Goal: Information Seeking & Learning: Learn about a topic

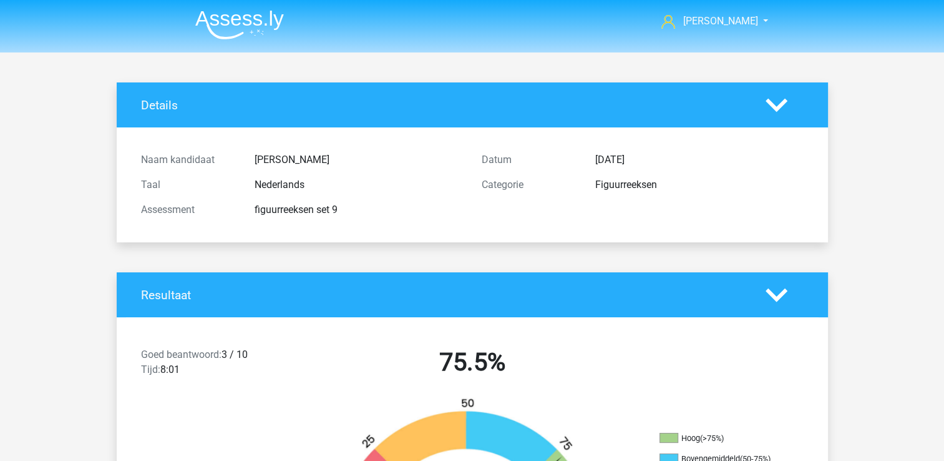
click at [203, 19] on img at bounding box center [239, 24] width 89 height 29
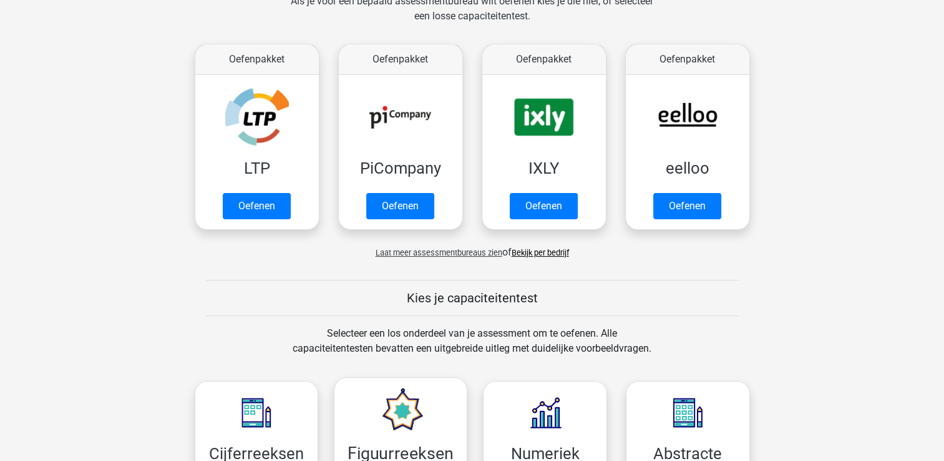
scroll to position [250, 0]
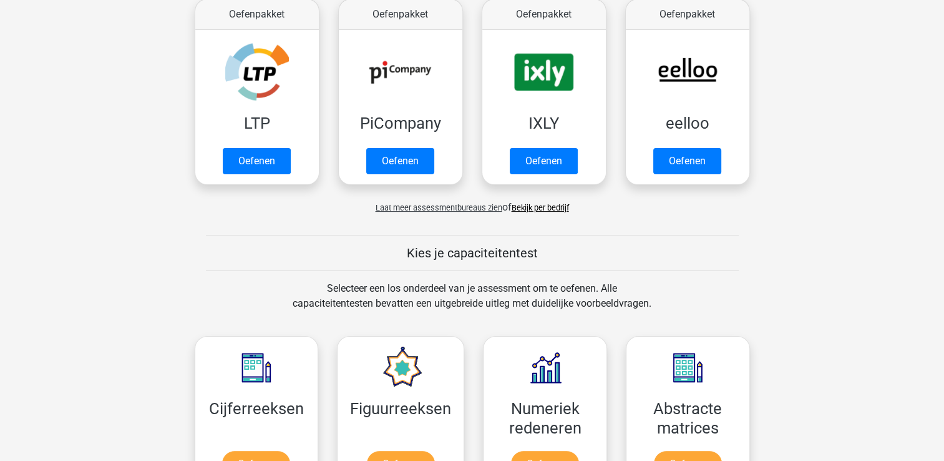
click at [408, 256] on h5 "Kies je capaciteitentest" at bounding box center [472, 252] width 533 height 15
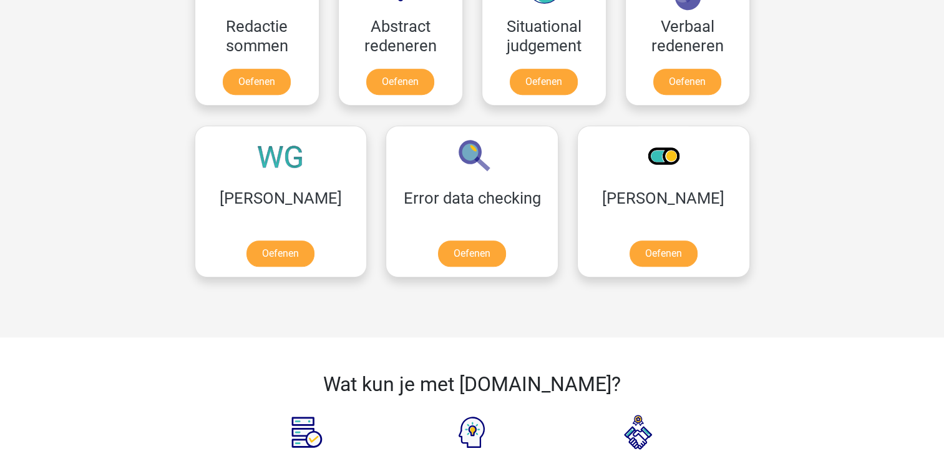
scroll to position [936, 0]
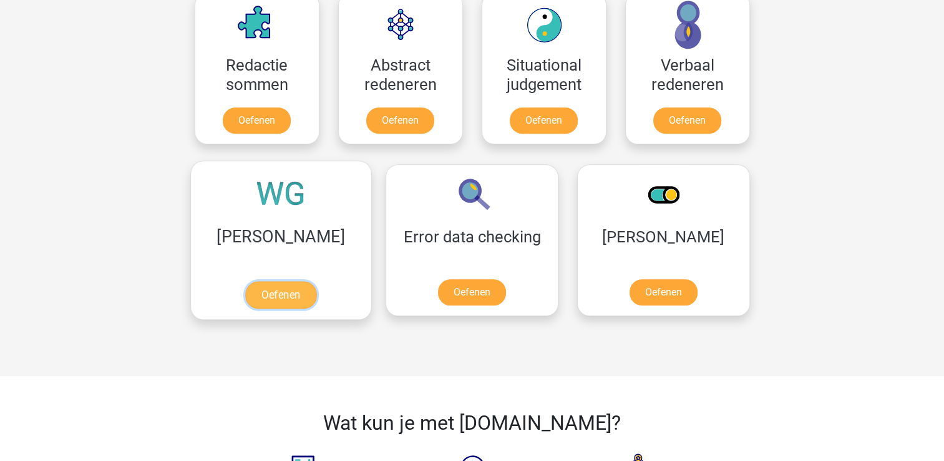
click at [248, 288] on link "Oefenen" at bounding box center [280, 294] width 71 height 27
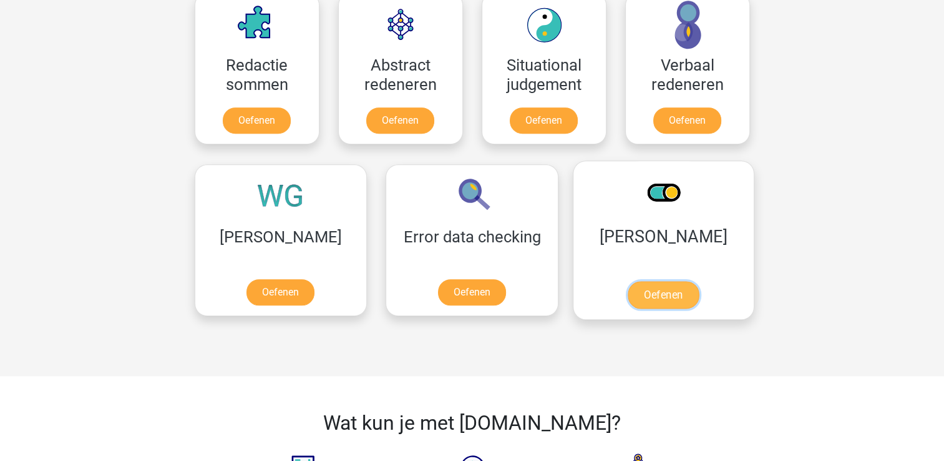
click at [628, 287] on link "Oefenen" at bounding box center [663, 294] width 71 height 27
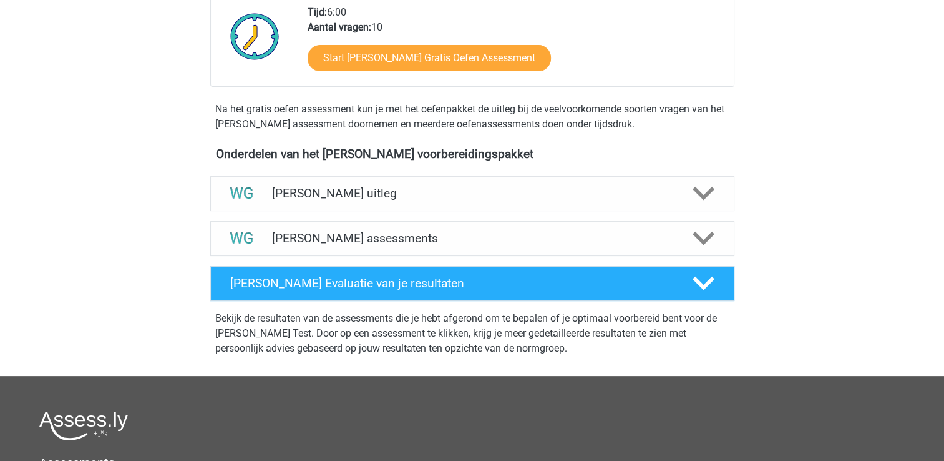
scroll to position [312, 0]
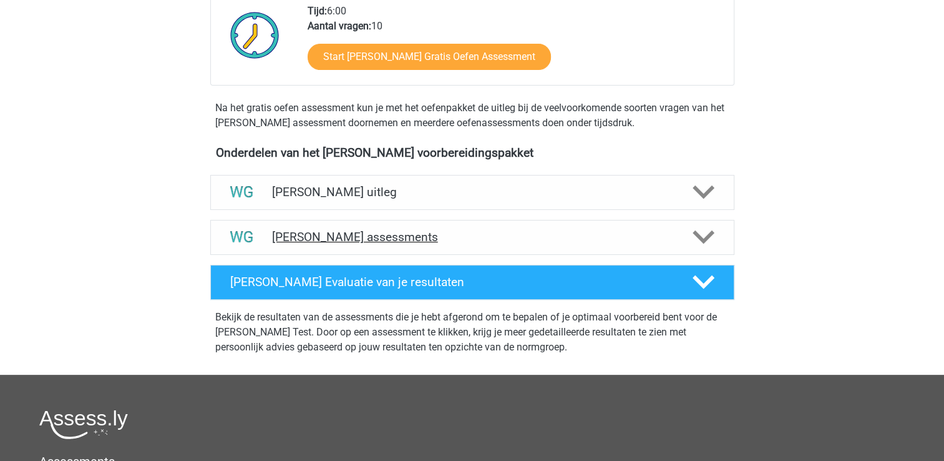
click at [373, 243] on div "Watson Glaser assessments" at bounding box center [472, 237] width 524 height 35
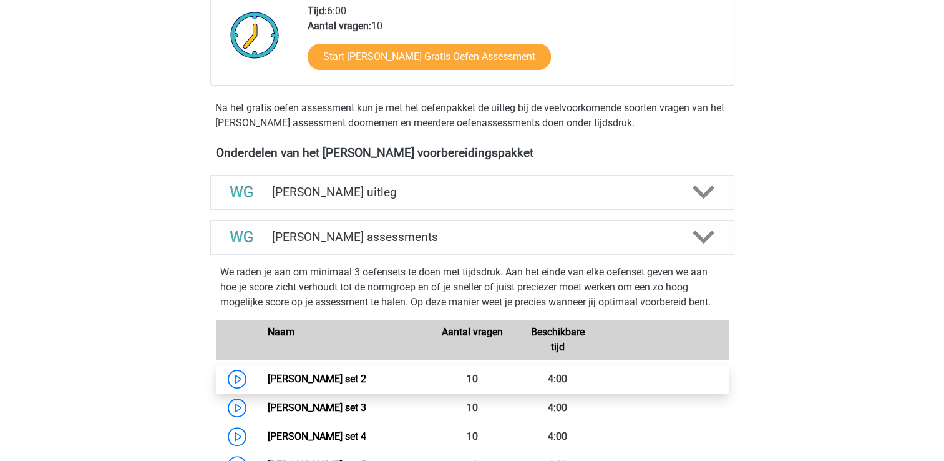
click at [366, 377] on link "Watson Glaser set 2" at bounding box center [317, 379] width 99 height 12
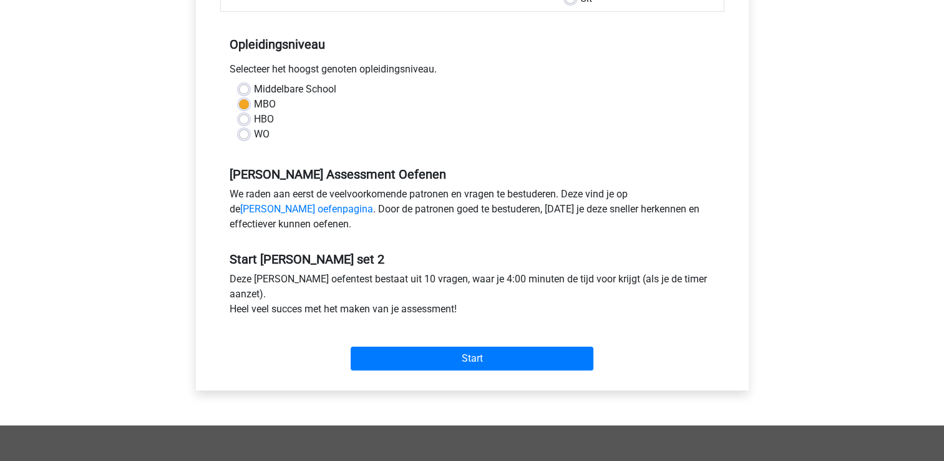
scroll to position [250, 0]
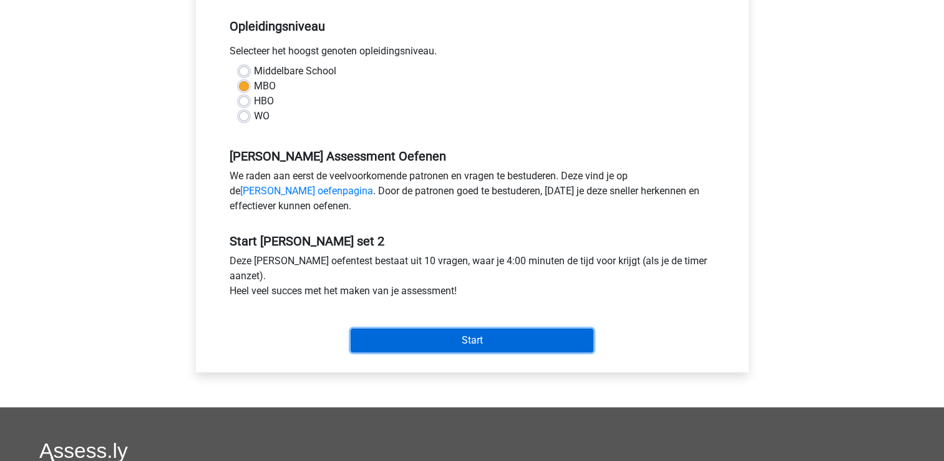
click at [371, 339] on input "Start" at bounding box center [472, 340] width 243 height 24
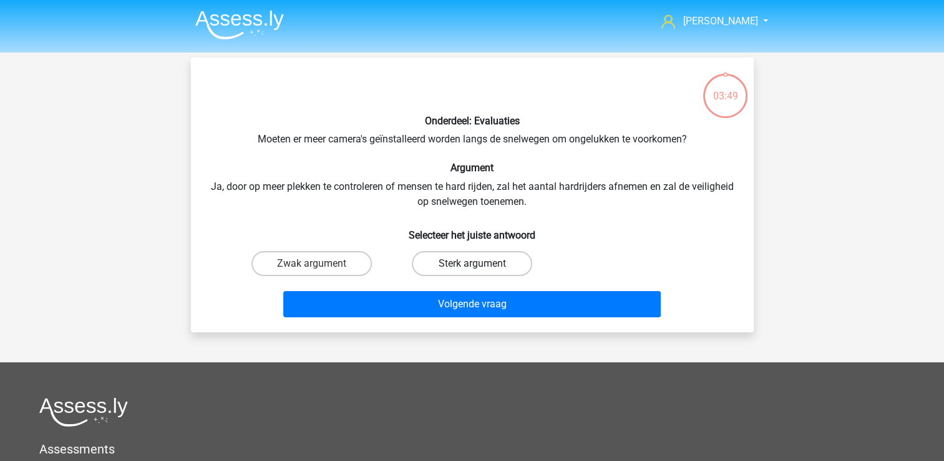
click at [434, 252] on label "Sterk argument" at bounding box center [472, 263] width 120 height 25
click at [472, 263] on input "Sterk argument" at bounding box center [476, 267] width 8 height 8
radio input "true"
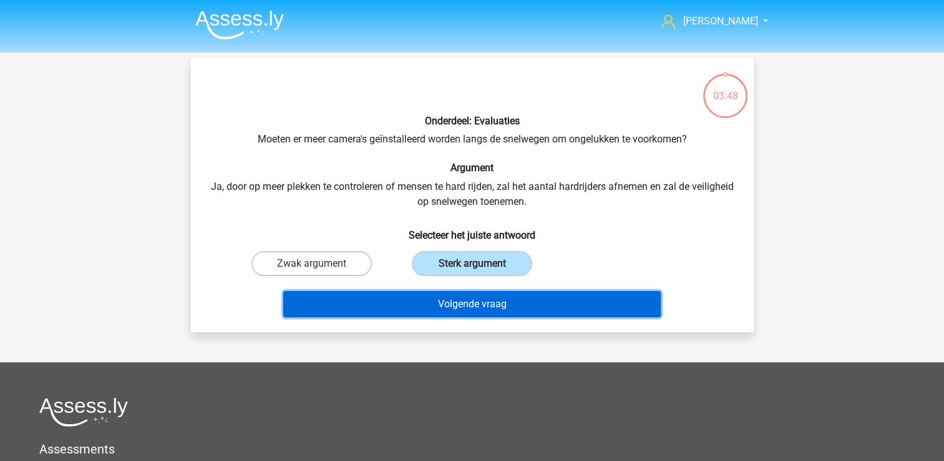
click at [434, 298] on button "Volgende vraag" at bounding box center [472, 304] width 378 height 26
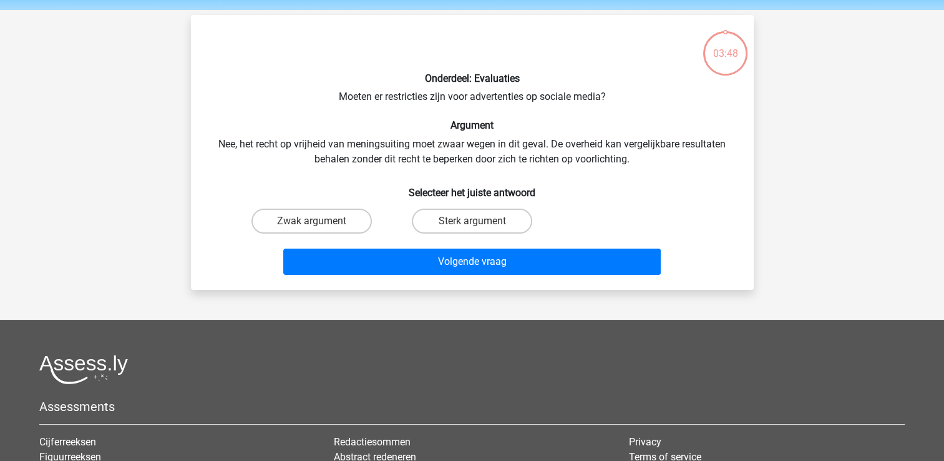
scroll to position [57, 0]
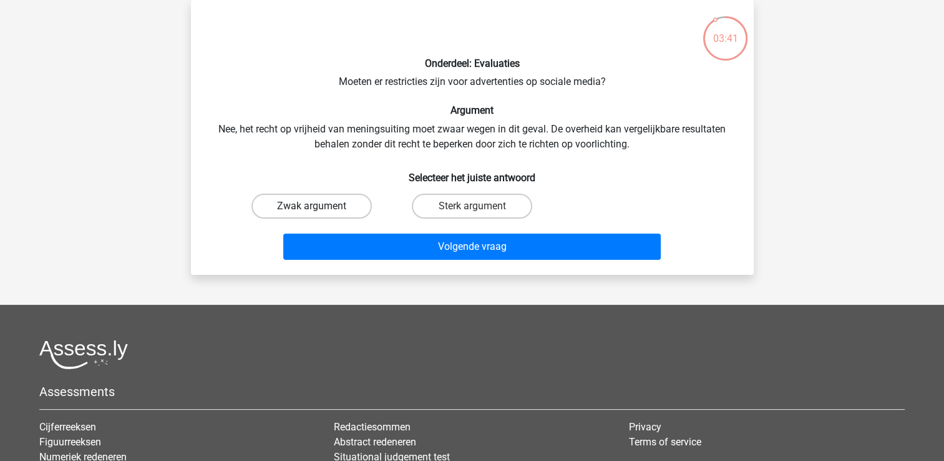
click at [323, 202] on label "Zwak argument" at bounding box center [311, 205] width 120 height 25
click at [319, 206] on input "Zwak argument" at bounding box center [315, 210] width 8 height 8
radio input "true"
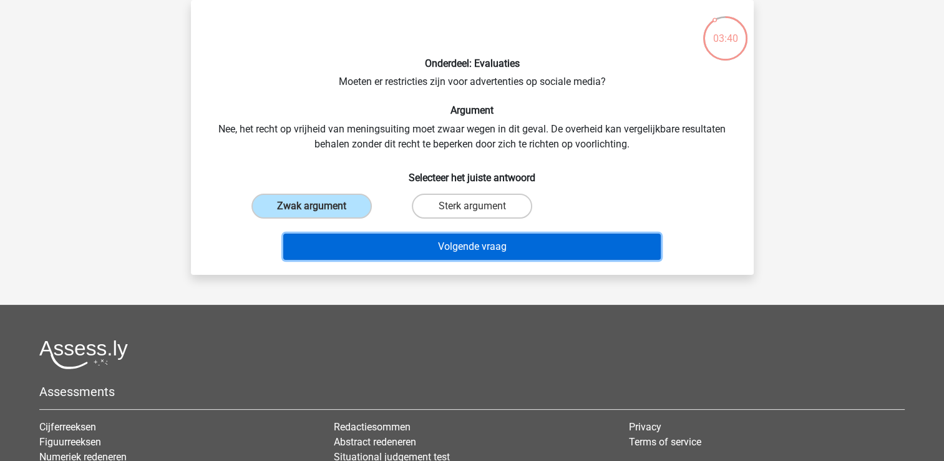
click at [331, 241] on button "Volgende vraag" at bounding box center [472, 246] width 378 height 26
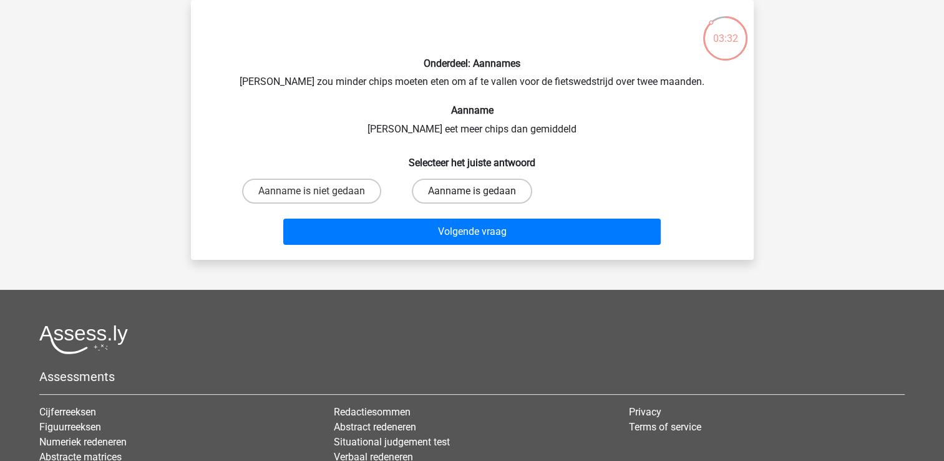
click at [452, 185] on label "Aanname is gedaan" at bounding box center [472, 190] width 120 height 25
click at [472, 191] on input "Aanname is gedaan" at bounding box center [476, 195] width 8 height 8
radio input "true"
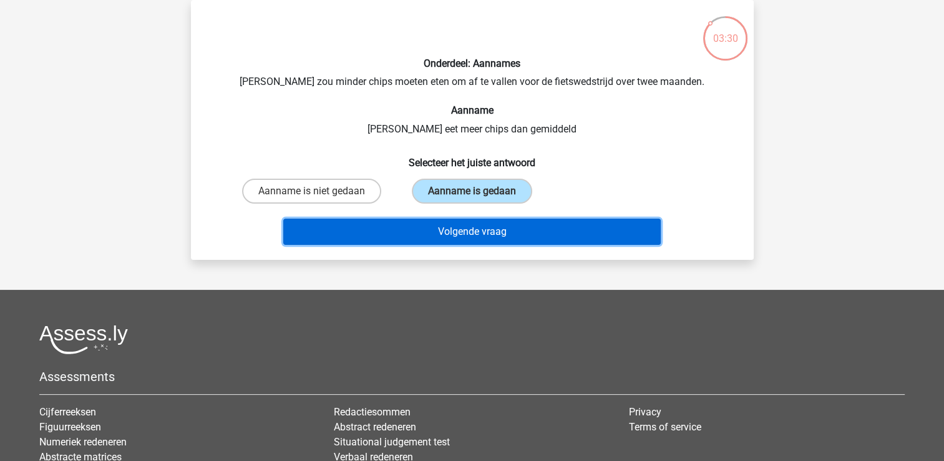
click at [420, 232] on button "Volgende vraag" at bounding box center [472, 231] width 378 height 26
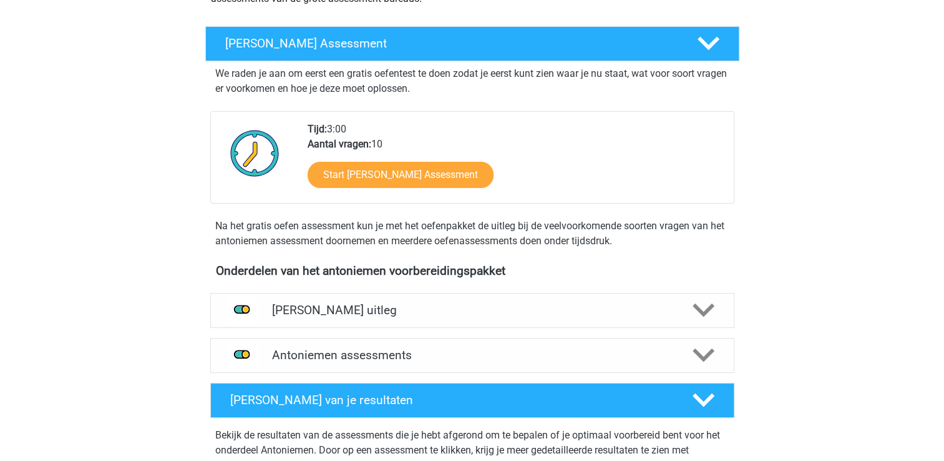
scroll to position [250, 0]
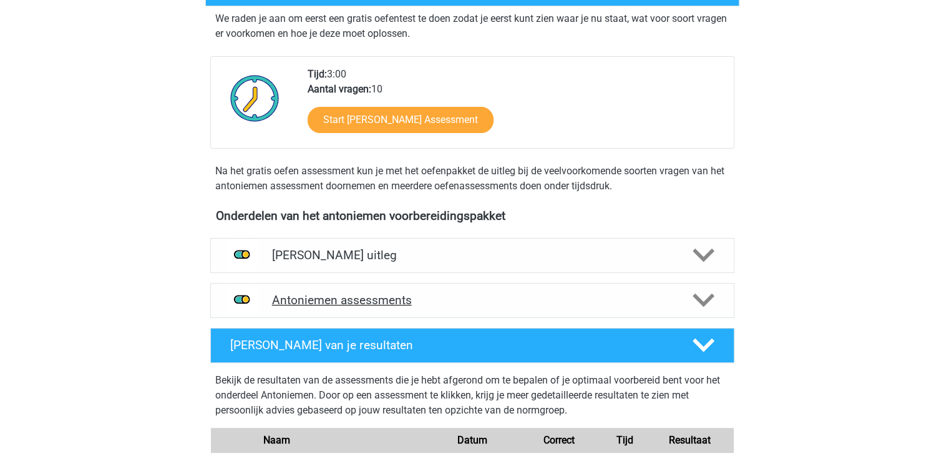
click at [353, 303] on h4 "Antoniemen assessments" at bounding box center [472, 300] width 401 height 14
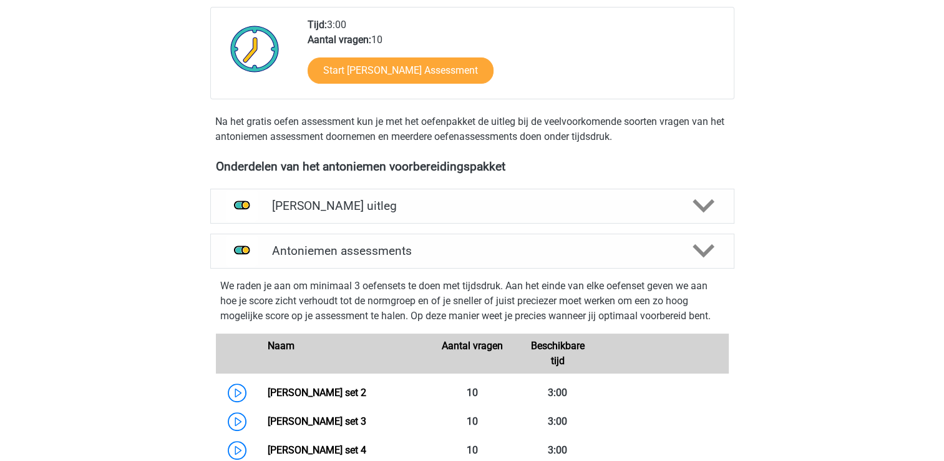
scroll to position [437, 0]
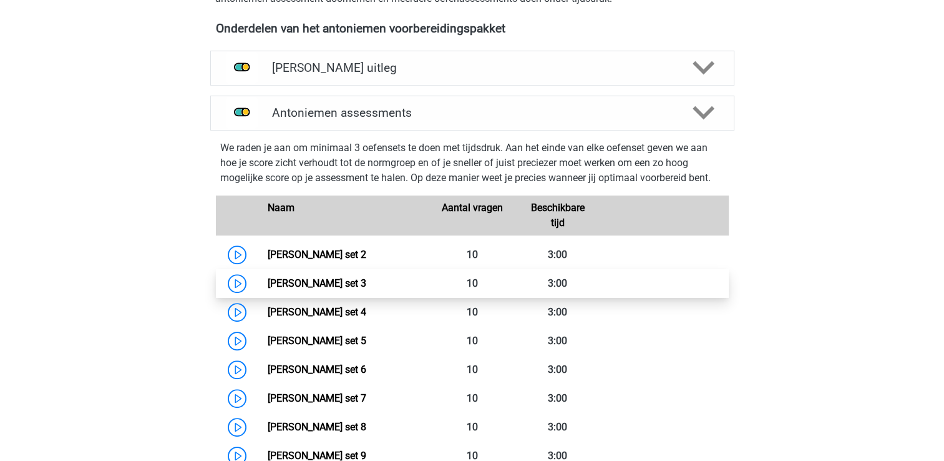
click at [308, 285] on link "Antoniemen set 3" at bounding box center [317, 283] width 99 height 12
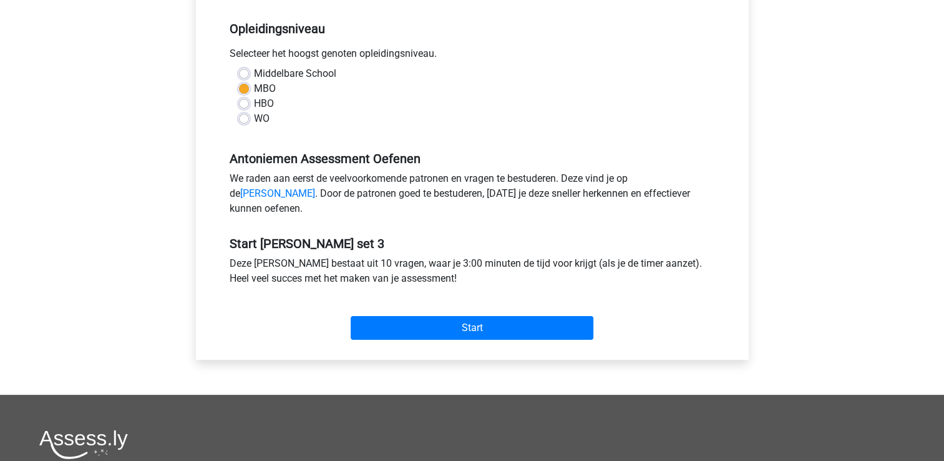
scroll to position [250, 0]
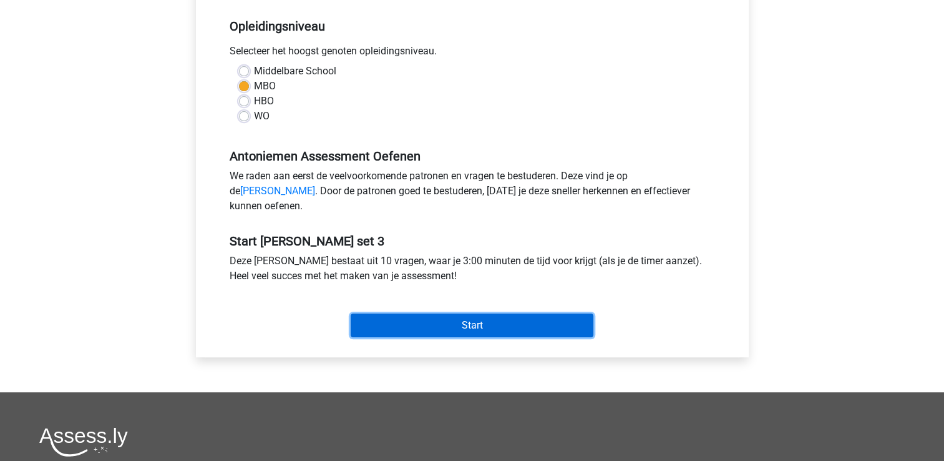
click at [406, 337] on input "Start" at bounding box center [472, 325] width 243 height 24
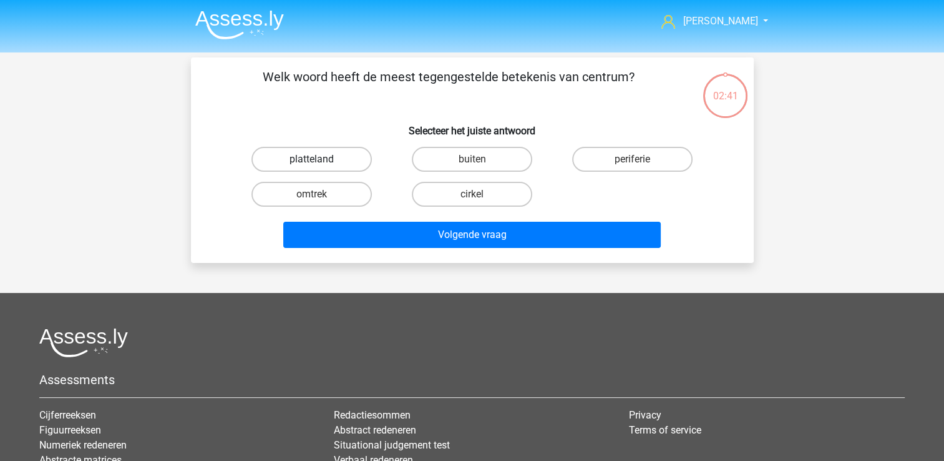
click at [336, 167] on label "platteland" at bounding box center [311, 159] width 120 height 25
click at [319, 167] on input "platteland" at bounding box center [315, 163] width 8 height 8
radio input "true"
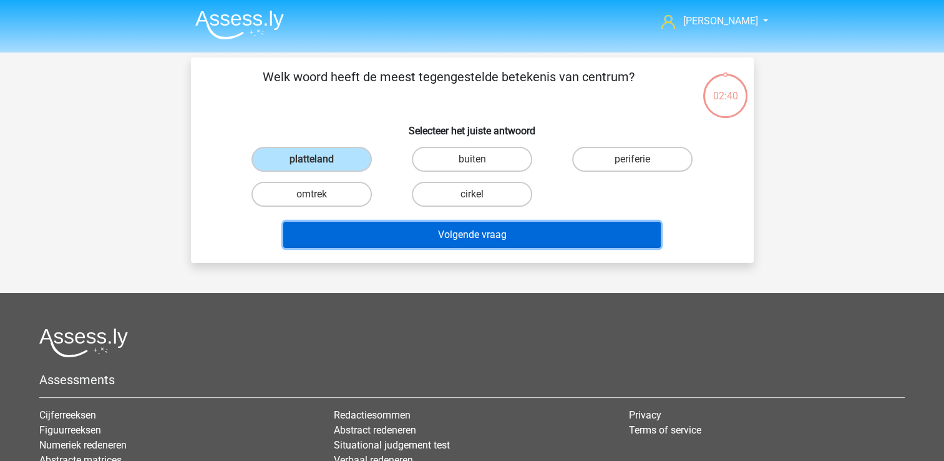
click at [337, 225] on button "Volgende vraag" at bounding box center [472, 235] width 378 height 26
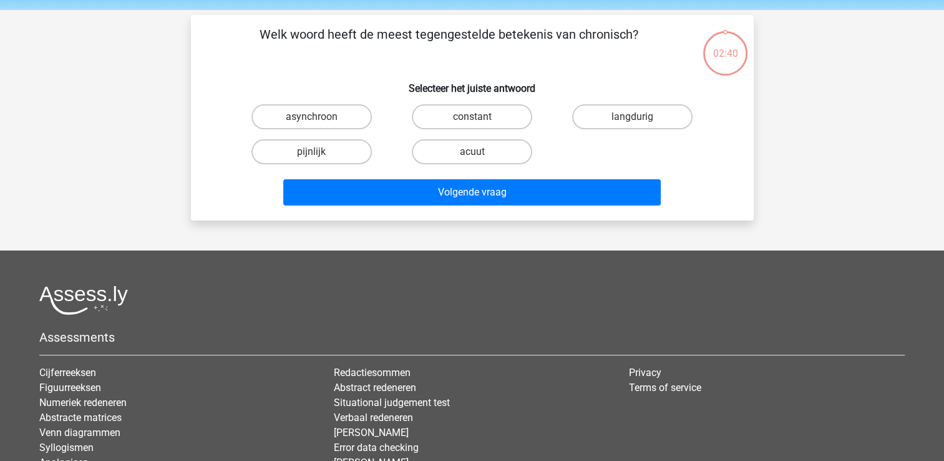
scroll to position [57, 0]
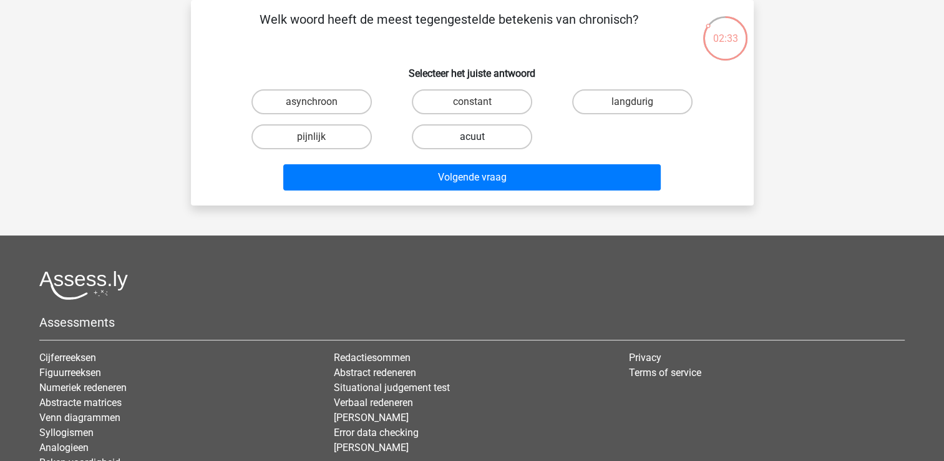
click at [447, 147] on label "acuut" at bounding box center [472, 136] width 120 height 25
click at [472, 145] on input "acuut" at bounding box center [476, 141] width 8 height 8
radio input "true"
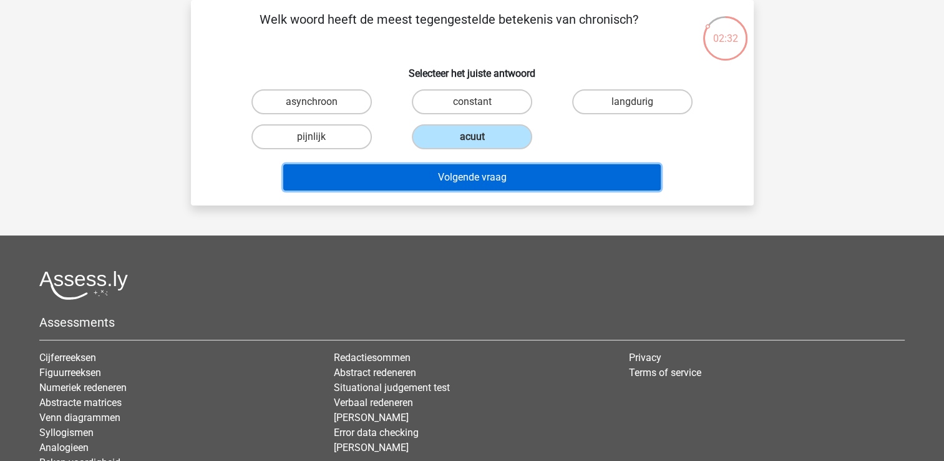
click at [435, 177] on button "Volgende vraag" at bounding box center [472, 177] width 378 height 26
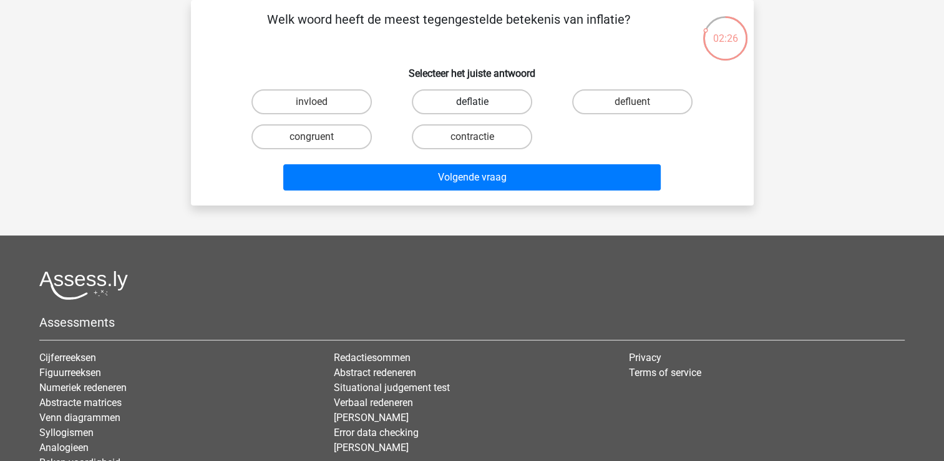
click at [476, 100] on label "deflatie" at bounding box center [472, 101] width 120 height 25
click at [476, 102] on input "deflatie" at bounding box center [476, 106] width 8 height 8
radio input "true"
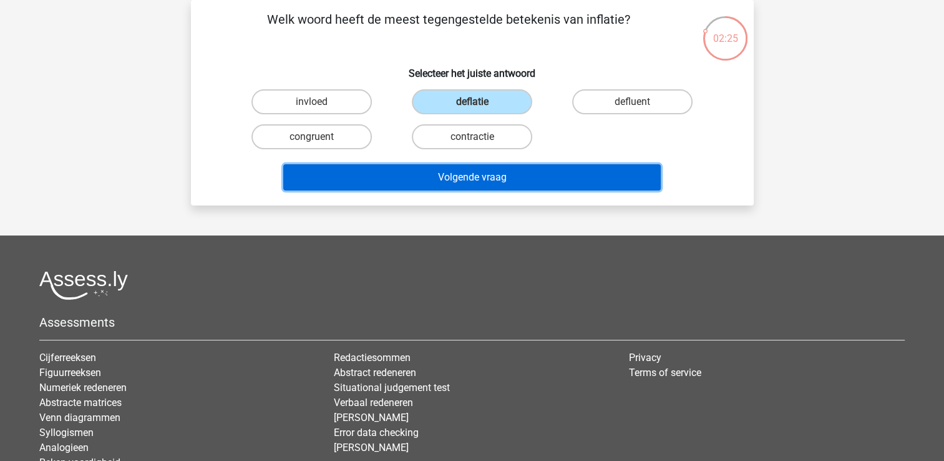
click at [439, 170] on button "Volgende vraag" at bounding box center [472, 177] width 378 height 26
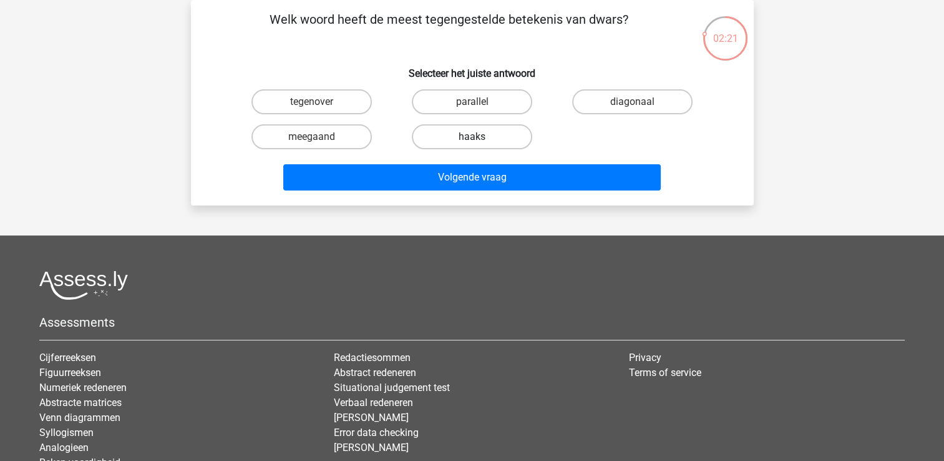
click at [449, 144] on label "haaks" at bounding box center [472, 136] width 120 height 25
click at [472, 144] on input "haaks" at bounding box center [476, 141] width 8 height 8
radio input "true"
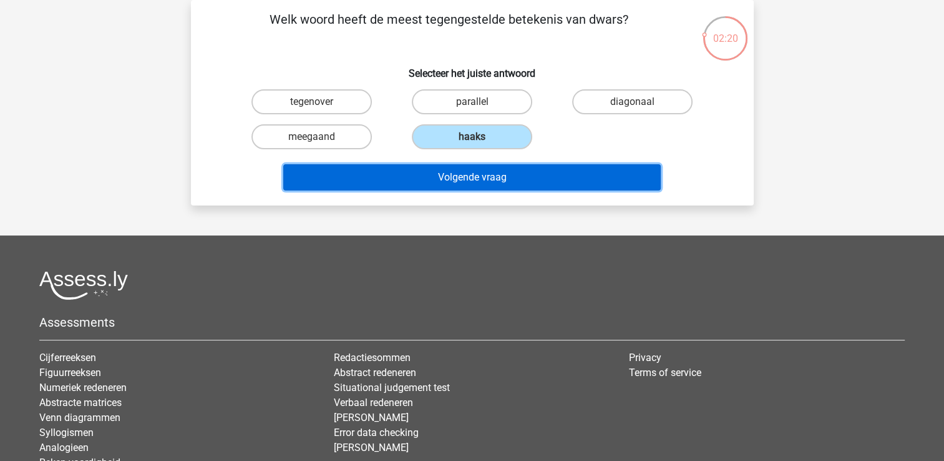
click at [442, 183] on button "Volgende vraag" at bounding box center [472, 177] width 378 height 26
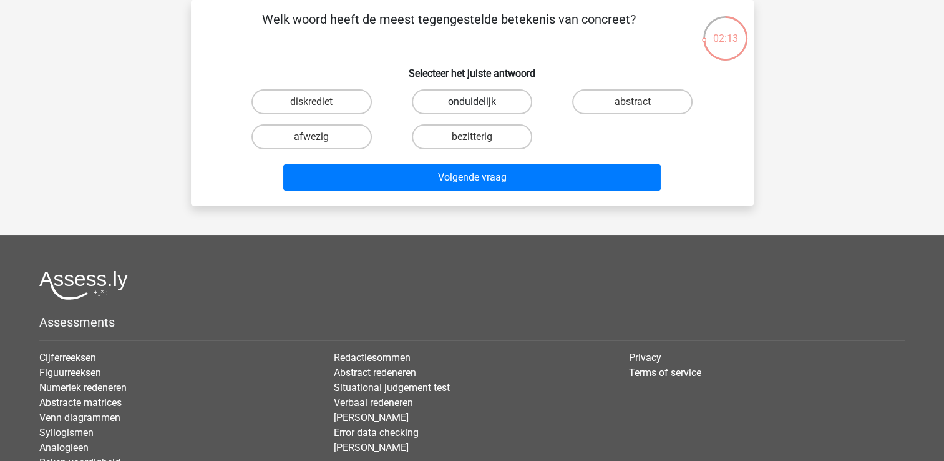
click at [440, 91] on label "onduidelijk" at bounding box center [472, 101] width 120 height 25
click at [472, 102] on input "onduidelijk" at bounding box center [476, 106] width 8 height 8
radio input "true"
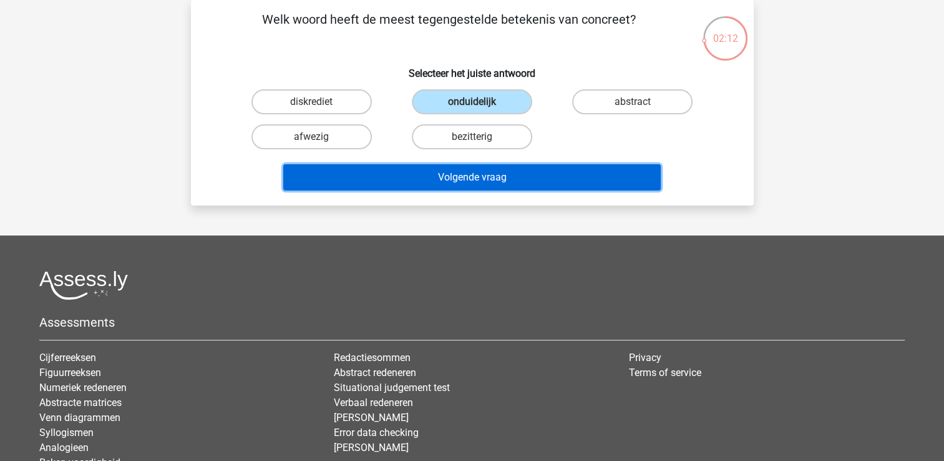
click at [421, 168] on button "Volgende vraag" at bounding box center [472, 177] width 378 height 26
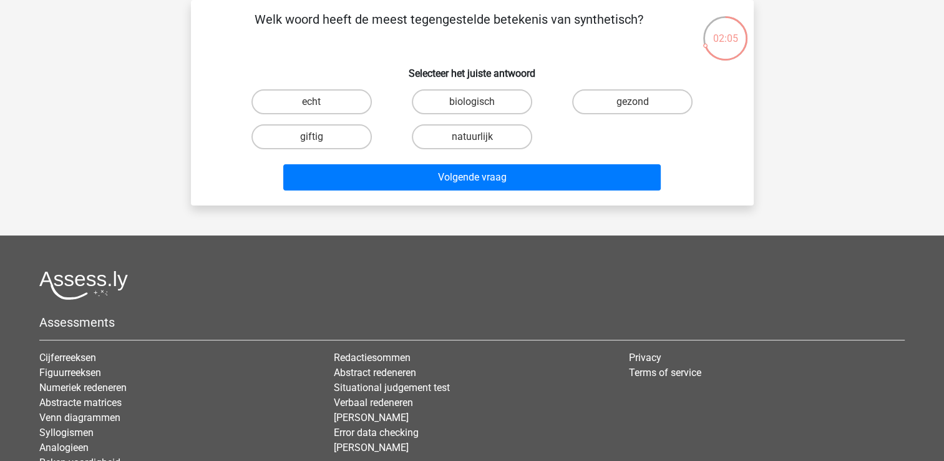
click at [472, 137] on input "natuurlijk" at bounding box center [476, 141] width 8 height 8
radio input "true"
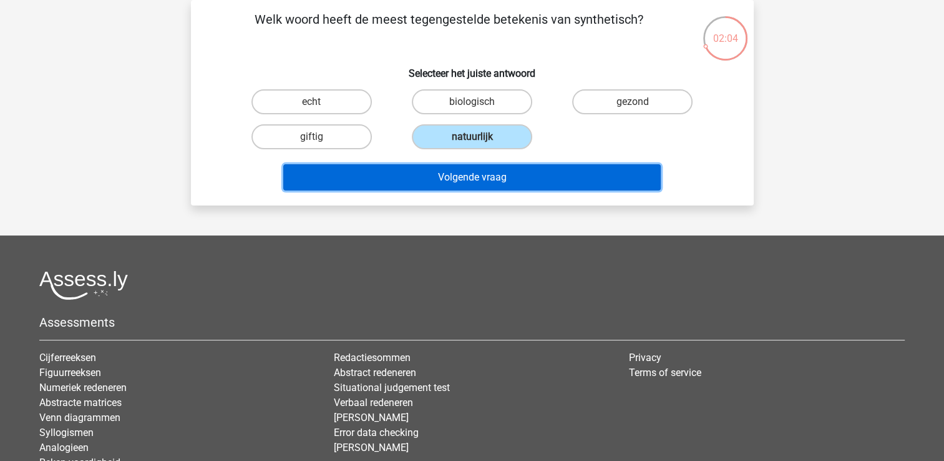
click at [454, 183] on button "Volgende vraag" at bounding box center [472, 177] width 378 height 26
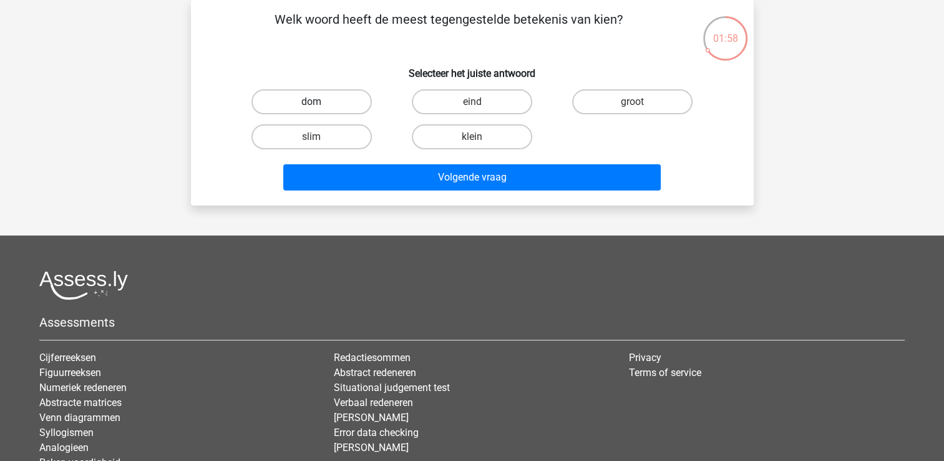
click at [344, 89] on label "dom" at bounding box center [311, 101] width 120 height 25
click at [319, 102] on input "dom" at bounding box center [315, 106] width 8 height 8
radio input "true"
click at [334, 192] on div "Volgende vraag" at bounding box center [473, 179] width 482 height 31
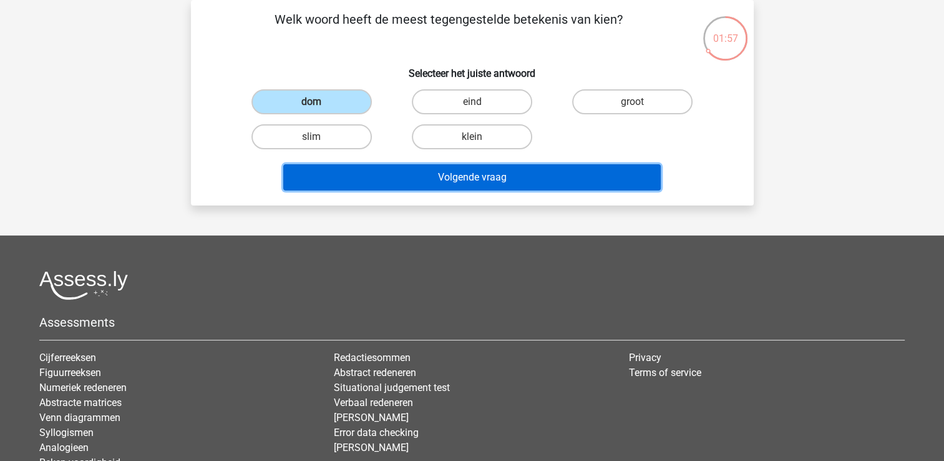
click at [347, 181] on button "Volgende vraag" at bounding box center [472, 177] width 378 height 26
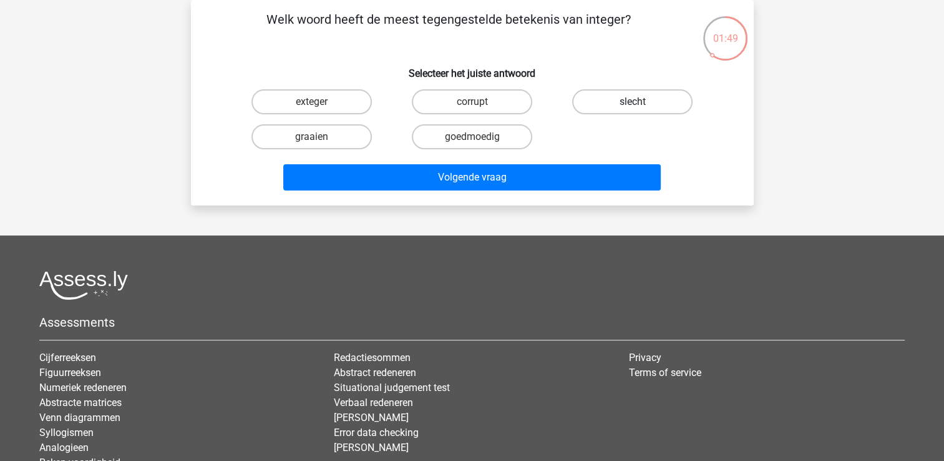
click at [605, 100] on label "slecht" at bounding box center [632, 101] width 120 height 25
click at [633, 102] on input "slecht" at bounding box center [637, 106] width 8 height 8
radio input "true"
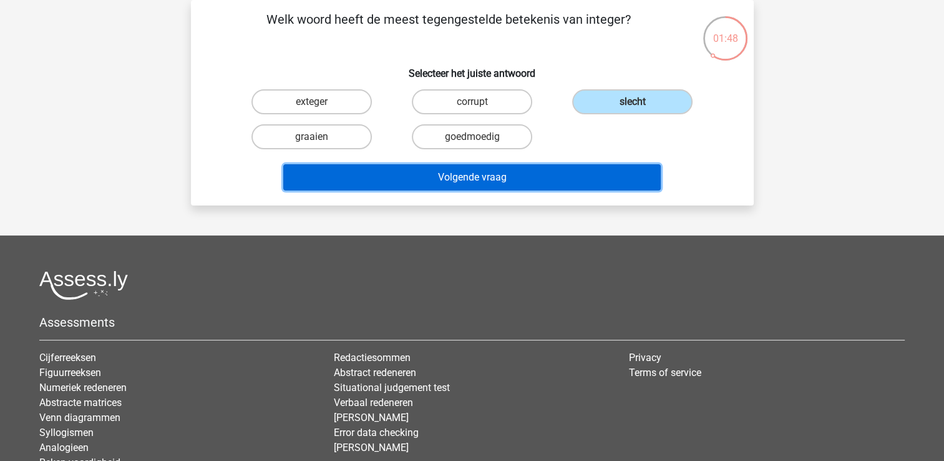
click at [524, 173] on button "Volgende vraag" at bounding box center [472, 177] width 378 height 26
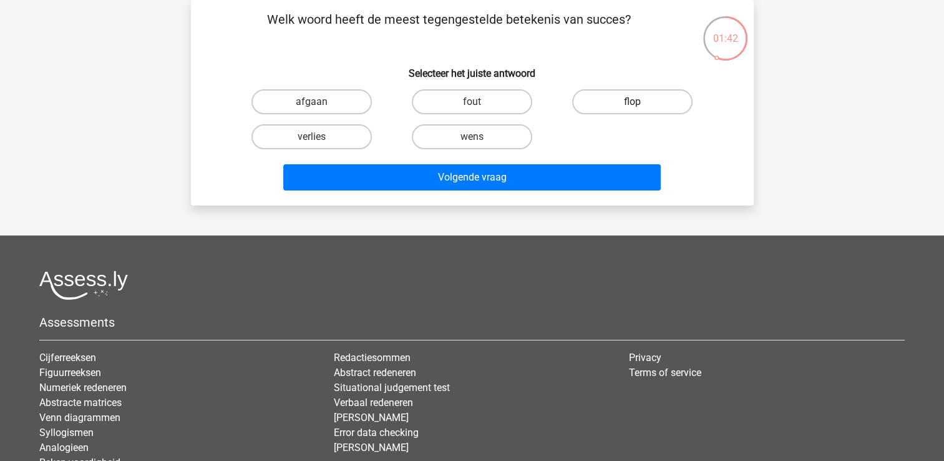
click at [666, 107] on label "flop" at bounding box center [632, 101] width 120 height 25
click at [641, 107] on input "flop" at bounding box center [637, 106] width 8 height 8
radio input "true"
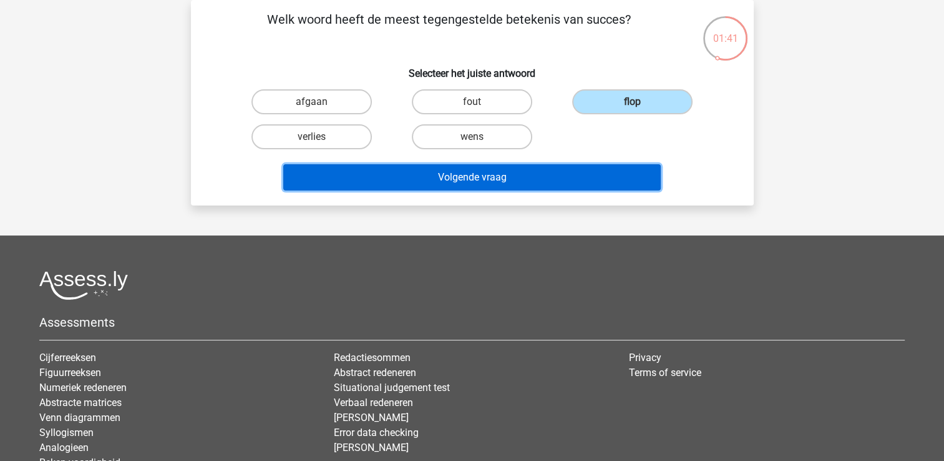
click at [570, 175] on button "Volgende vraag" at bounding box center [472, 177] width 378 height 26
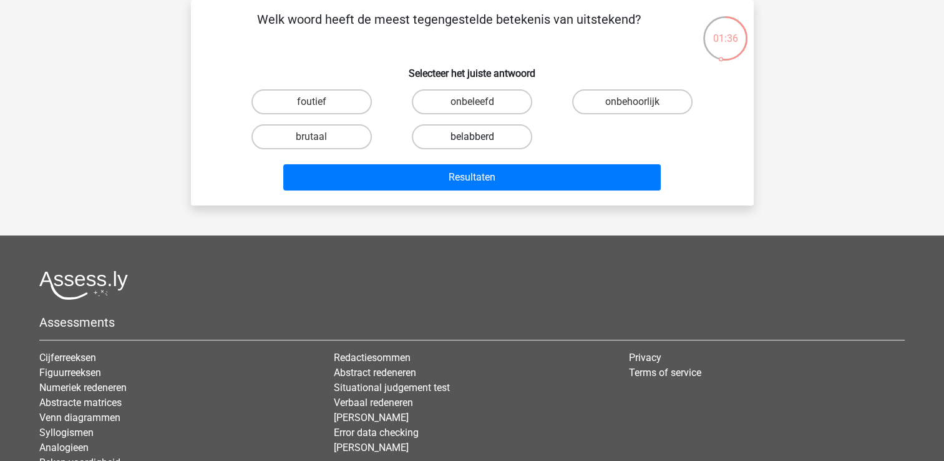
click at [494, 129] on label "belabberd" at bounding box center [472, 136] width 120 height 25
click at [480, 137] on input "belabberd" at bounding box center [476, 141] width 8 height 8
radio input "true"
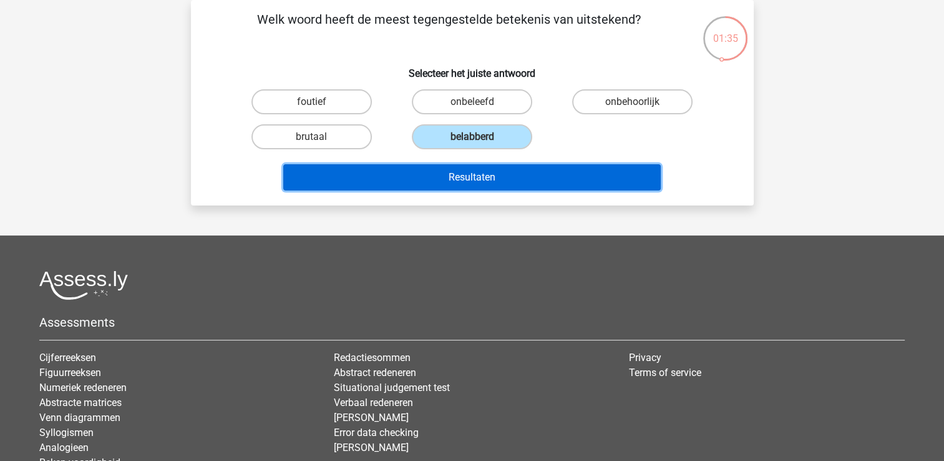
click at [480, 181] on button "Resultaten" at bounding box center [472, 177] width 378 height 26
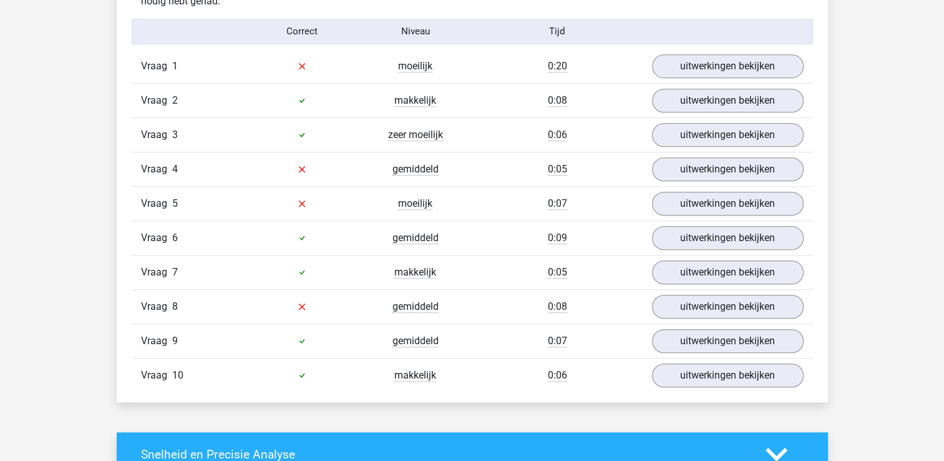
scroll to position [811, 0]
click at [798, 306] on link "uitwerkingen bekijken" at bounding box center [727, 305] width 174 height 27
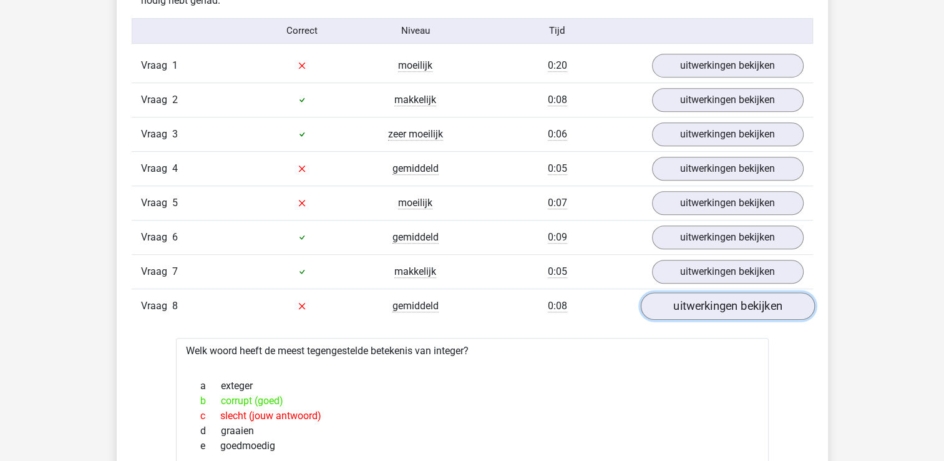
click at [766, 296] on link "uitwerkingen bekijken" at bounding box center [727, 305] width 174 height 27
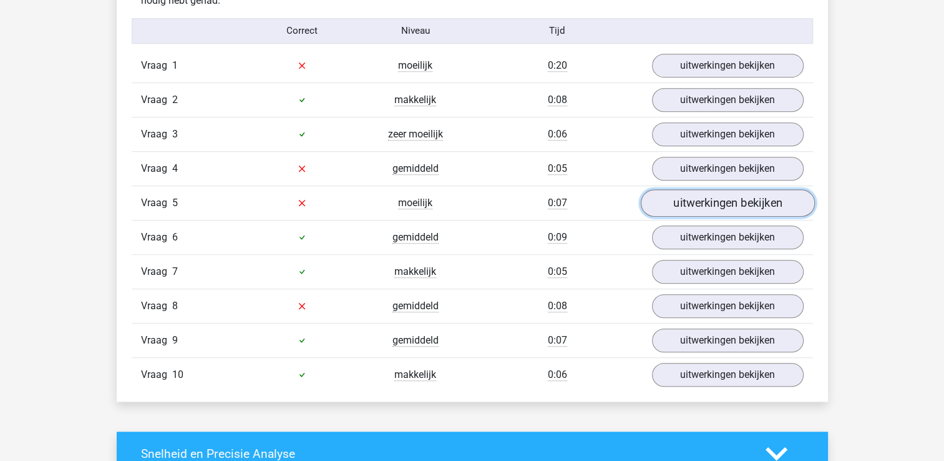
click at [693, 203] on link "uitwerkingen bekijken" at bounding box center [727, 202] width 174 height 27
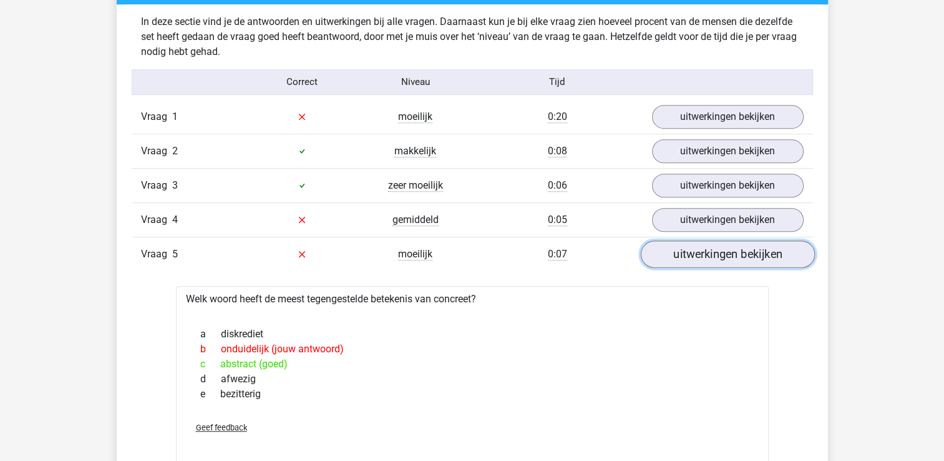
scroll to position [749, 0]
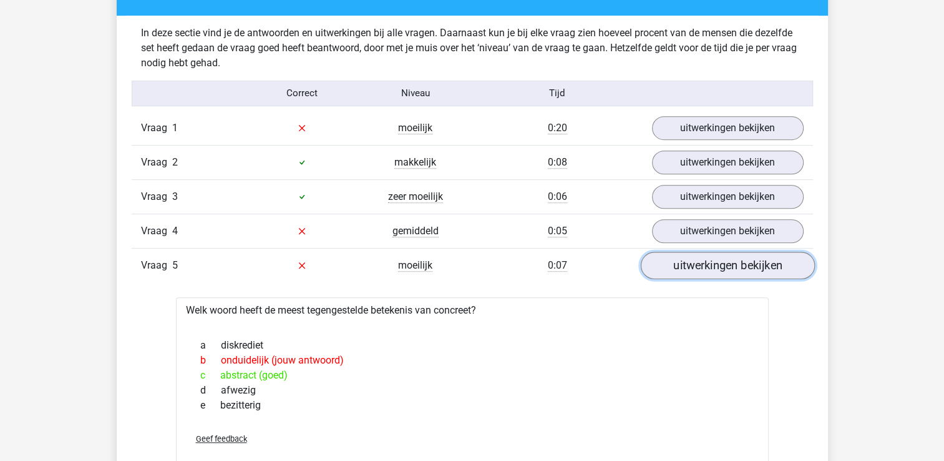
click at [677, 268] on link "uitwerkingen bekijken" at bounding box center [727, 264] width 174 height 27
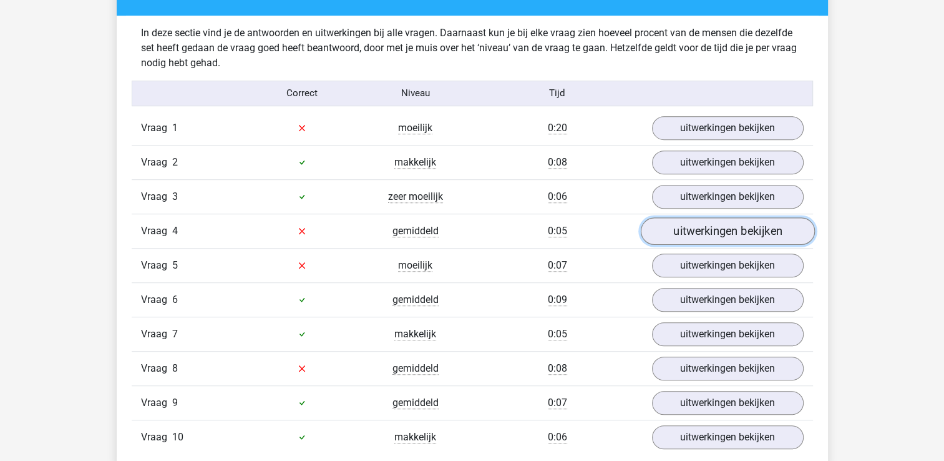
click at [688, 221] on link "uitwerkingen bekijken" at bounding box center [727, 230] width 174 height 27
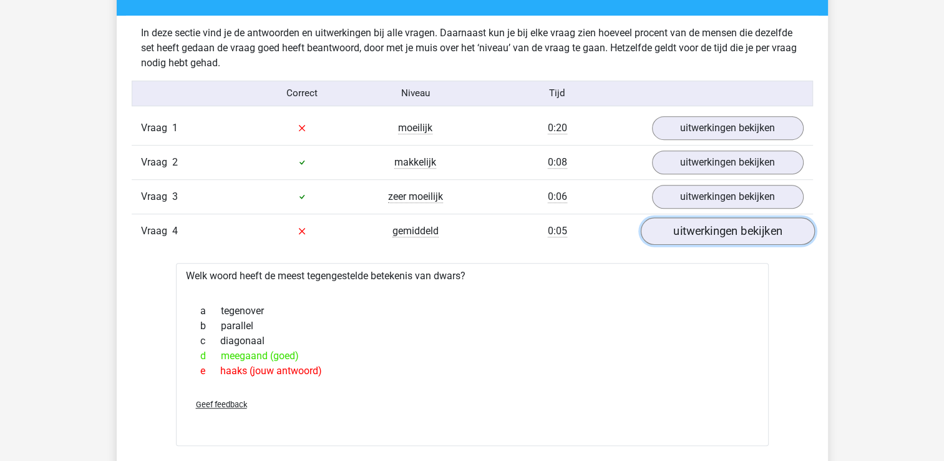
click at [688, 221] on link "uitwerkingen bekijken" at bounding box center [727, 230] width 174 height 27
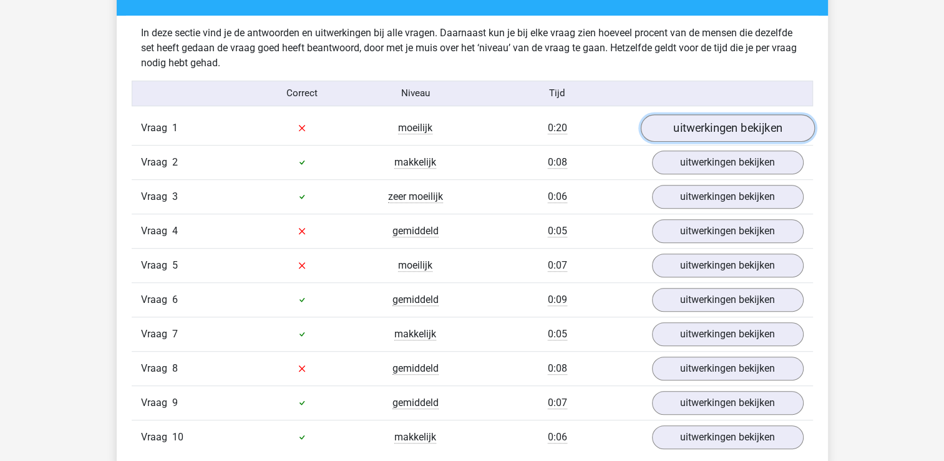
click at [724, 124] on link "uitwerkingen bekijken" at bounding box center [727, 127] width 174 height 27
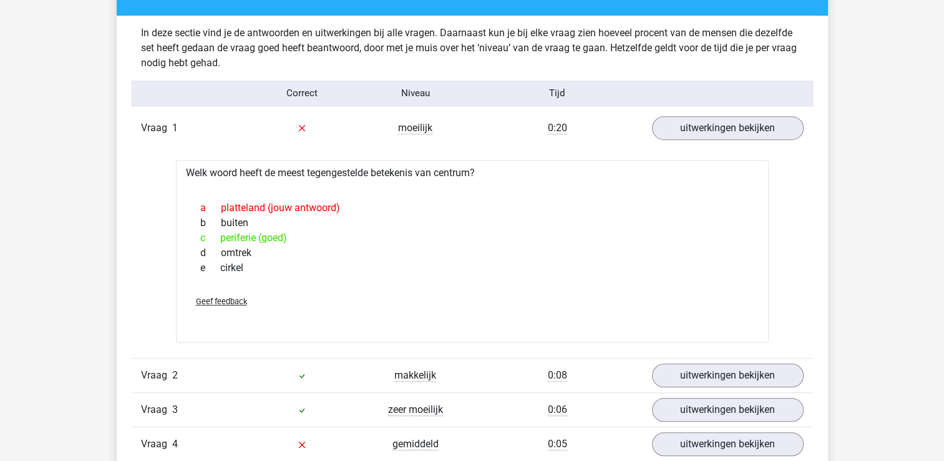
click at [724, 142] on div "Vraag 1 moeilijk 0:20 uitwerkingen bekijken" at bounding box center [472, 128] width 681 height 34
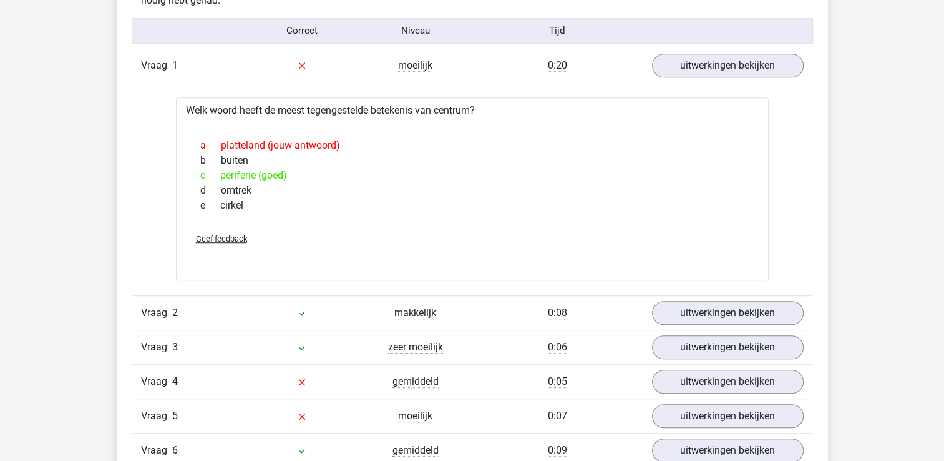
scroll to position [437, 0]
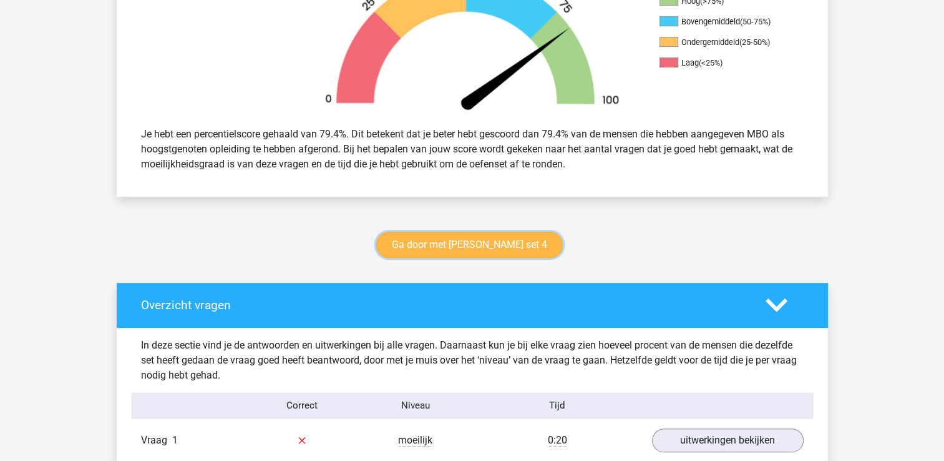
click at [450, 245] on link "Ga door met antoniemen set 4" at bounding box center [469, 245] width 187 height 26
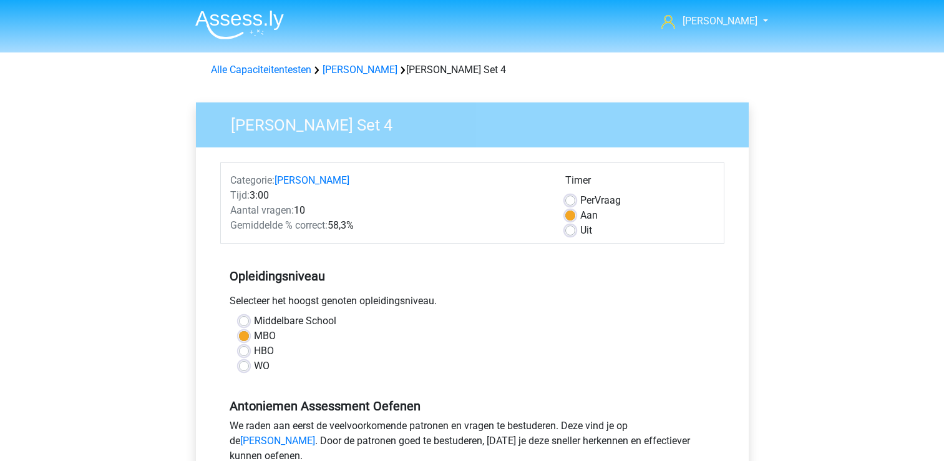
scroll to position [312, 0]
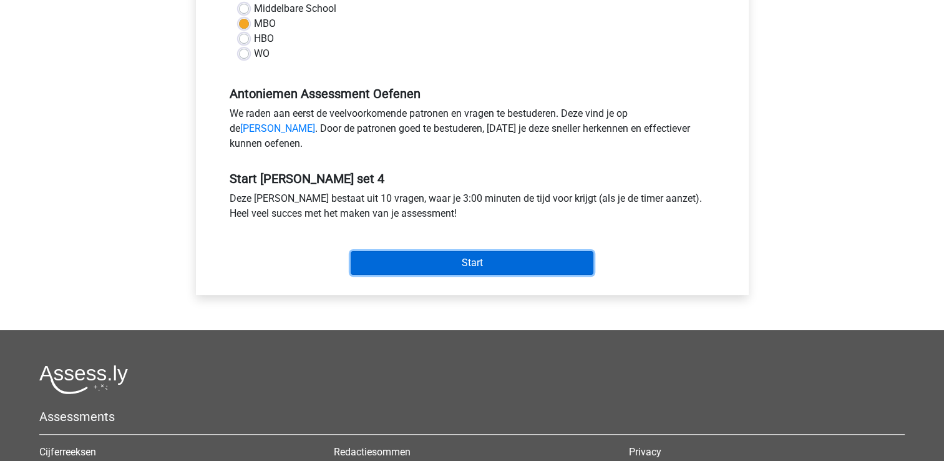
click at [444, 275] on input "Start" at bounding box center [472, 263] width 243 height 24
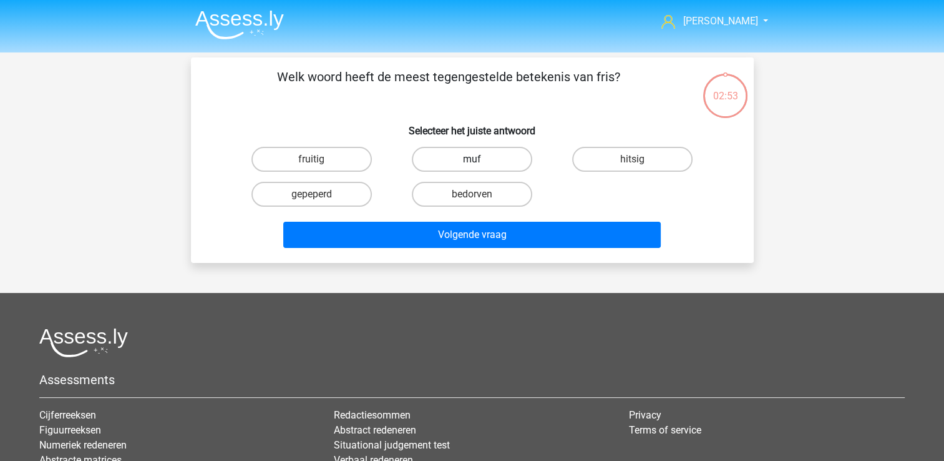
click at [449, 159] on label "muf" at bounding box center [472, 159] width 120 height 25
click at [472, 159] on input "muf" at bounding box center [476, 163] width 8 height 8
radio input "true"
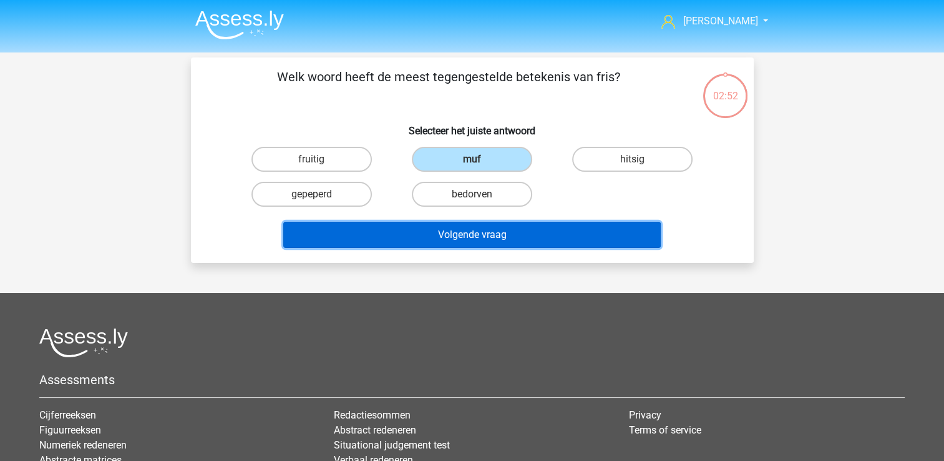
click at [419, 240] on button "Volgende vraag" at bounding box center [472, 235] width 378 height 26
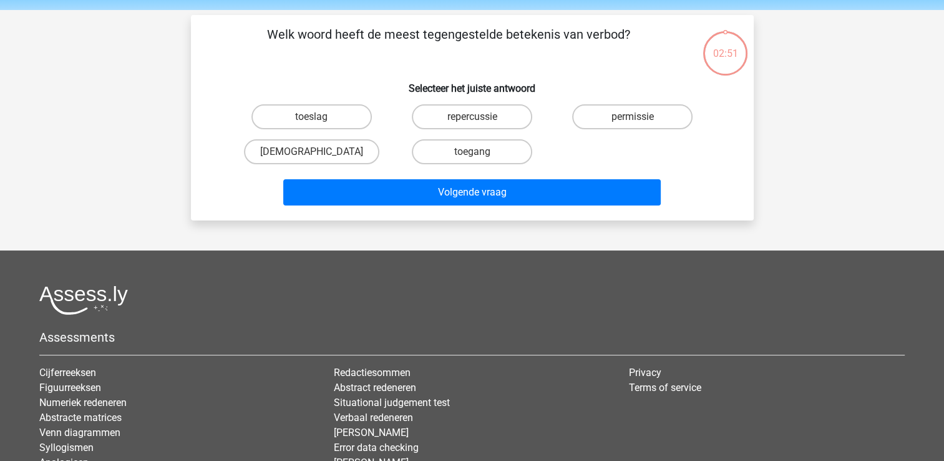
scroll to position [57, 0]
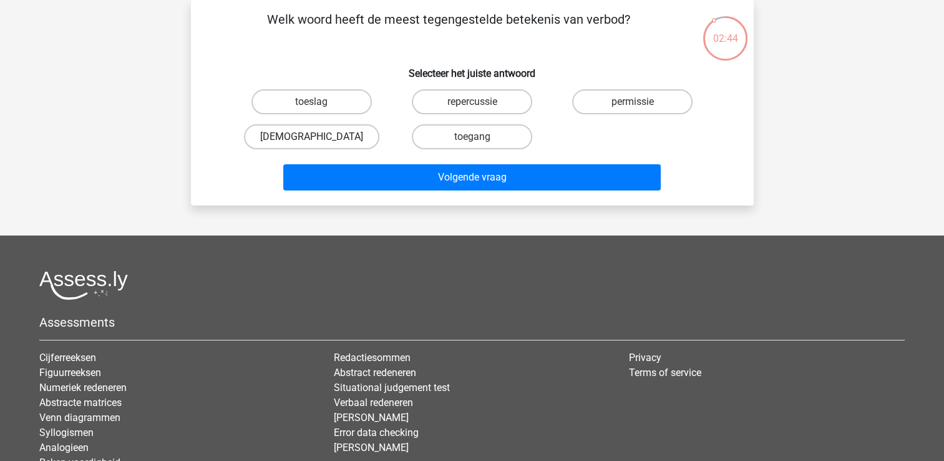
click at [365, 135] on label "gebod" at bounding box center [311, 136] width 135 height 25
click at [319, 137] on input "gebod" at bounding box center [315, 141] width 8 height 8
radio input "true"
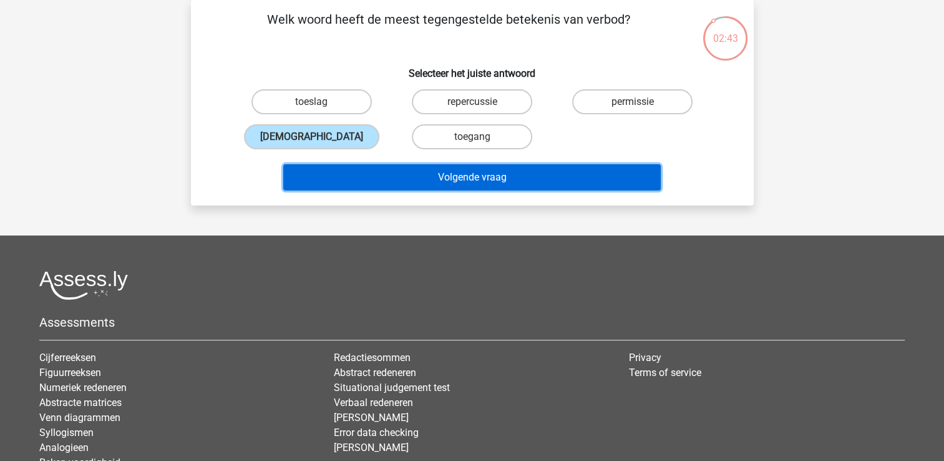
click at [369, 178] on button "Volgende vraag" at bounding box center [472, 177] width 378 height 26
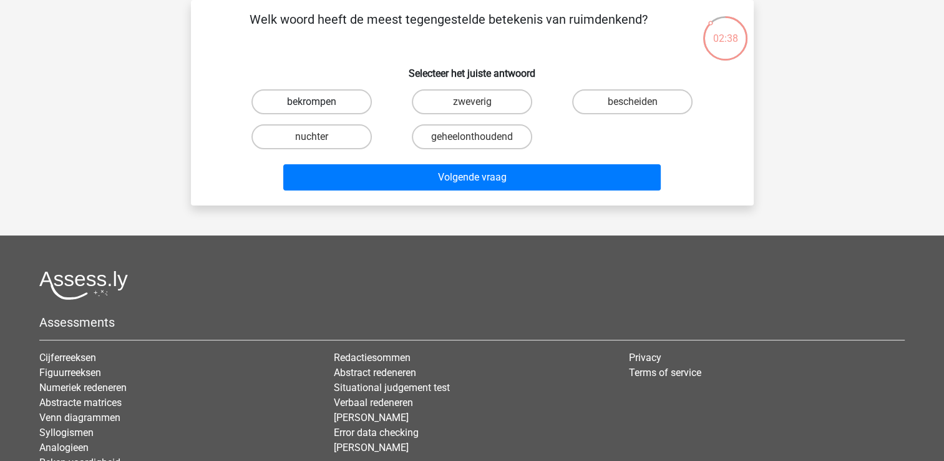
click at [306, 97] on label "bekrompen" at bounding box center [311, 101] width 120 height 25
click at [311, 102] on input "bekrompen" at bounding box center [315, 106] width 8 height 8
radio input "true"
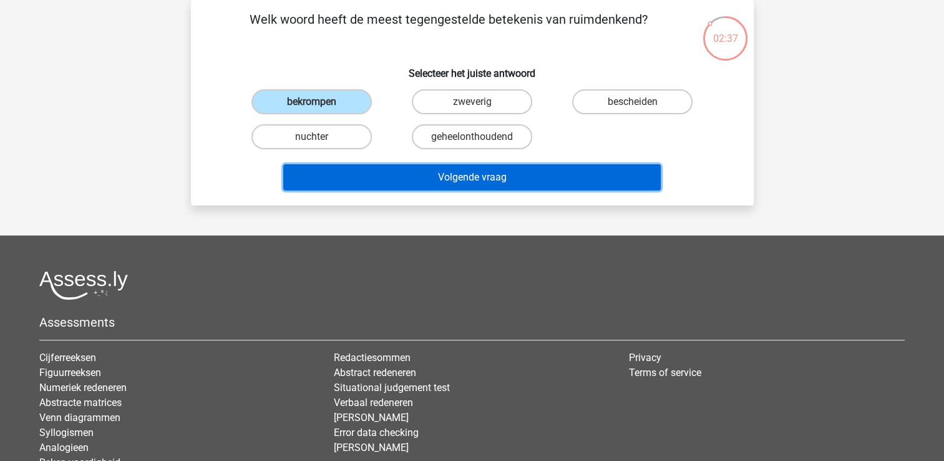
click at [324, 186] on button "Volgende vraag" at bounding box center [472, 177] width 378 height 26
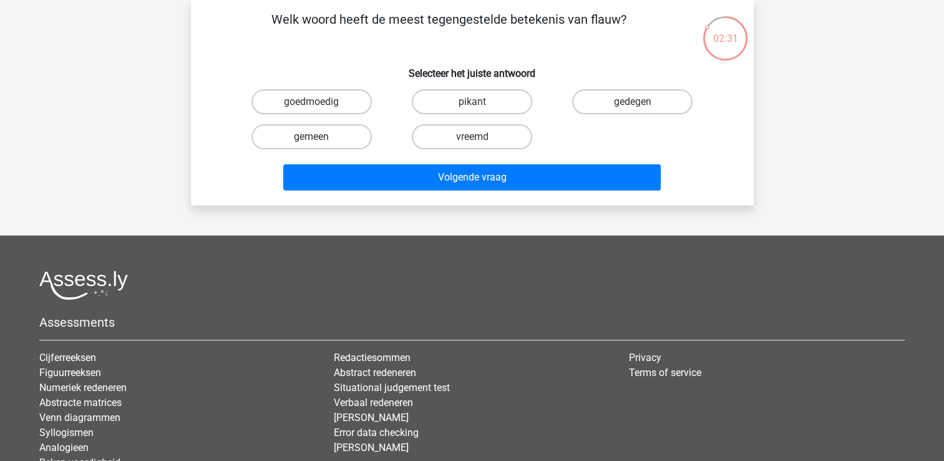
click at [477, 104] on input "pikant" at bounding box center [476, 106] width 8 height 8
radio input "true"
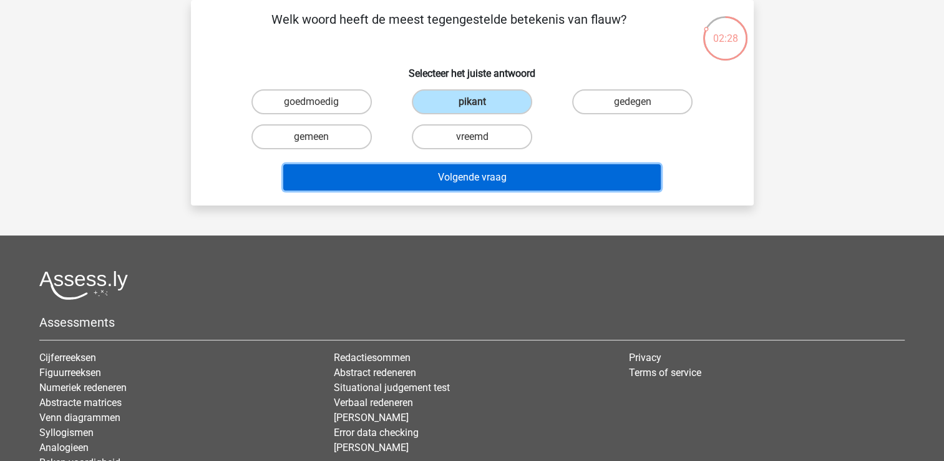
click at [474, 188] on button "Volgende vraag" at bounding box center [472, 177] width 378 height 26
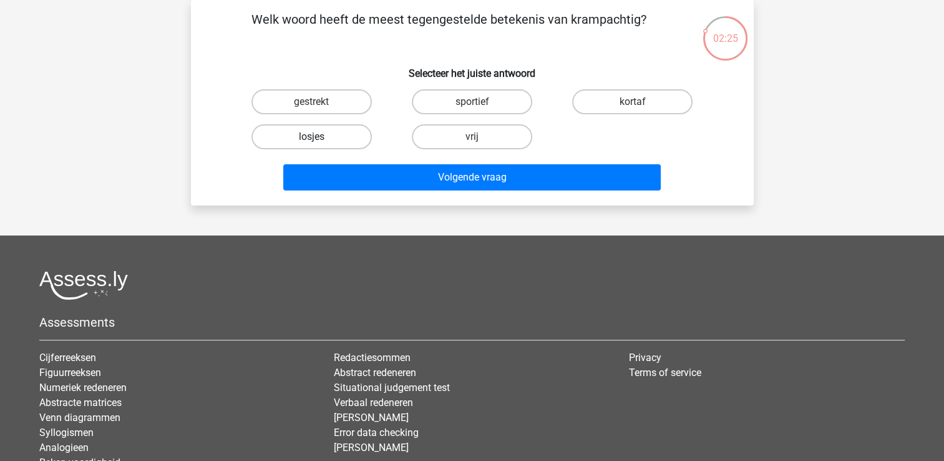
click at [348, 136] on label "losjes" at bounding box center [311, 136] width 120 height 25
click at [319, 137] on input "losjes" at bounding box center [315, 141] width 8 height 8
radio input "true"
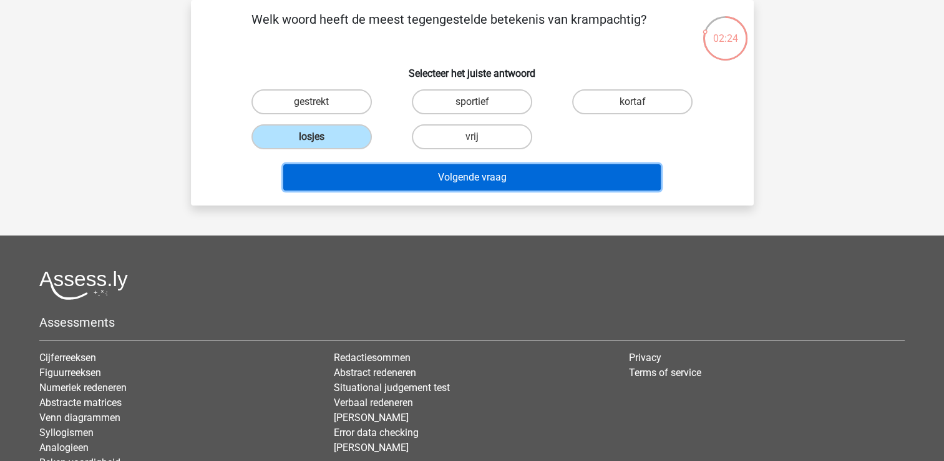
click at [371, 188] on button "Volgende vraag" at bounding box center [472, 177] width 378 height 26
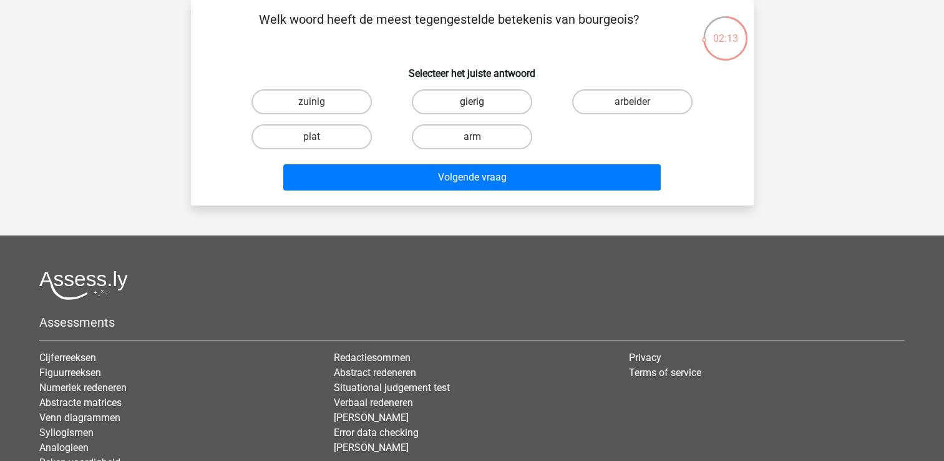
click at [469, 101] on label "gierig" at bounding box center [472, 101] width 120 height 25
click at [472, 102] on input "gierig" at bounding box center [476, 106] width 8 height 8
radio input "true"
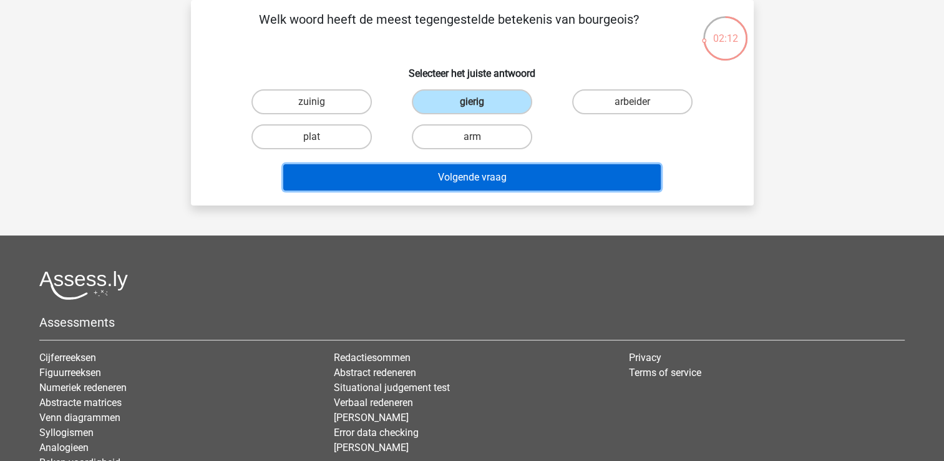
click at [443, 176] on button "Volgende vraag" at bounding box center [472, 177] width 378 height 26
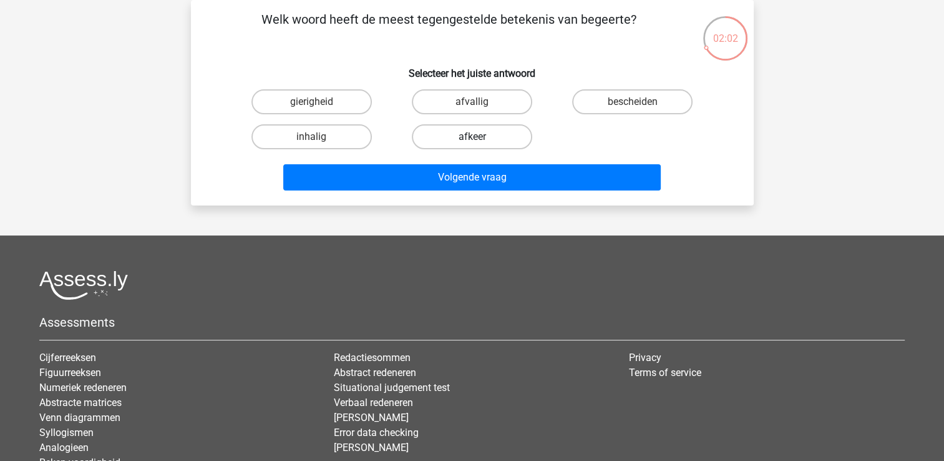
click at [444, 134] on label "afkeer" at bounding box center [472, 136] width 120 height 25
click at [472, 137] on input "afkeer" at bounding box center [476, 141] width 8 height 8
radio input "true"
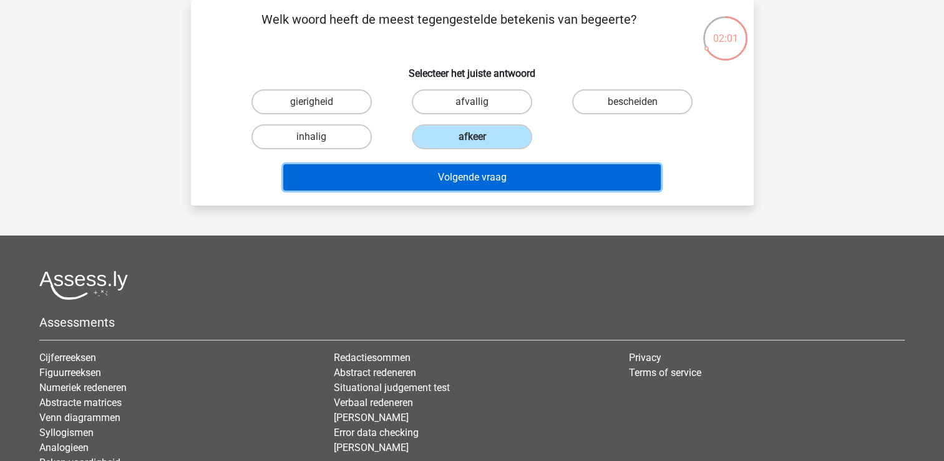
click at [427, 178] on button "Volgende vraag" at bounding box center [472, 177] width 378 height 26
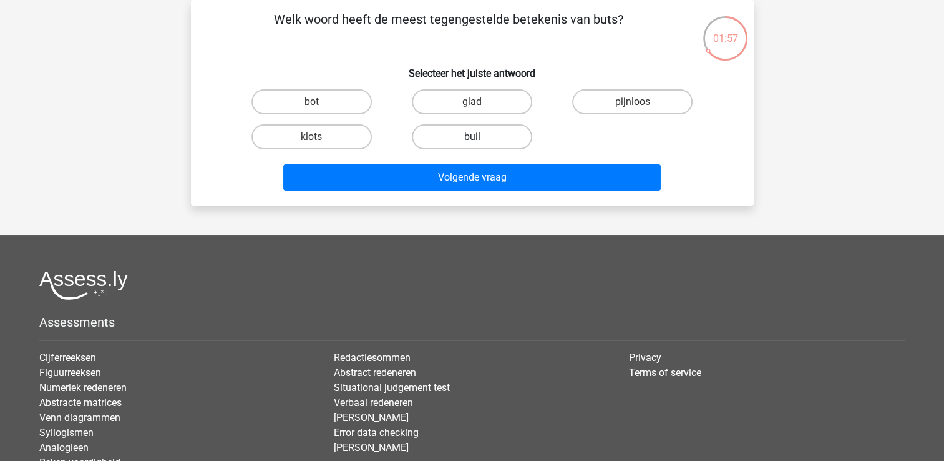
click at [437, 128] on label "buil" at bounding box center [472, 136] width 120 height 25
click at [472, 137] on input "buil" at bounding box center [476, 141] width 8 height 8
radio input "true"
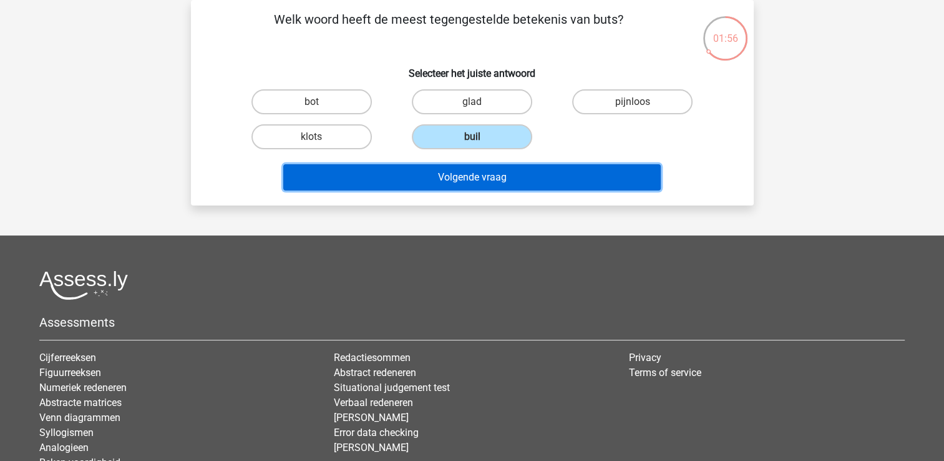
click at [433, 188] on button "Volgende vraag" at bounding box center [472, 177] width 378 height 26
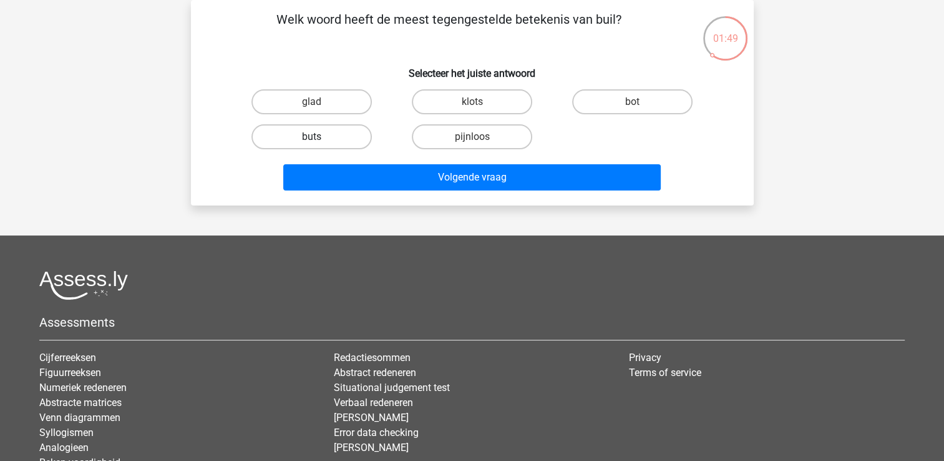
click at [325, 131] on label "buts" at bounding box center [311, 136] width 120 height 25
click at [319, 137] on input "buts" at bounding box center [315, 141] width 8 height 8
radio input "true"
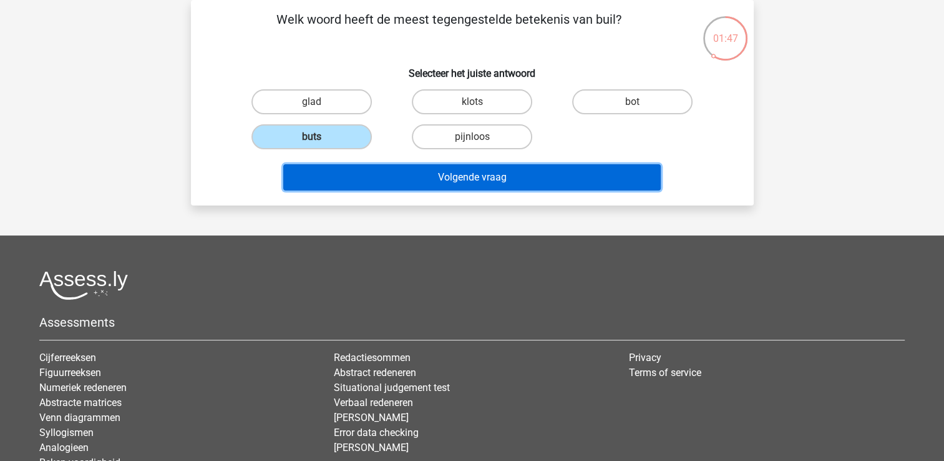
click at [378, 184] on button "Volgende vraag" at bounding box center [472, 177] width 378 height 26
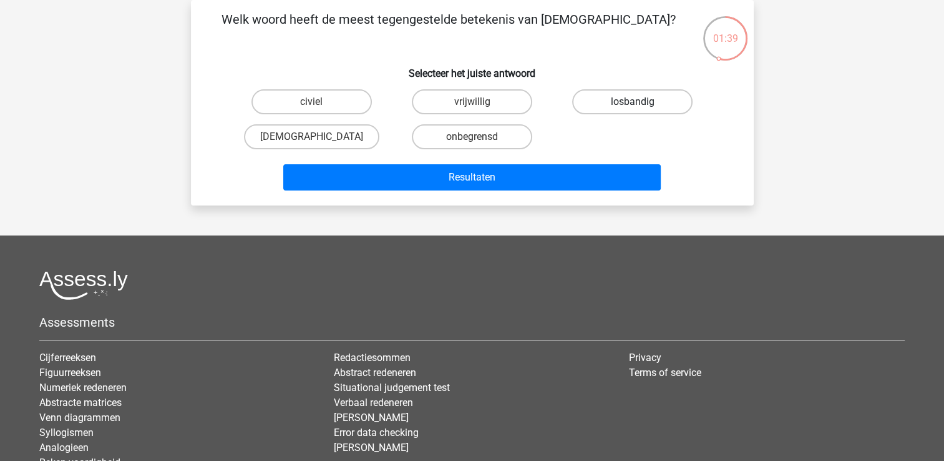
click at [619, 103] on label "losbandig" at bounding box center [632, 101] width 120 height 25
click at [633, 103] on input "losbandig" at bounding box center [637, 106] width 8 height 8
radio input "true"
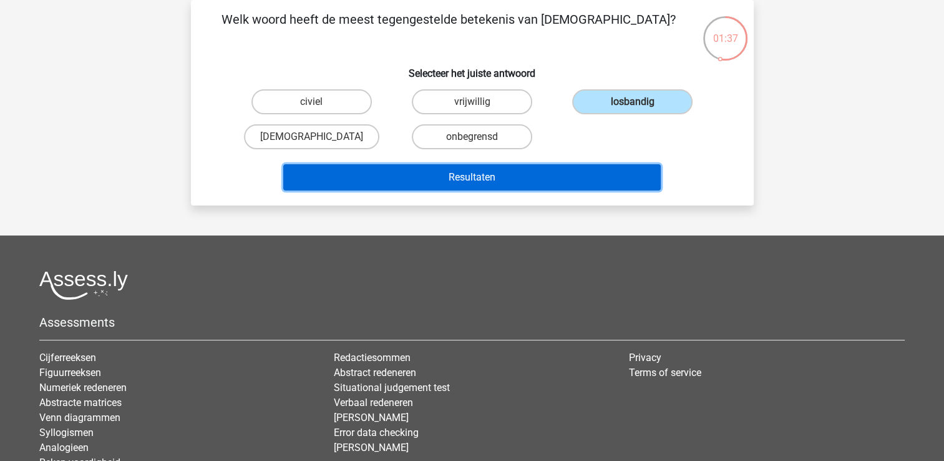
click at [494, 172] on button "Resultaten" at bounding box center [472, 177] width 378 height 26
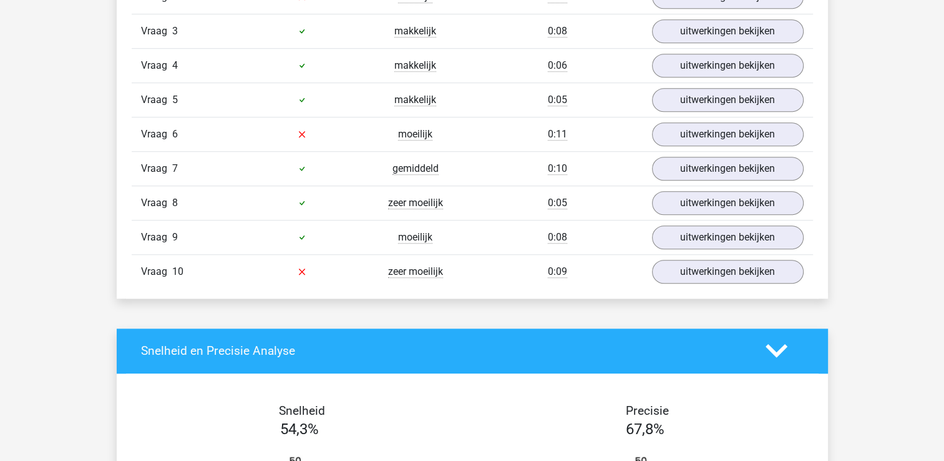
scroll to position [874, 0]
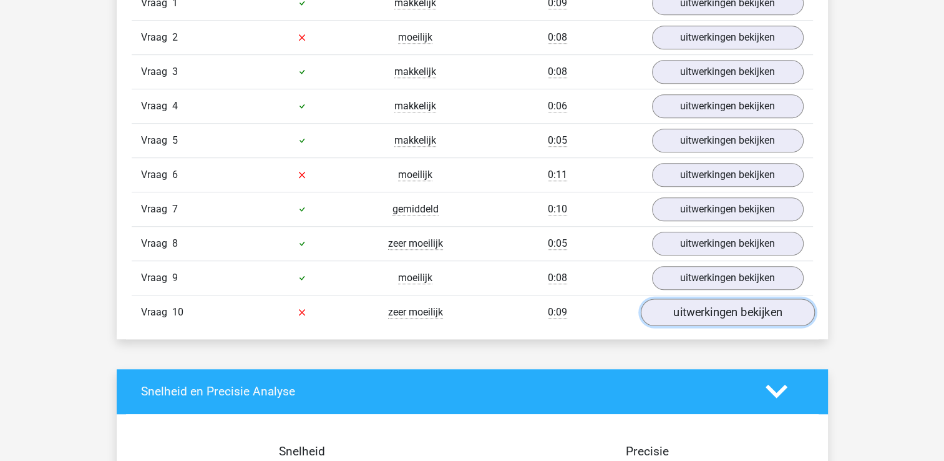
click at [794, 305] on link "uitwerkingen bekijken" at bounding box center [727, 311] width 174 height 27
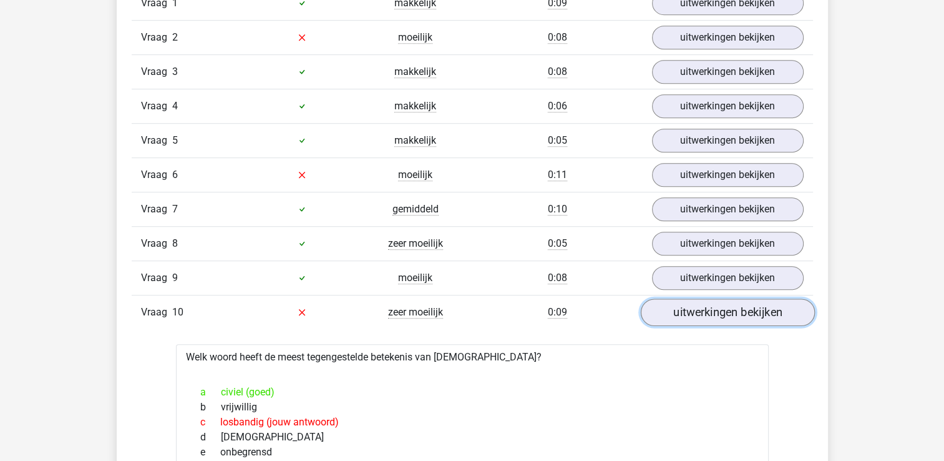
click at [682, 304] on link "uitwerkingen bekijken" at bounding box center [727, 311] width 174 height 27
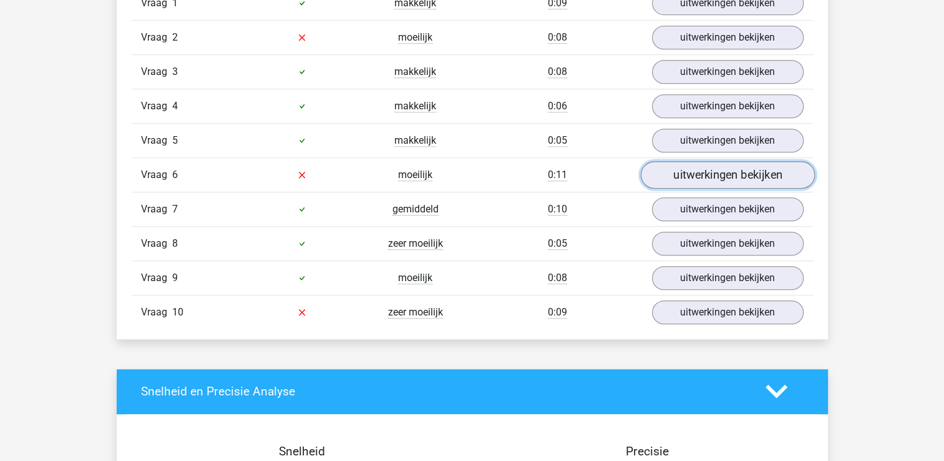
click at [673, 168] on link "uitwerkingen bekijken" at bounding box center [727, 174] width 174 height 27
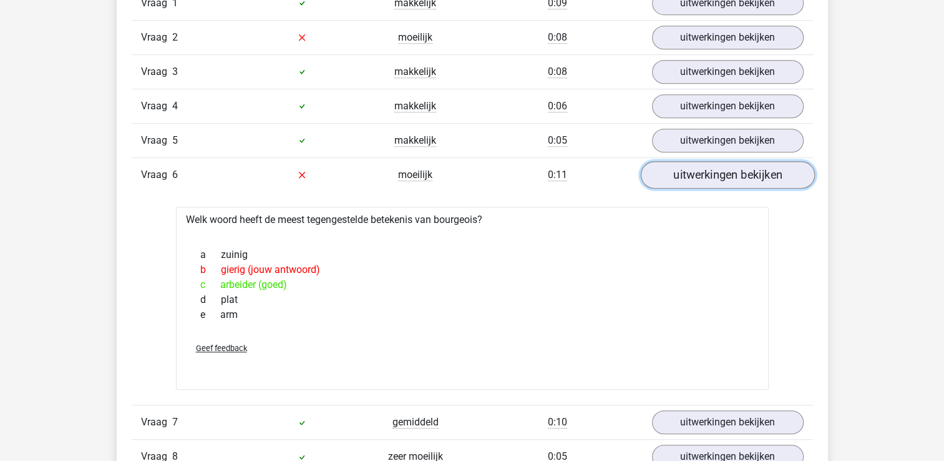
click at [674, 177] on link "uitwerkingen bekijken" at bounding box center [727, 174] width 174 height 27
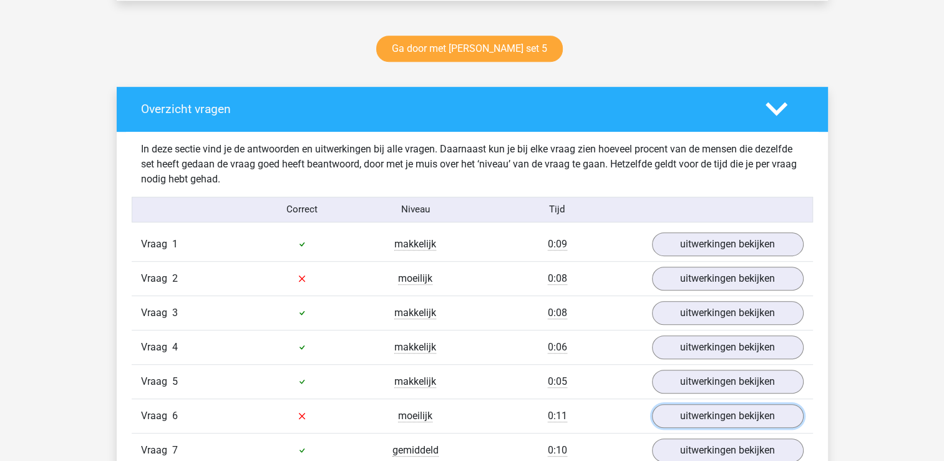
scroll to position [624, 0]
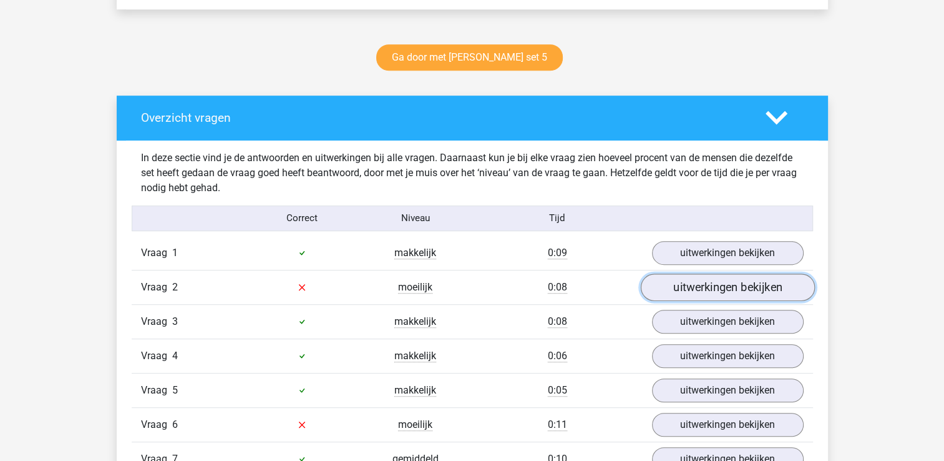
click at [716, 280] on link "uitwerkingen bekijken" at bounding box center [727, 286] width 174 height 27
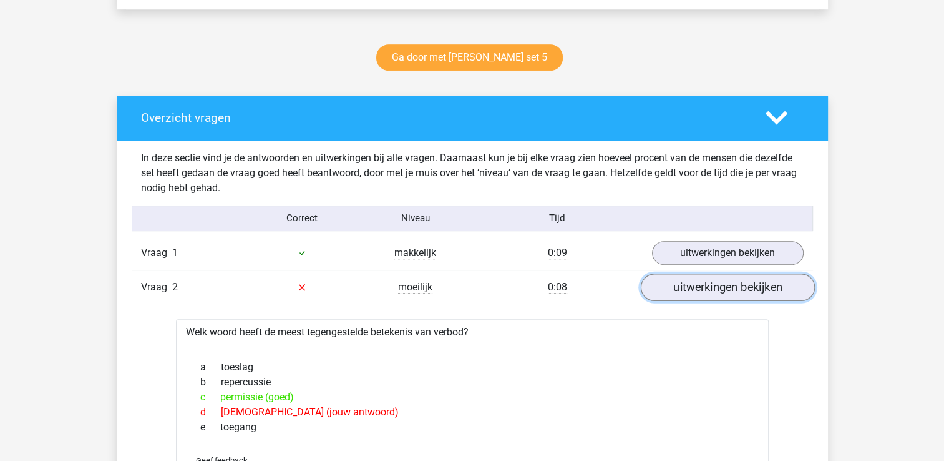
click at [716, 280] on link "uitwerkingen bekijken" at bounding box center [727, 286] width 174 height 27
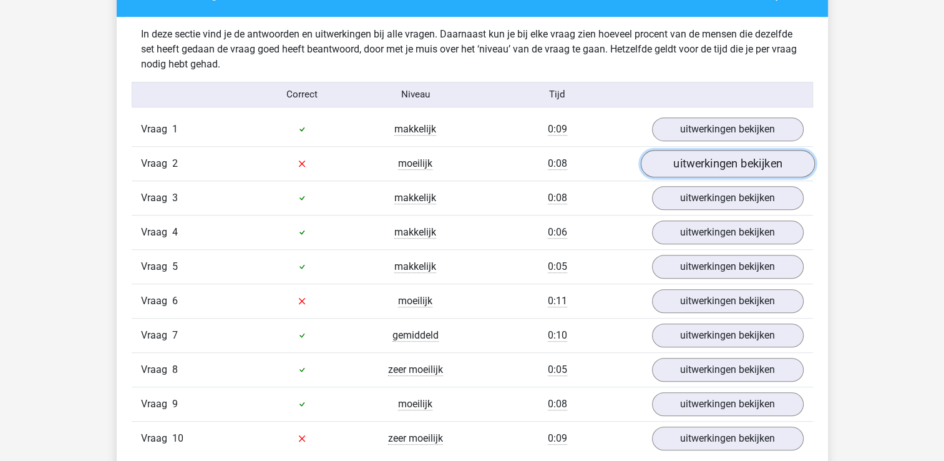
scroll to position [749, 0]
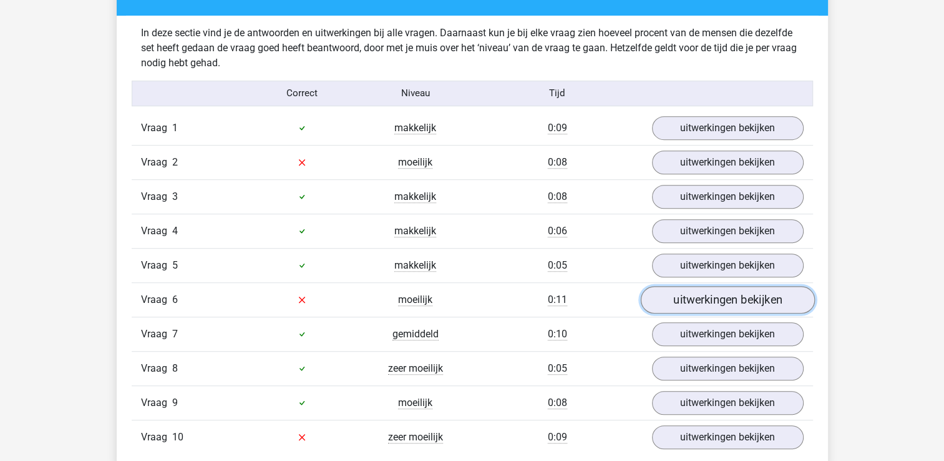
click at [724, 306] on link "uitwerkingen bekijken" at bounding box center [727, 299] width 174 height 27
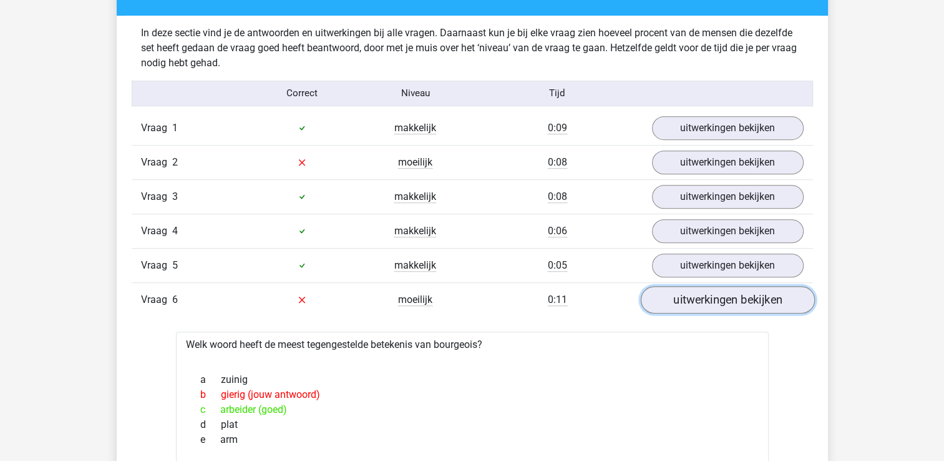
click at [724, 306] on link "uitwerkingen bekijken" at bounding box center [727, 299] width 174 height 27
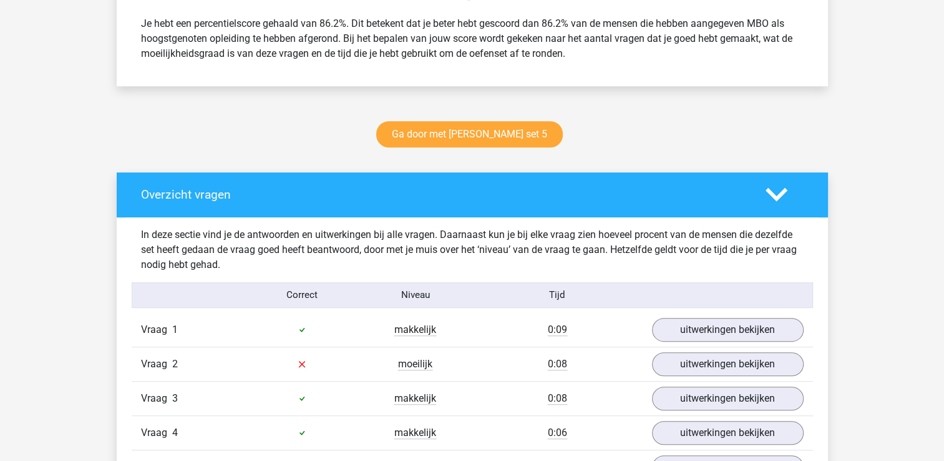
scroll to position [312, 0]
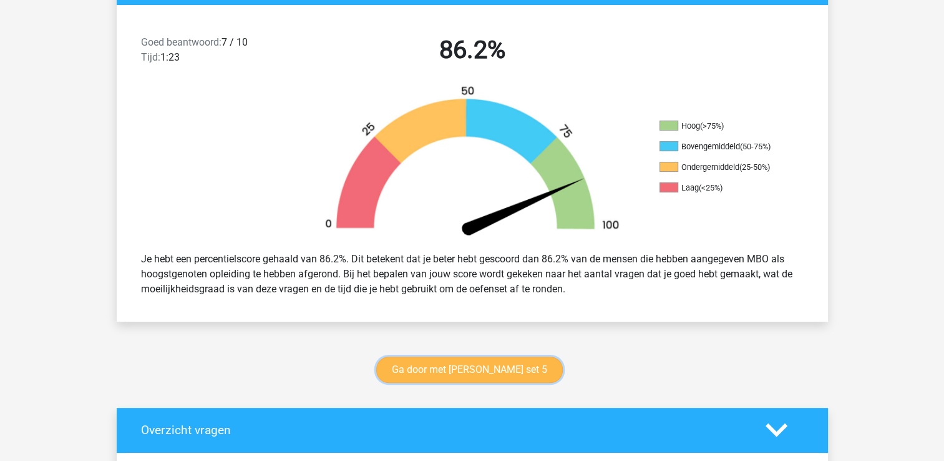
click at [449, 369] on link "Ga door met antoniemen set 5" at bounding box center [469, 369] width 187 height 26
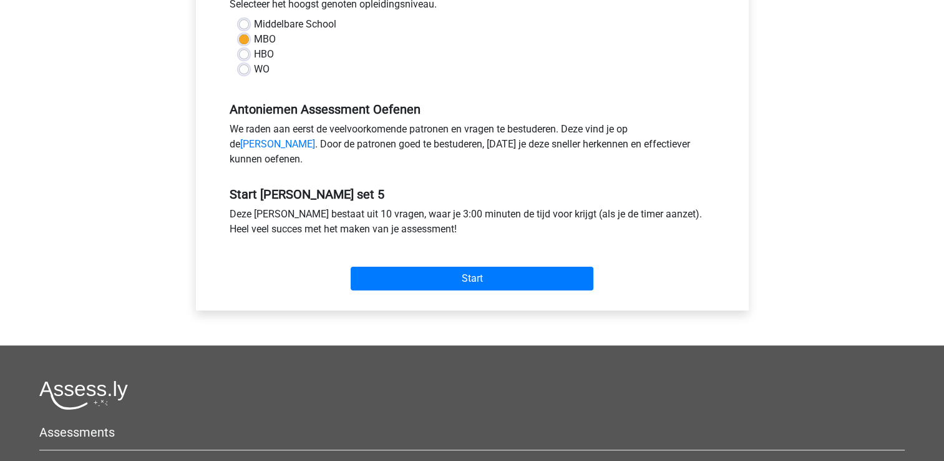
scroll to position [312, 0]
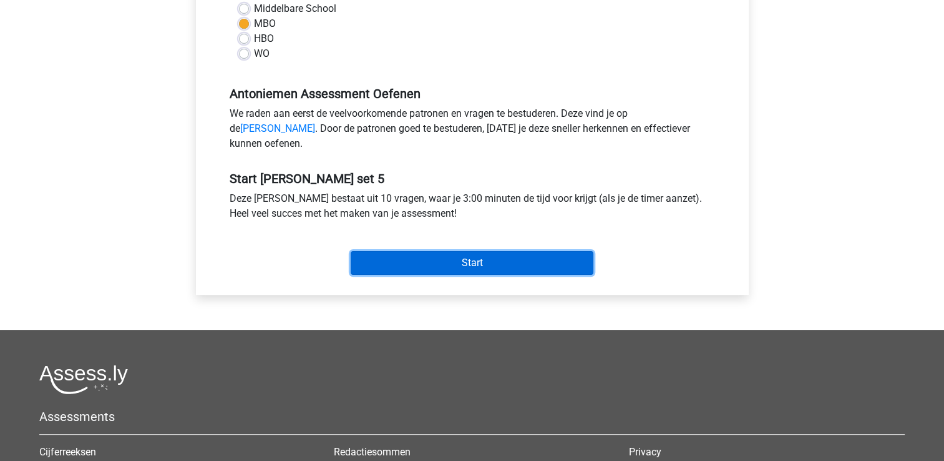
click at [421, 275] on input "Start" at bounding box center [472, 263] width 243 height 24
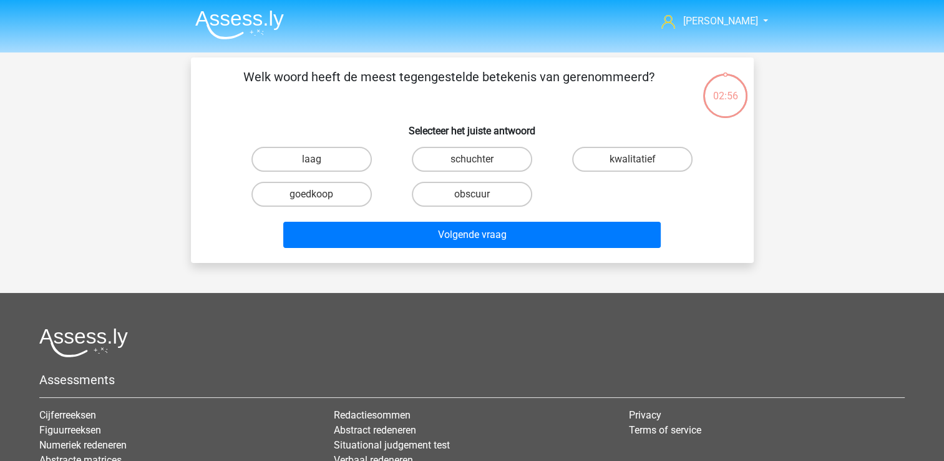
click at [477, 197] on input "obscuur" at bounding box center [476, 198] width 8 height 8
radio input "true"
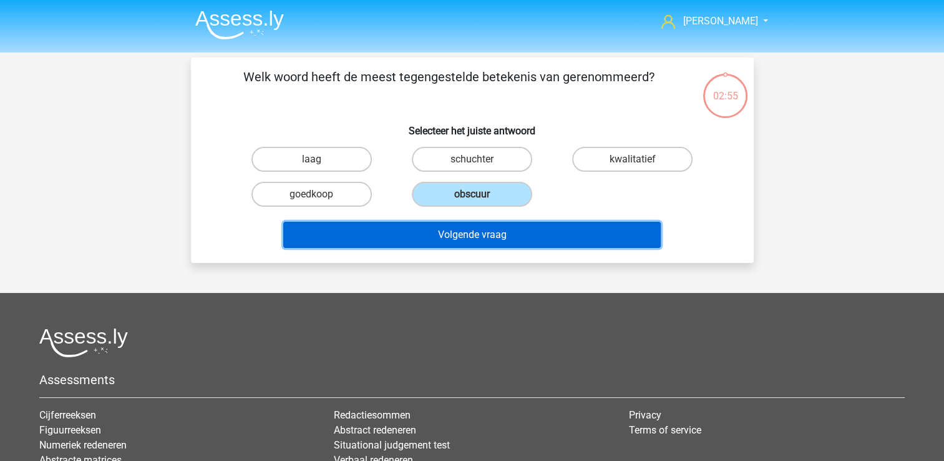
click at [451, 234] on button "Volgende vraag" at bounding box center [472, 235] width 378 height 26
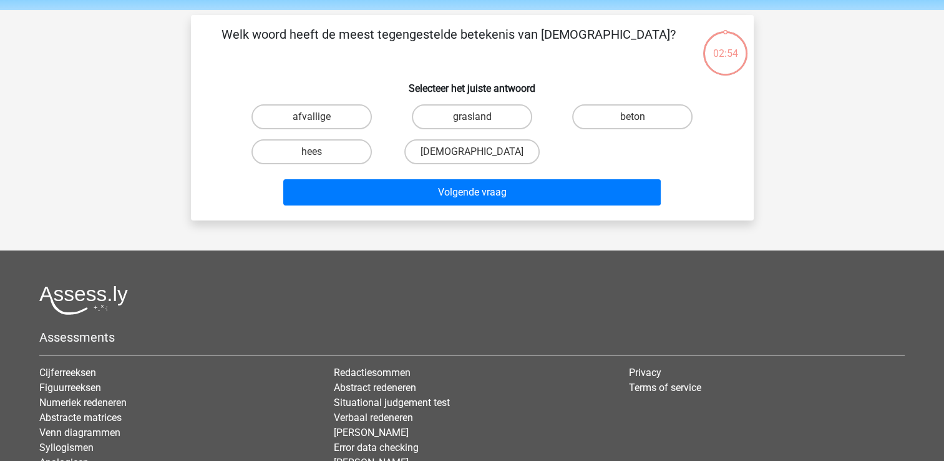
scroll to position [57, 0]
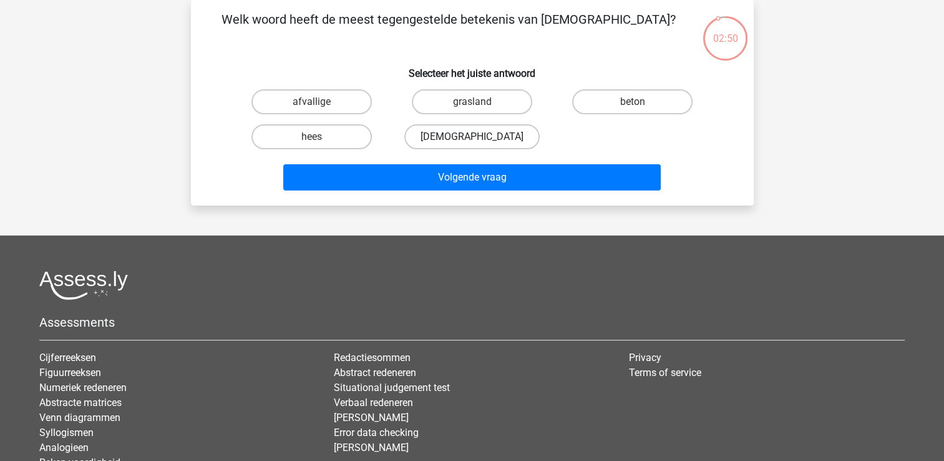
click at [437, 132] on label "[DEMOGRAPHIC_DATA]" at bounding box center [471, 136] width 135 height 25
click at [472, 137] on input "[DEMOGRAPHIC_DATA]" at bounding box center [476, 141] width 8 height 8
radio input "true"
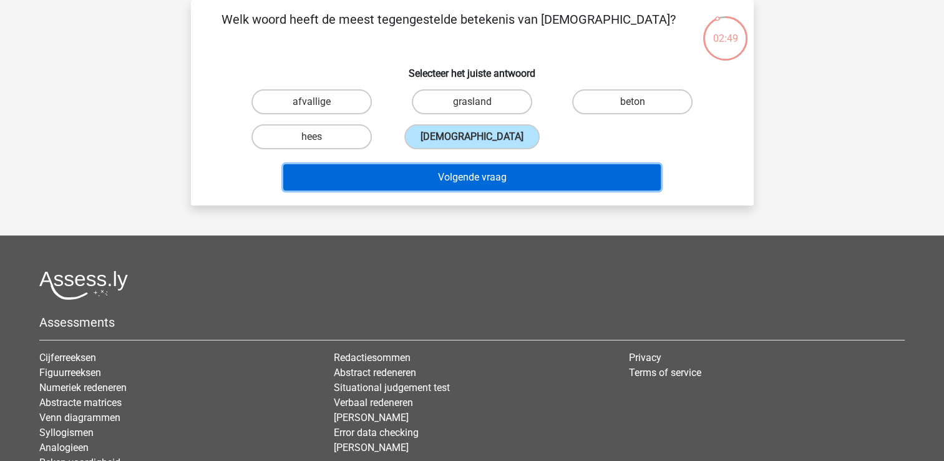
click at [421, 178] on button "Volgende vraag" at bounding box center [472, 177] width 378 height 26
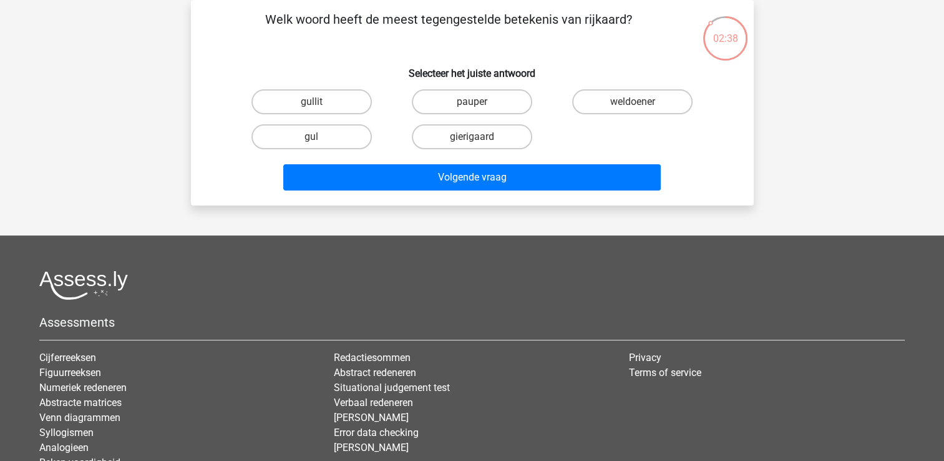
click at [472, 139] on input "gierigaard" at bounding box center [476, 141] width 8 height 8
radio input "true"
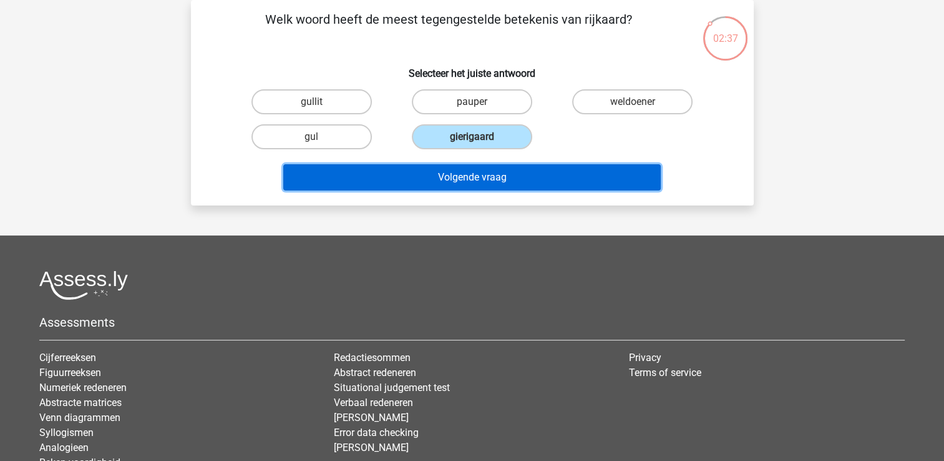
click at [461, 173] on button "Volgende vraag" at bounding box center [472, 177] width 378 height 26
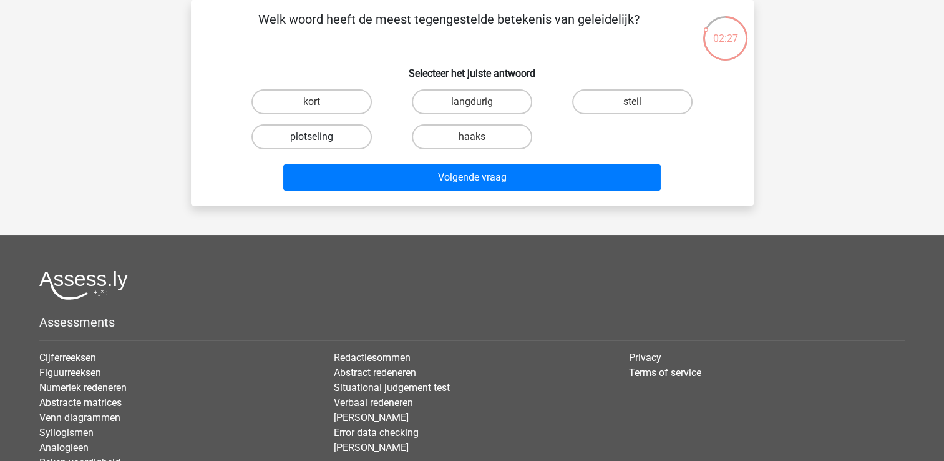
click at [330, 134] on label "plotseling" at bounding box center [311, 136] width 120 height 25
click at [319, 137] on input "plotseling" at bounding box center [315, 141] width 8 height 8
radio input "true"
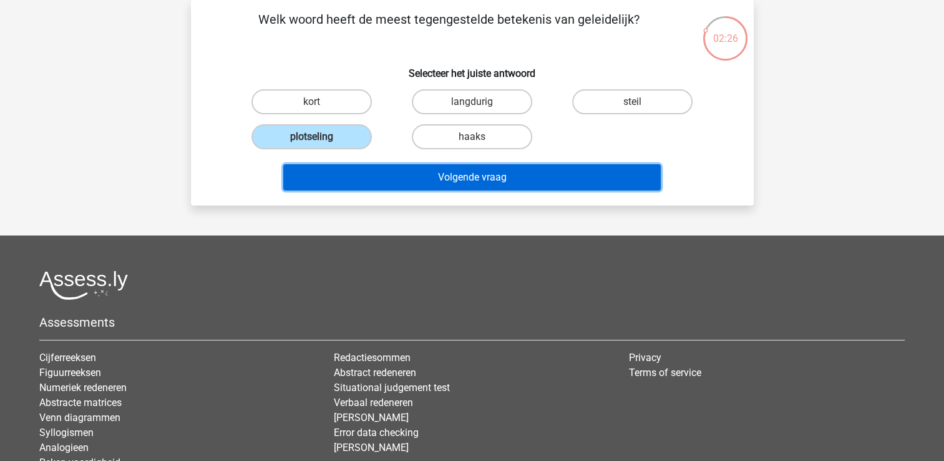
click at [392, 183] on button "Volgende vraag" at bounding box center [472, 177] width 378 height 26
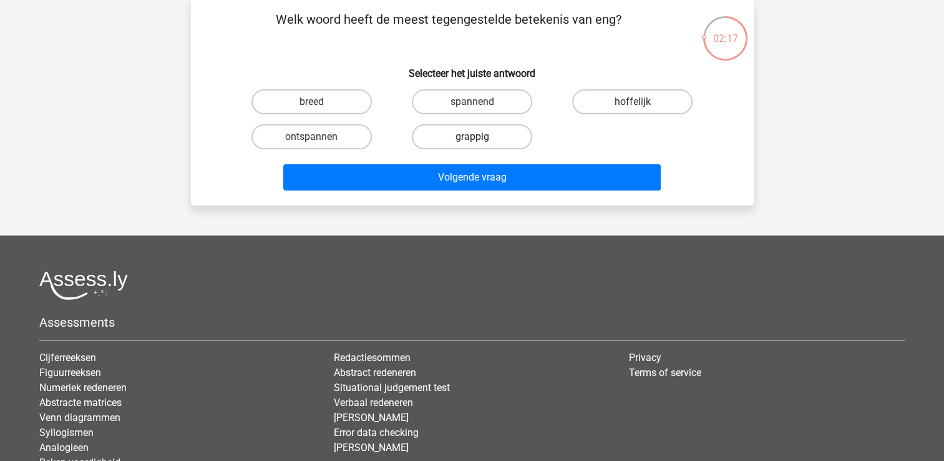
click at [490, 143] on label "grappig" at bounding box center [472, 136] width 120 height 25
click at [480, 143] on input "grappig" at bounding box center [476, 141] width 8 height 8
radio input "true"
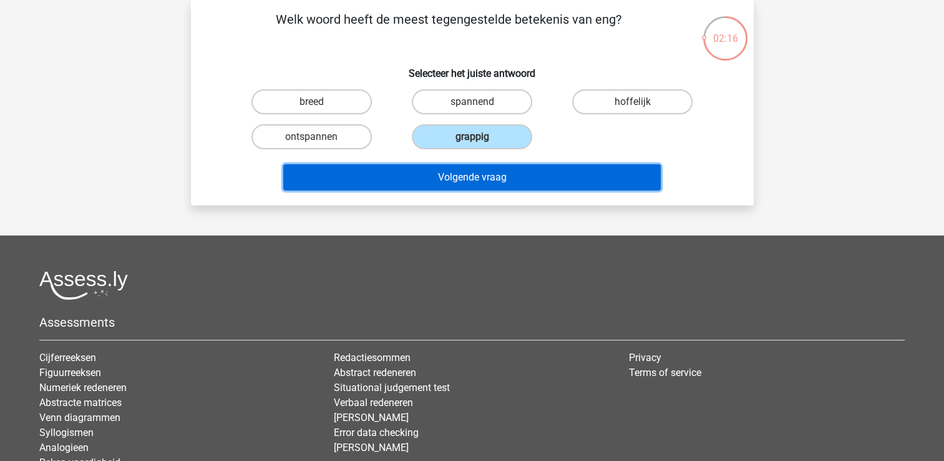
click at [457, 184] on button "Volgende vraag" at bounding box center [472, 177] width 378 height 26
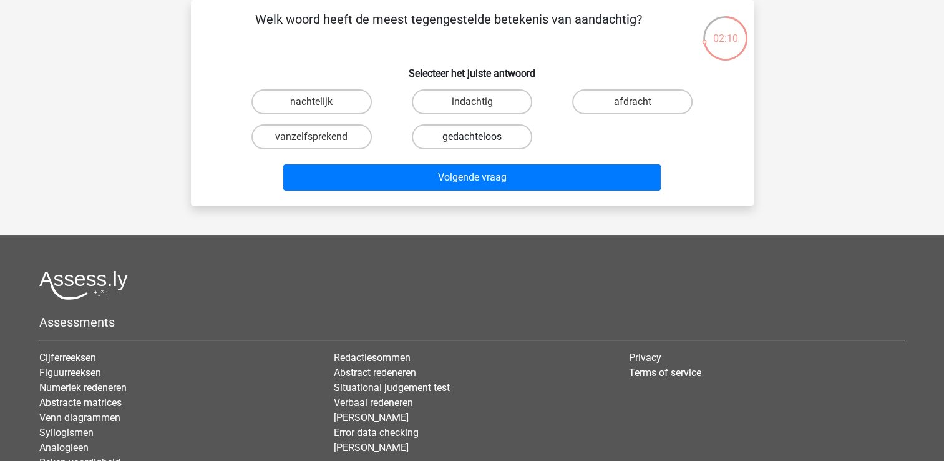
click at [452, 132] on label "gedachteloos" at bounding box center [472, 136] width 120 height 25
click at [472, 137] on input "gedachteloos" at bounding box center [476, 141] width 8 height 8
radio input "true"
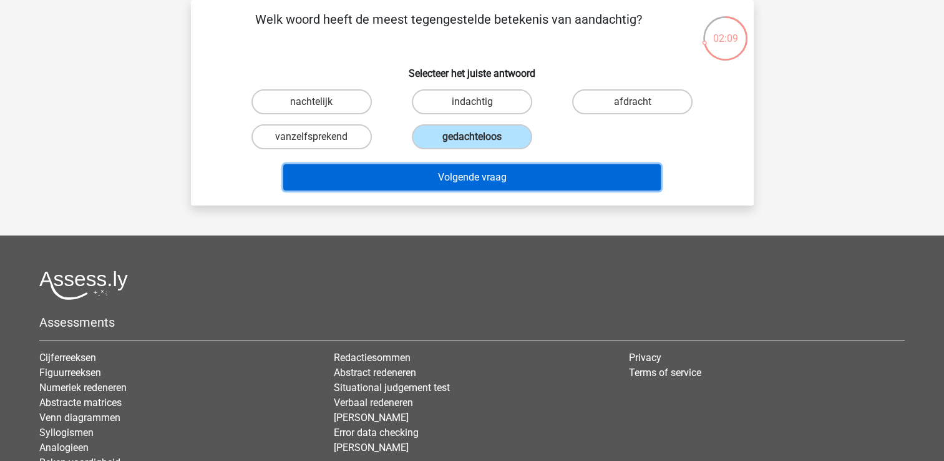
click at [456, 186] on button "Volgende vraag" at bounding box center [472, 177] width 378 height 26
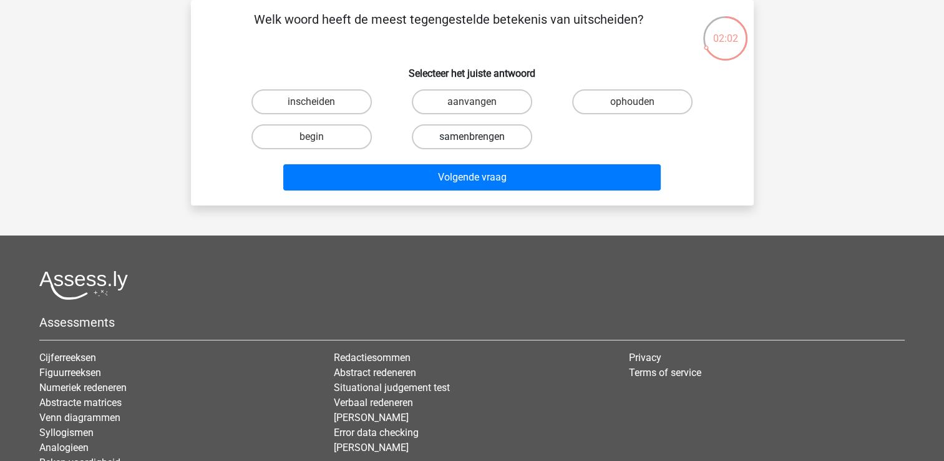
click at [475, 130] on label "samenbrengen" at bounding box center [472, 136] width 120 height 25
click at [475, 137] on input "samenbrengen" at bounding box center [476, 141] width 8 height 8
radio input "true"
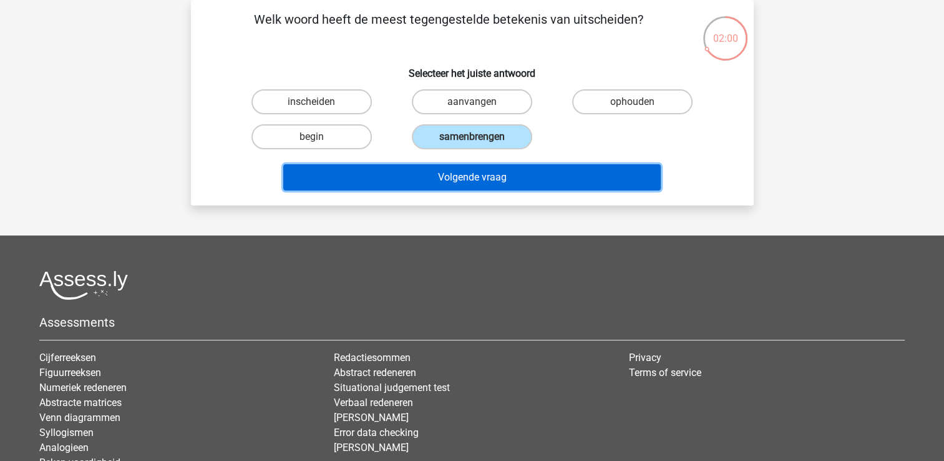
click at [471, 178] on button "Volgende vraag" at bounding box center [472, 177] width 378 height 26
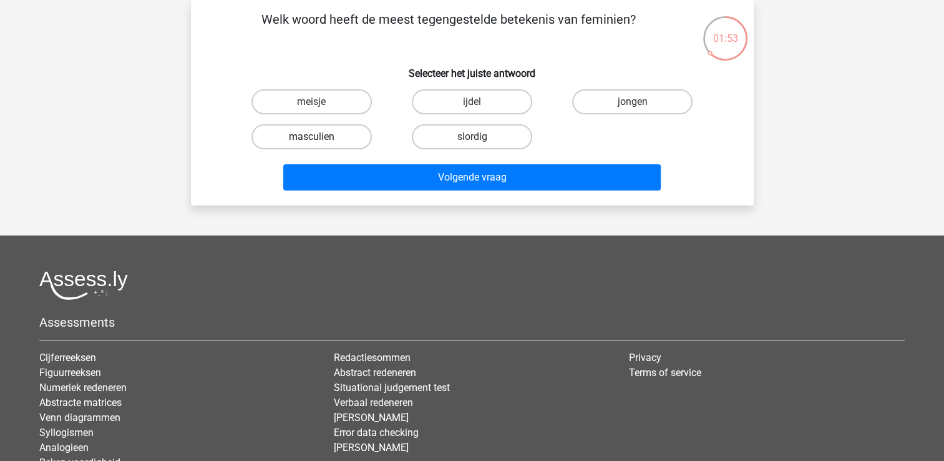
click at [334, 132] on label "masculien" at bounding box center [311, 136] width 120 height 25
click at [319, 137] on input "masculien" at bounding box center [315, 141] width 8 height 8
radio input "true"
click at [491, 130] on label "slordig" at bounding box center [472, 136] width 120 height 25
click at [480, 137] on input "slordig" at bounding box center [476, 141] width 8 height 8
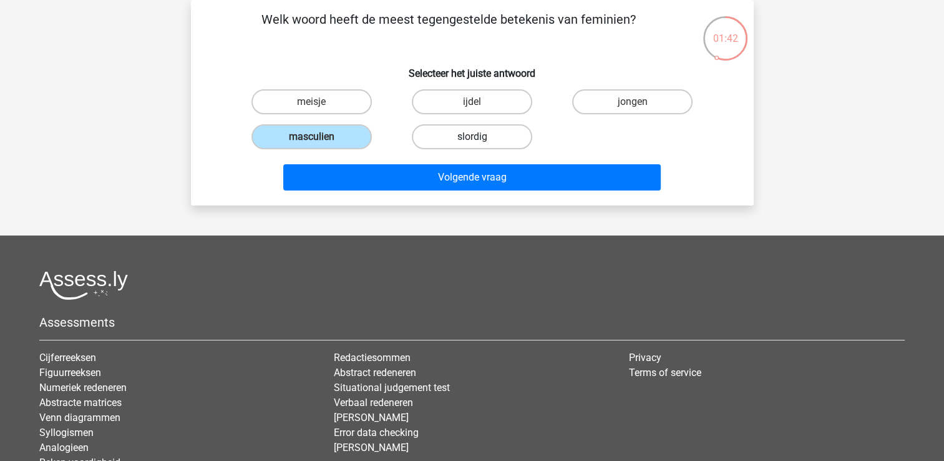
radio input "true"
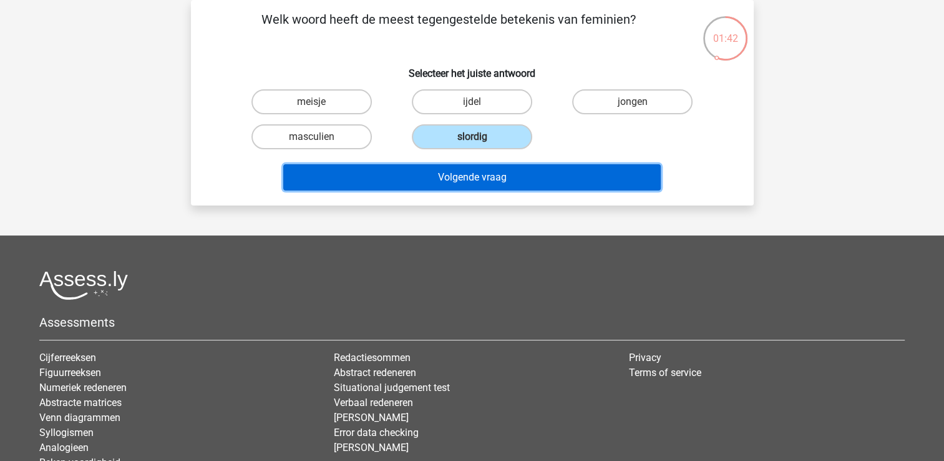
click at [457, 178] on button "Volgende vraag" at bounding box center [472, 177] width 378 height 26
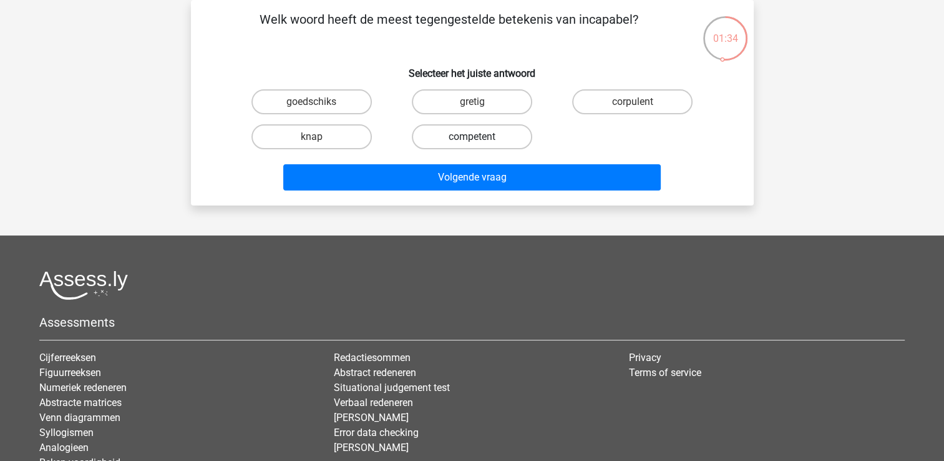
click at [458, 134] on label "competent" at bounding box center [472, 136] width 120 height 25
click at [472, 137] on input "competent" at bounding box center [476, 141] width 8 height 8
radio input "true"
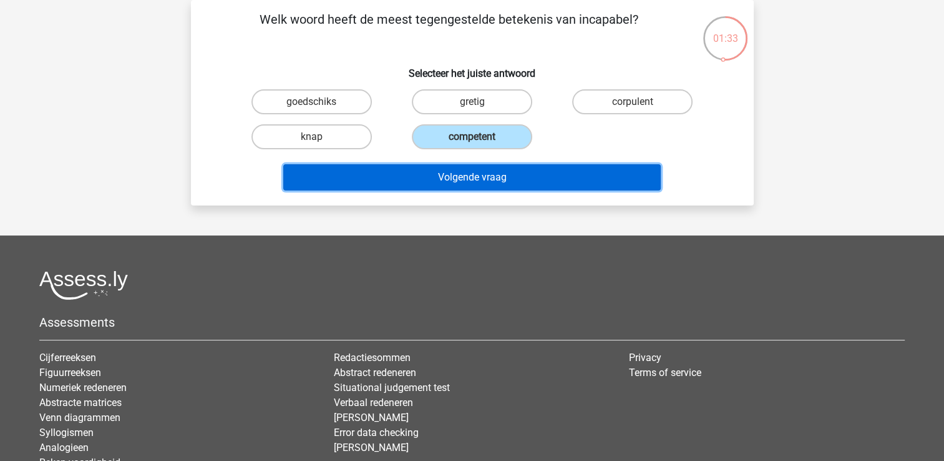
click at [446, 173] on button "Volgende vraag" at bounding box center [472, 177] width 378 height 26
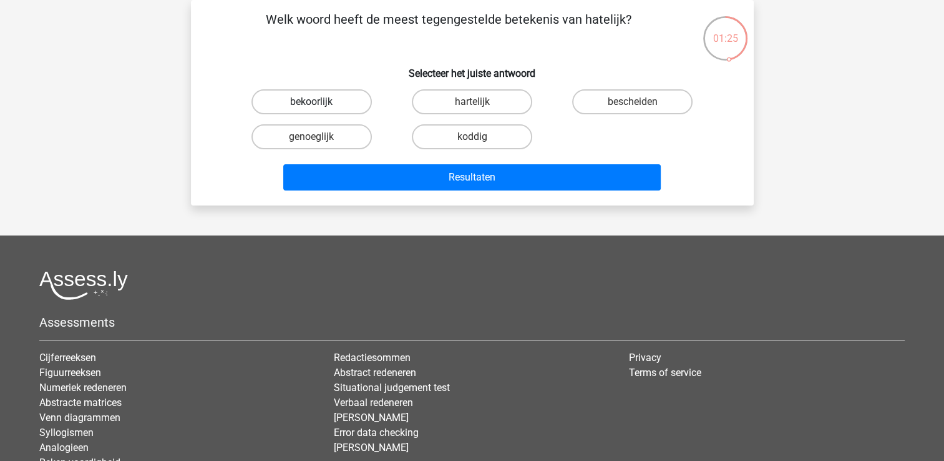
click at [334, 96] on label "bekoorlijk" at bounding box center [311, 101] width 120 height 25
click at [319, 102] on input "bekoorlijk" at bounding box center [315, 106] width 8 height 8
radio input "true"
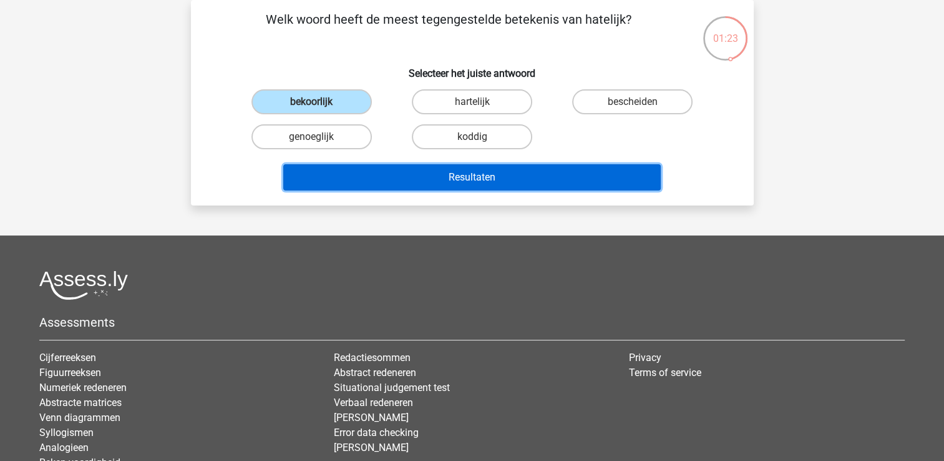
click at [371, 178] on button "Resultaten" at bounding box center [472, 177] width 378 height 26
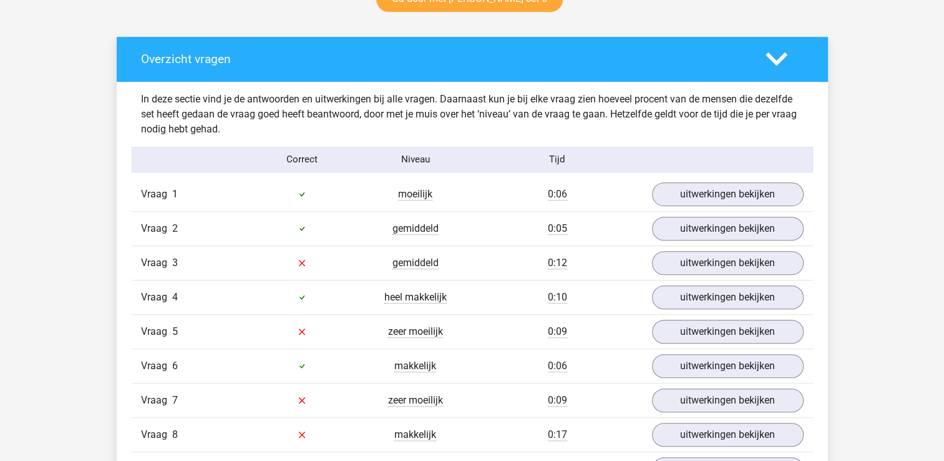
scroll to position [874, 0]
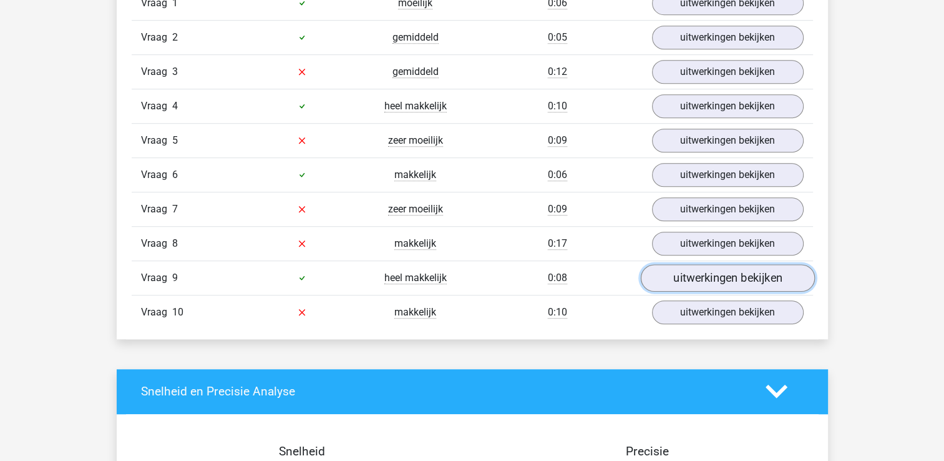
click at [730, 286] on link "uitwerkingen bekijken" at bounding box center [727, 277] width 174 height 27
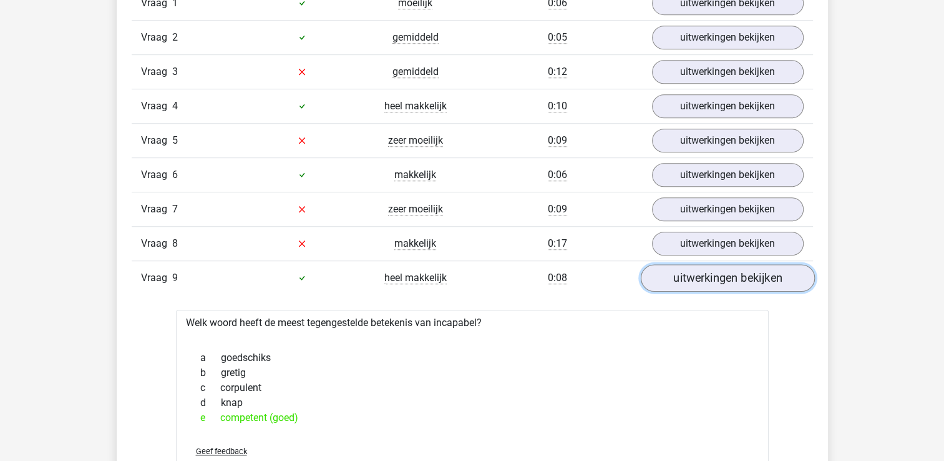
click at [733, 274] on link "uitwerkingen bekijken" at bounding box center [727, 277] width 174 height 27
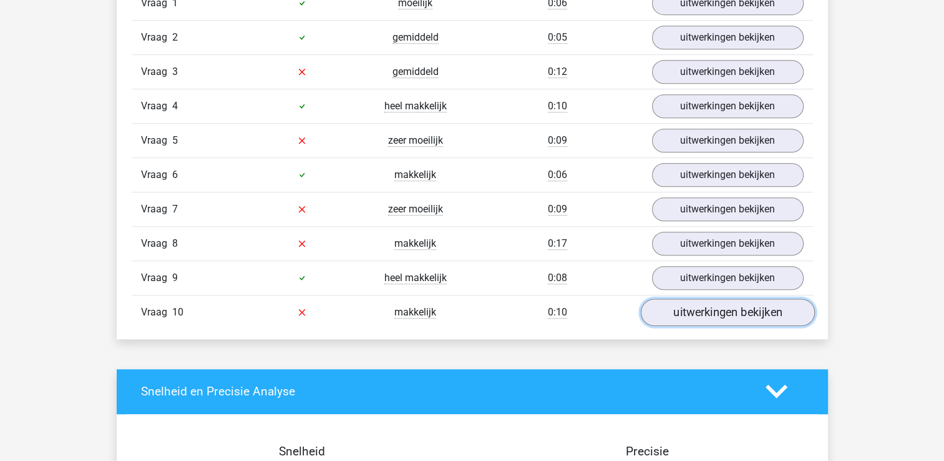
click at [727, 298] on link "uitwerkingen bekijken" at bounding box center [727, 311] width 174 height 27
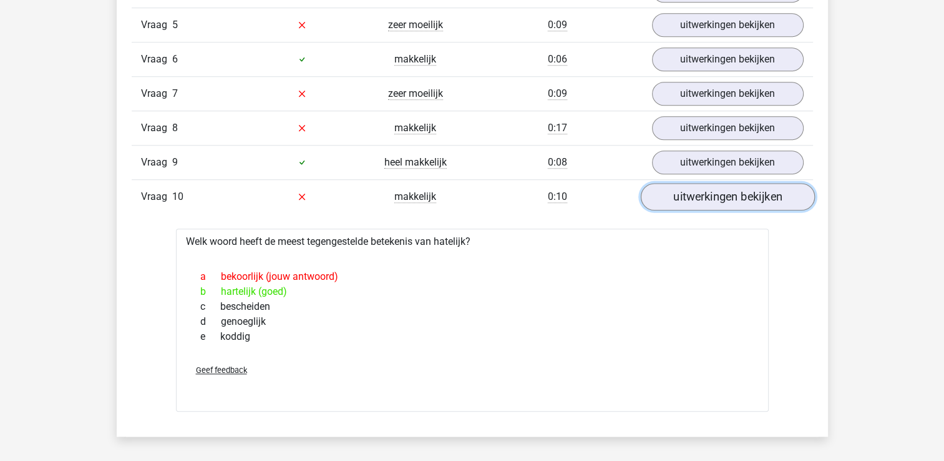
scroll to position [998, 0]
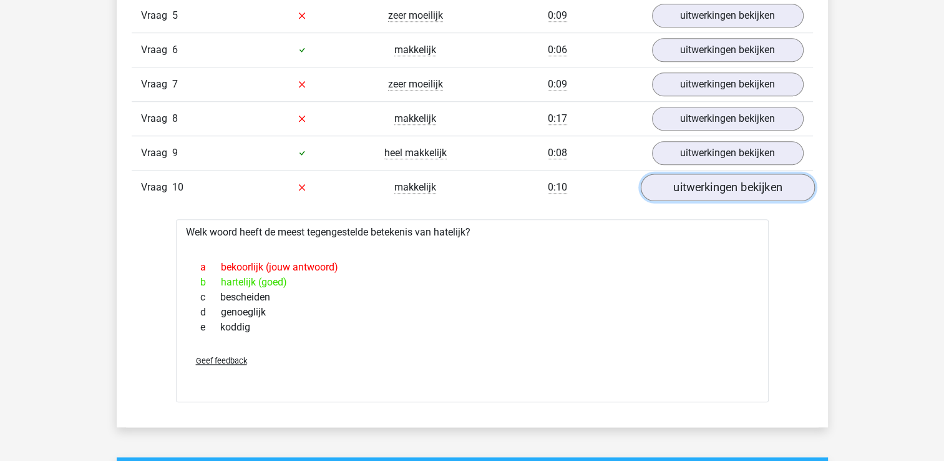
click at [684, 188] on link "uitwerkingen bekijken" at bounding box center [727, 186] width 174 height 27
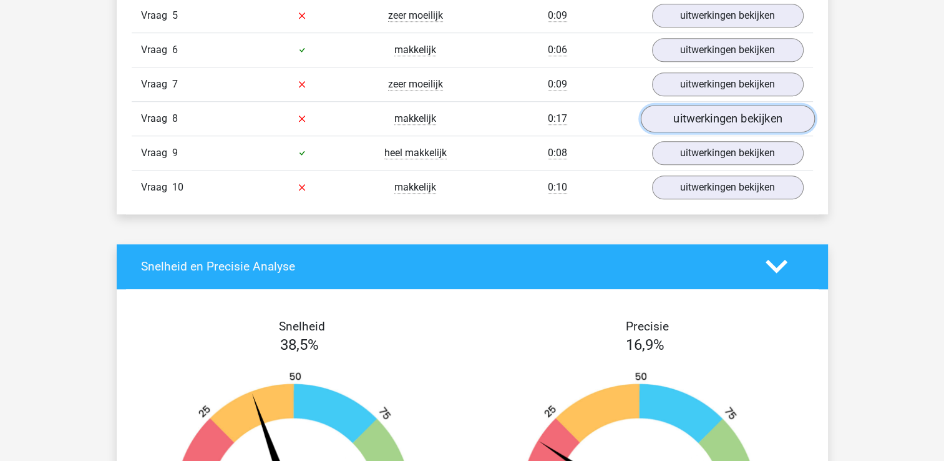
click at [698, 115] on link "uitwerkingen bekijken" at bounding box center [727, 118] width 174 height 27
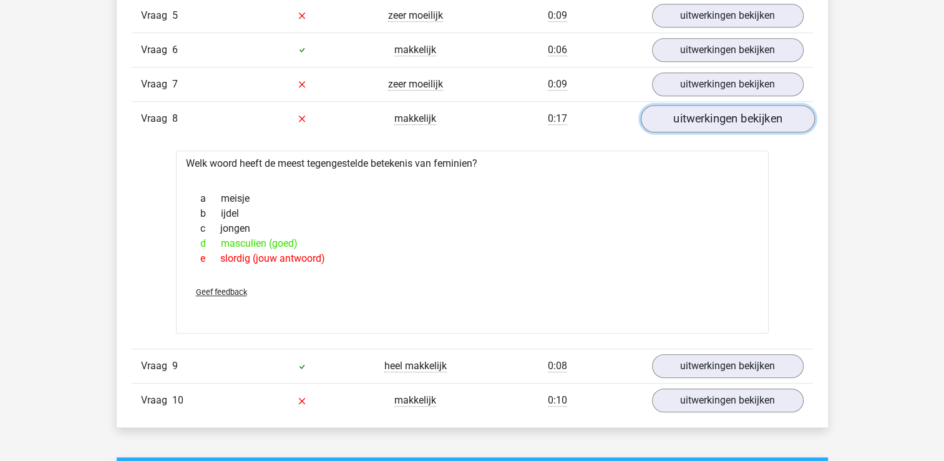
click at [698, 115] on link "uitwerkingen bekijken" at bounding box center [727, 118] width 174 height 27
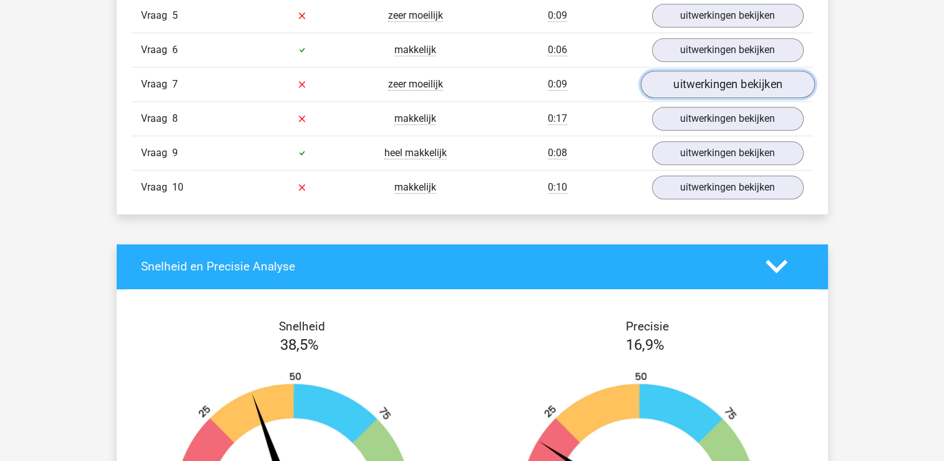
click at [699, 81] on link "uitwerkingen bekijken" at bounding box center [727, 84] width 174 height 27
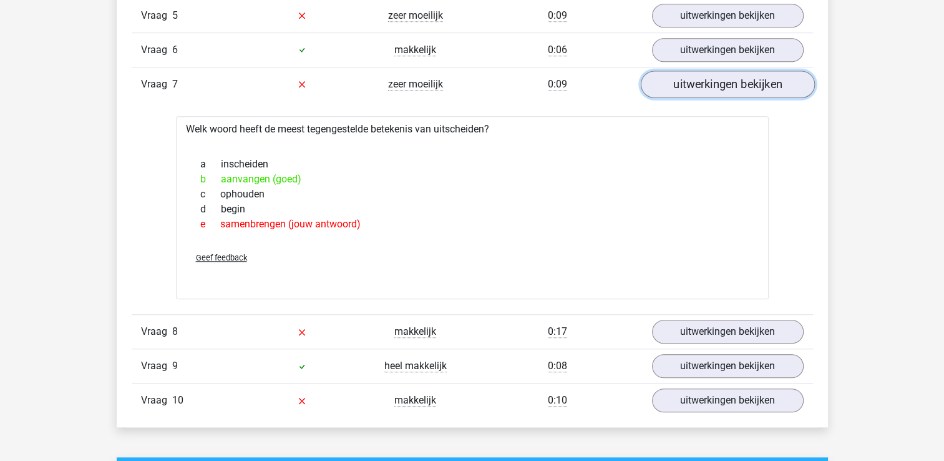
click at [700, 81] on link "uitwerkingen bekijken" at bounding box center [727, 84] width 174 height 27
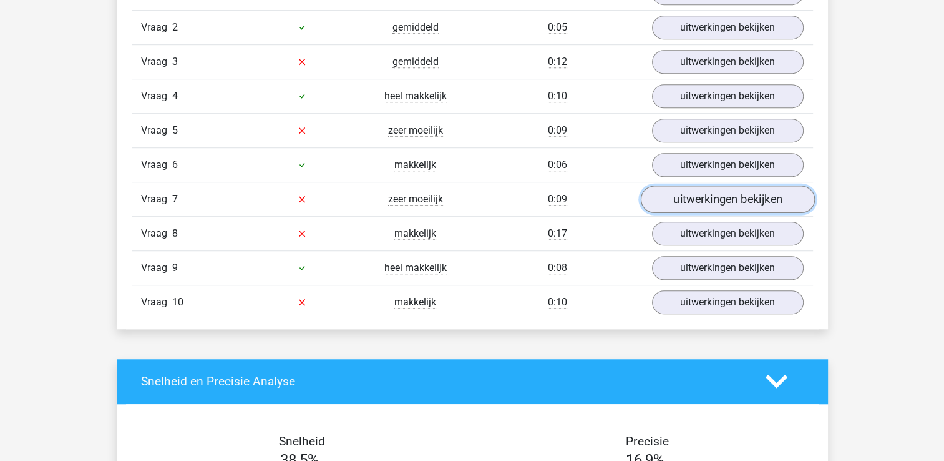
scroll to position [874, 0]
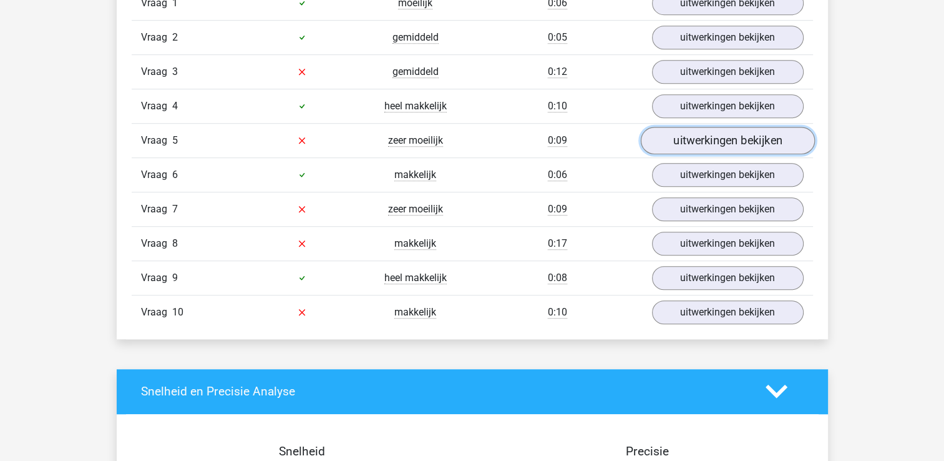
click at [700, 147] on link "uitwerkingen bekijken" at bounding box center [727, 140] width 174 height 27
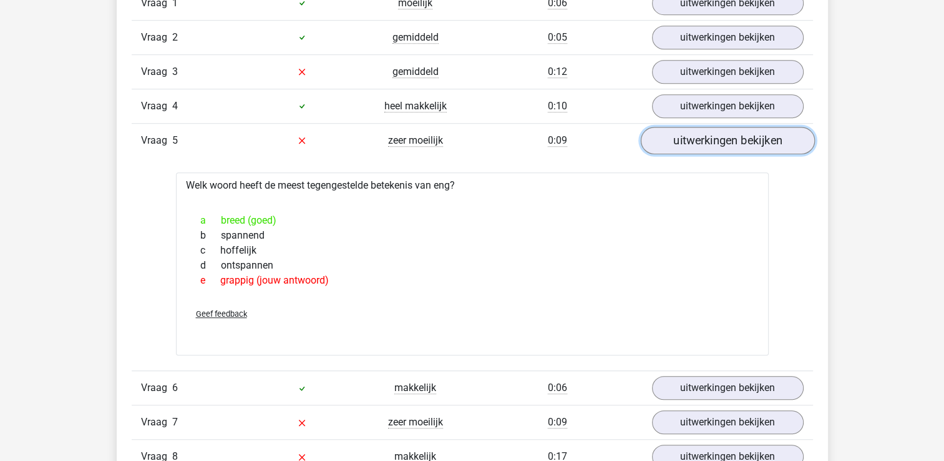
click at [700, 147] on link "uitwerkingen bekijken" at bounding box center [727, 140] width 174 height 27
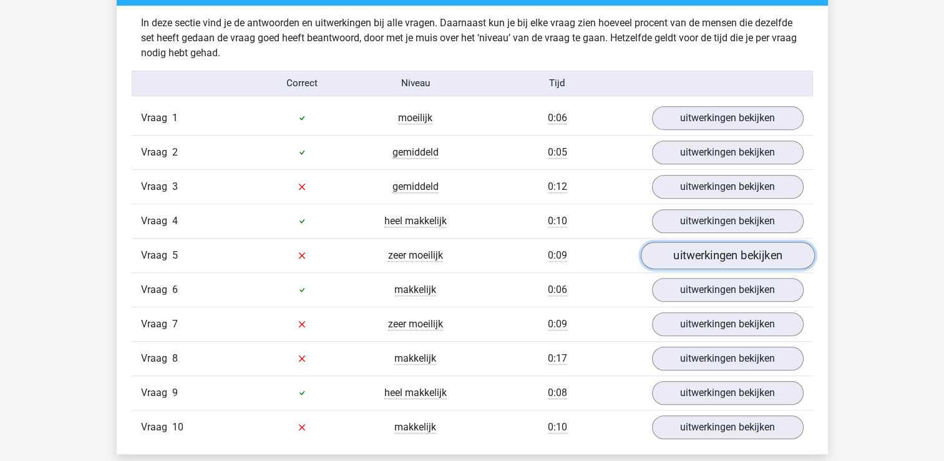
scroll to position [686, 0]
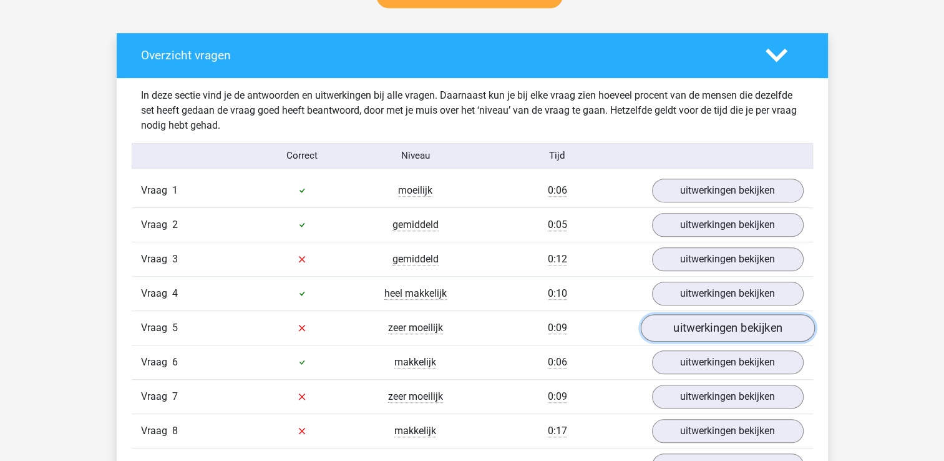
click at [704, 321] on link "uitwerkingen bekijken" at bounding box center [727, 327] width 174 height 27
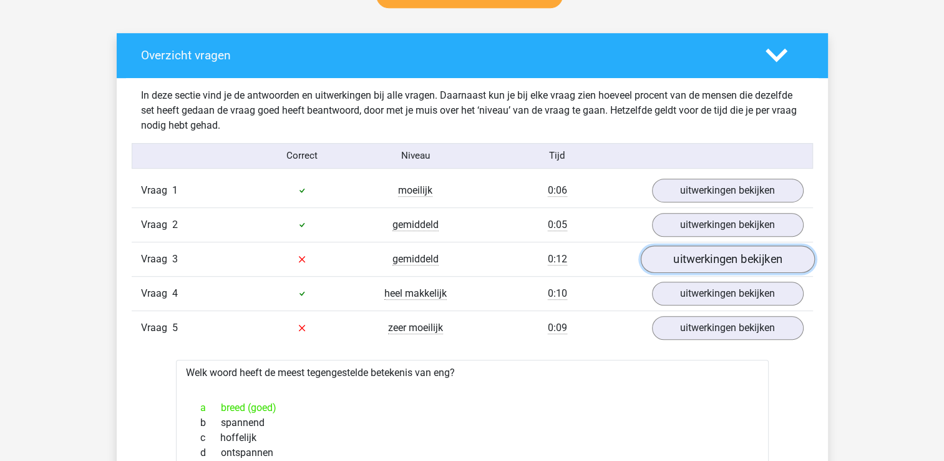
click at [674, 263] on link "uitwerkingen bekijken" at bounding box center [727, 258] width 174 height 27
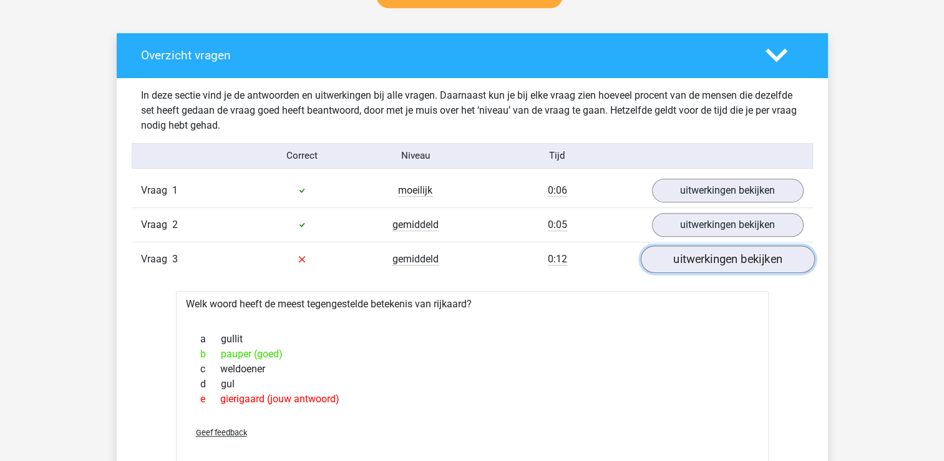
click at [674, 261] on link "uitwerkingen bekijken" at bounding box center [727, 258] width 174 height 27
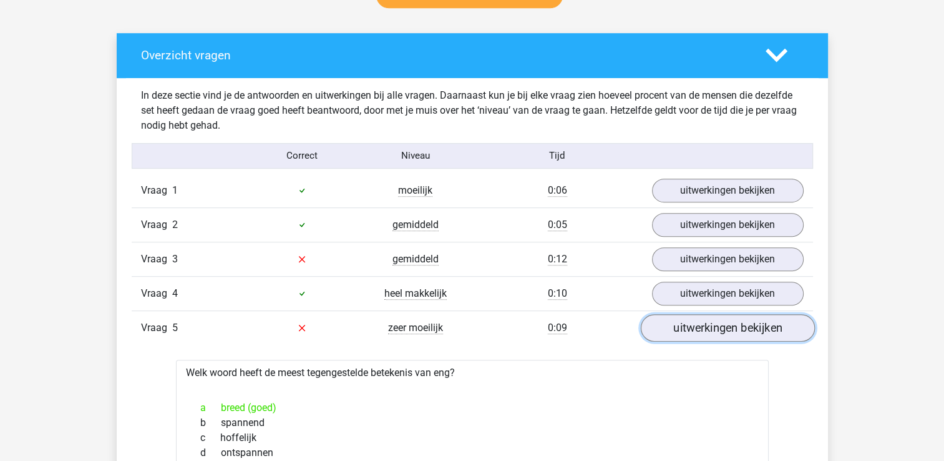
click at [694, 319] on link "uitwerkingen bekijken" at bounding box center [727, 327] width 174 height 27
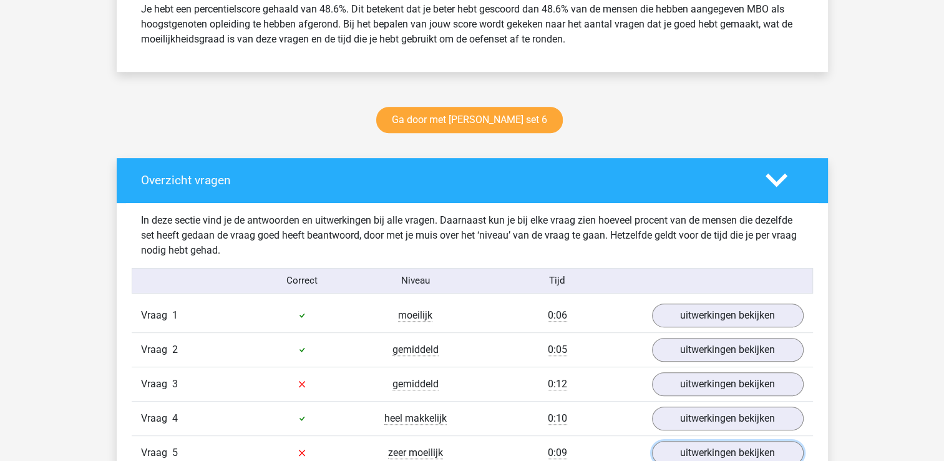
scroll to position [562, 0]
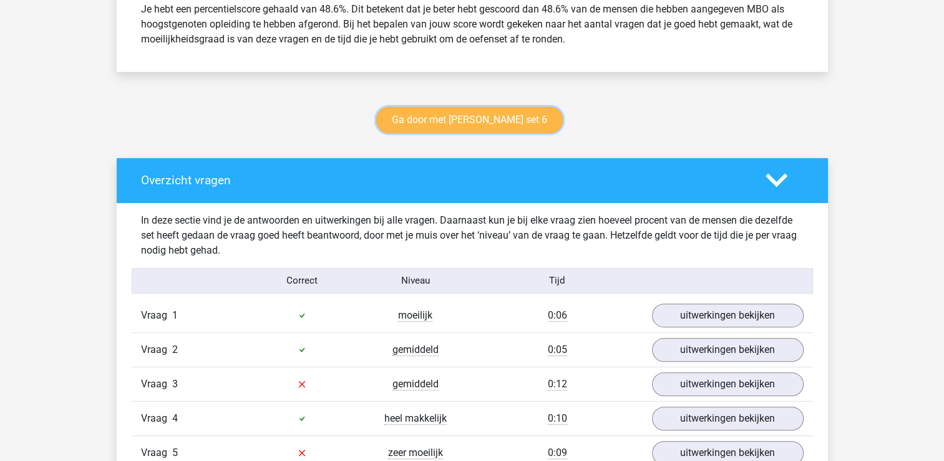
click at [427, 123] on link "Ga door met antoniemen set 6" at bounding box center [469, 120] width 187 height 26
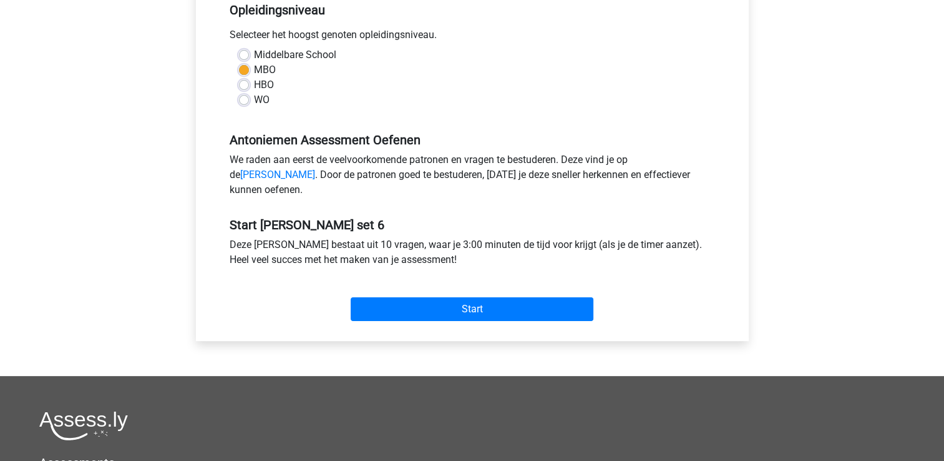
scroll to position [312, 0]
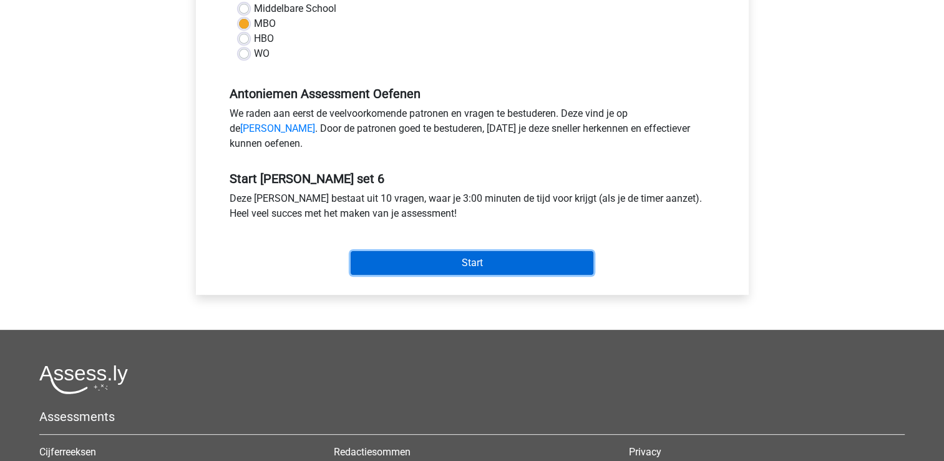
click at [389, 268] on input "Start" at bounding box center [472, 263] width 243 height 24
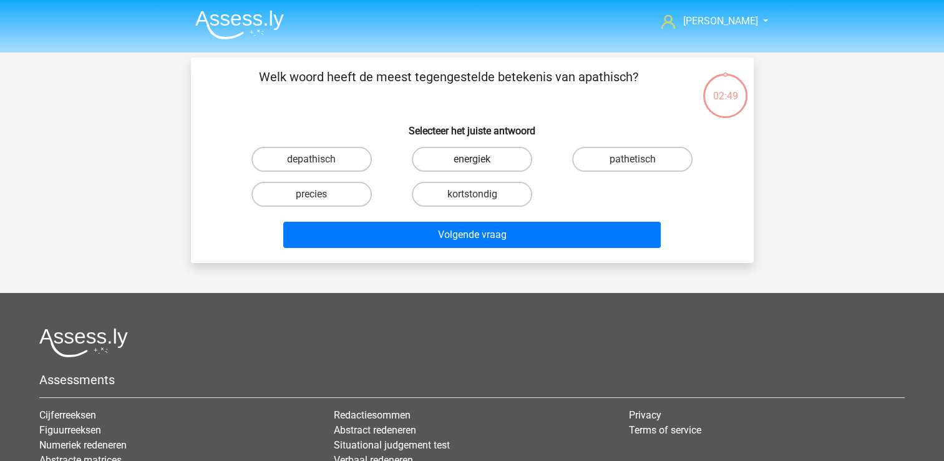
click at [467, 150] on label "energiek" at bounding box center [472, 159] width 120 height 25
click at [472, 159] on input "energiek" at bounding box center [476, 163] width 8 height 8
radio input "true"
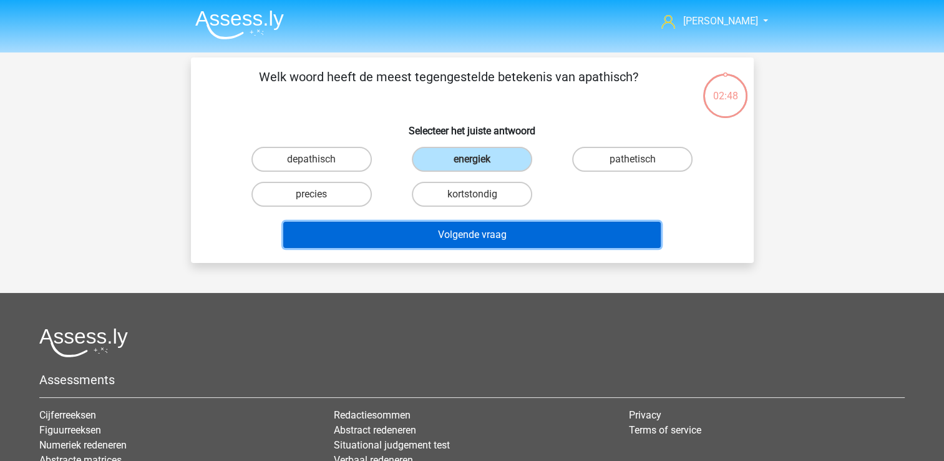
click at [411, 235] on button "Volgende vraag" at bounding box center [472, 235] width 378 height 26
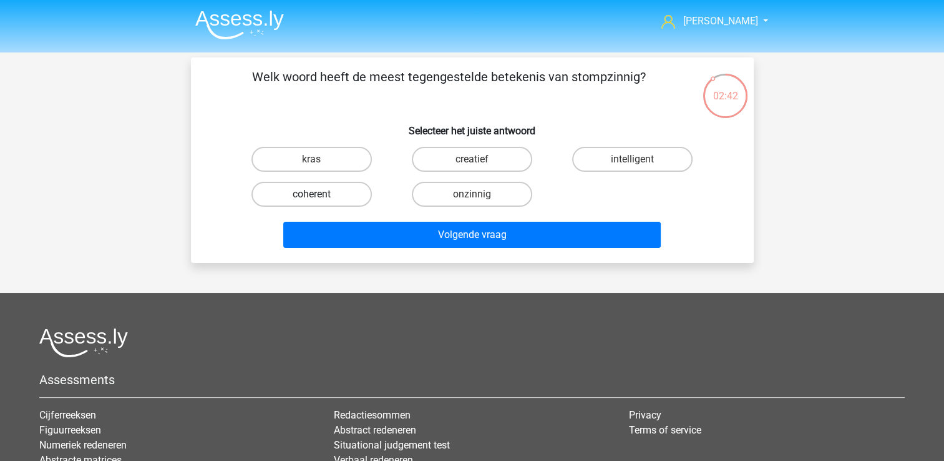
click at [355, 187] on label "coherent" at bounding box center [311, 194] width 120 height 25
click at [319, 194] on input "coherent" at bounding box center [315, 198] width 8 height 8
radio input "true"
click at [373, 218] on div "Volgende vraag" at bounding box center [472, 232] width 523 height 41
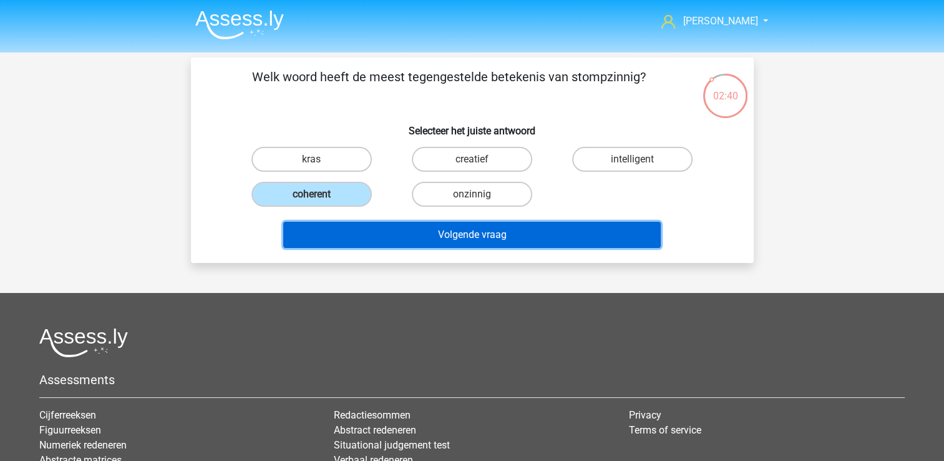
click at [371, 233] on button "Volgende vraag" at bounding box center [472, 235] width 378 height 26
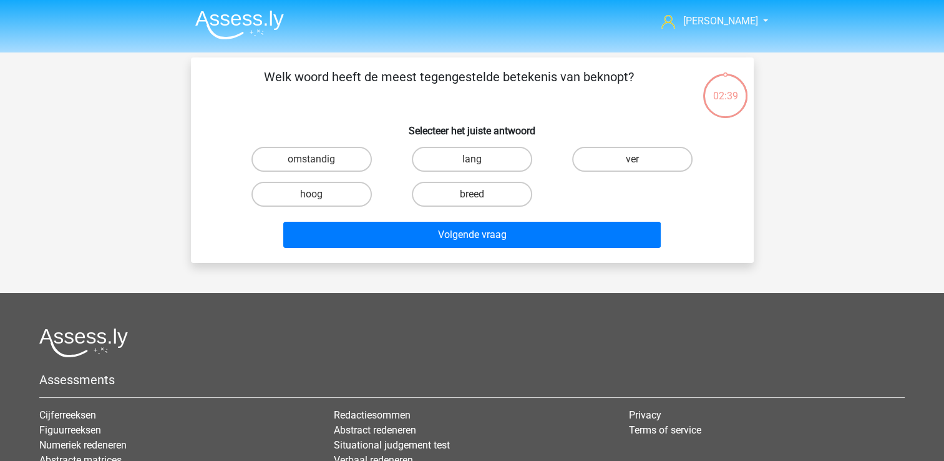
scroll to position [57, 0]
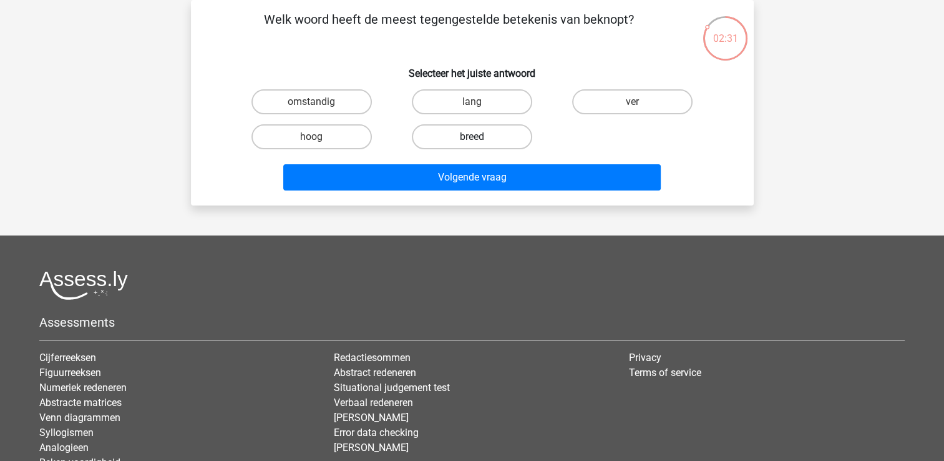
drag, startPoint x: 472, startPoint y: 129, endPoint x: 467, endPoint y: 135, distance: 7.6
click at [472, 131] on label "breed" at bounding box center [472, 136] width 120 height 25
click at [472, 137] on input "breed" at bounding box center [476, 141] width 8 height 8
radio input "true"
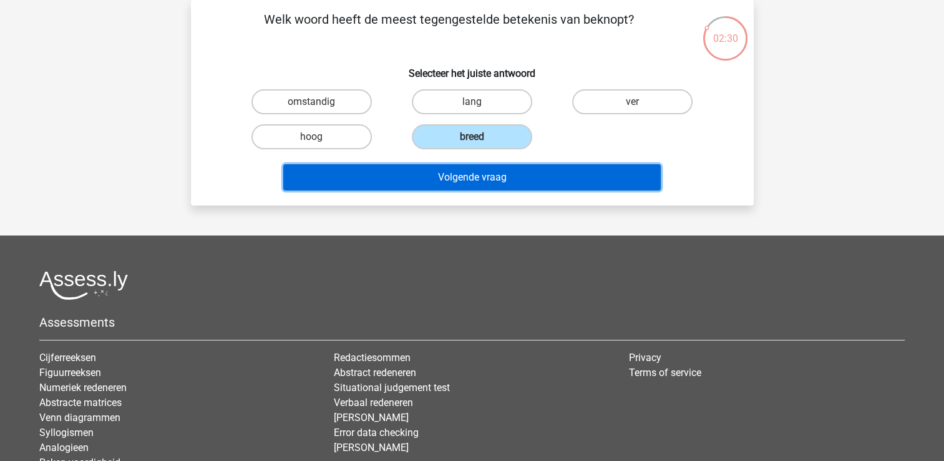
click at [434, 164] on button "Volgende vraag" at bounding box center [472, 177] width 378 height 26
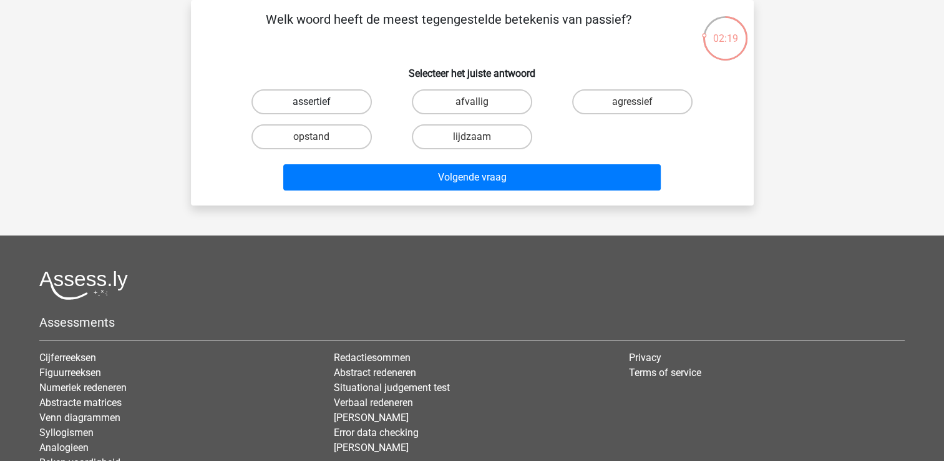
click at [331, 105] on label "assertief" at bounding box center [311, 101] width 120 height 25
click at [319, 105] on input "assertief" at bounding box center [315, 106] width 8 height 8
radio input "true"
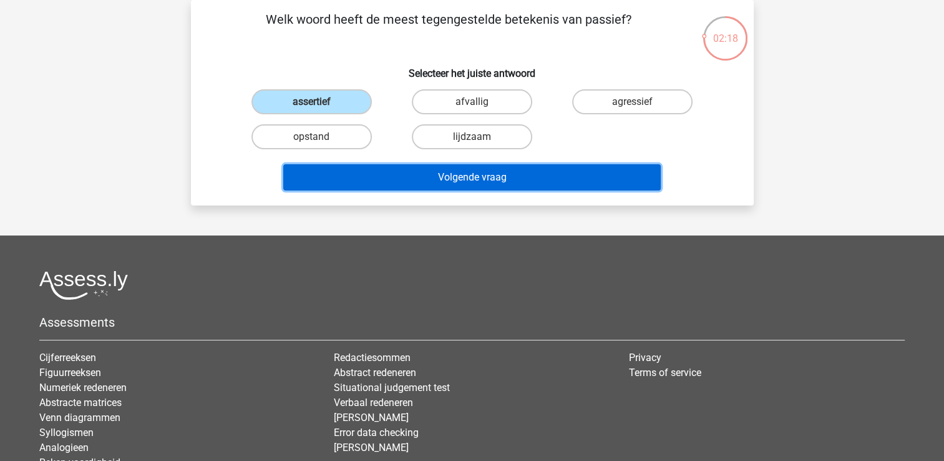
click at [317, 174] on button "Volgende vraag" at bounding box center [472, 177] width 378 height 26
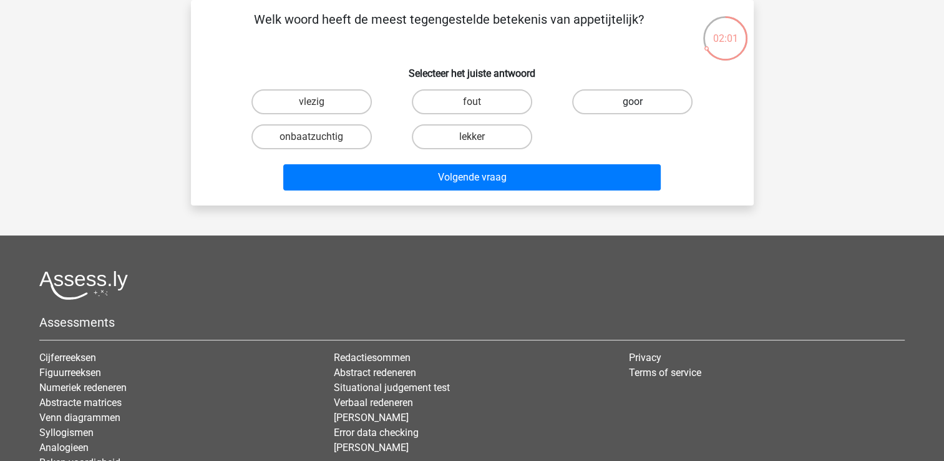
click at [594, 104] on label "goor" at bounding box center [632, 101] width 120 height 25
click at [633, 104] on input "goor" at bounding box center [637, 106] width 8 height 8
radio input "true"
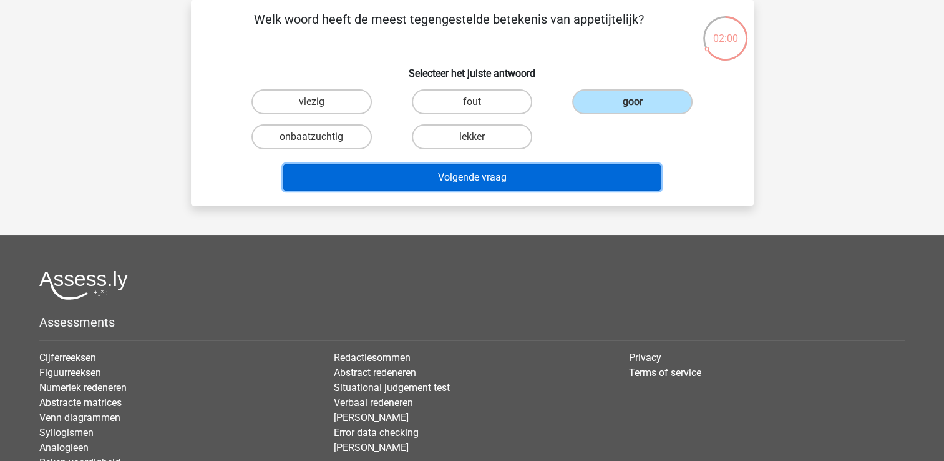
click at [466, 171] on button "Volgende vraag" at bounding box center [472, 177] width 378 height 26
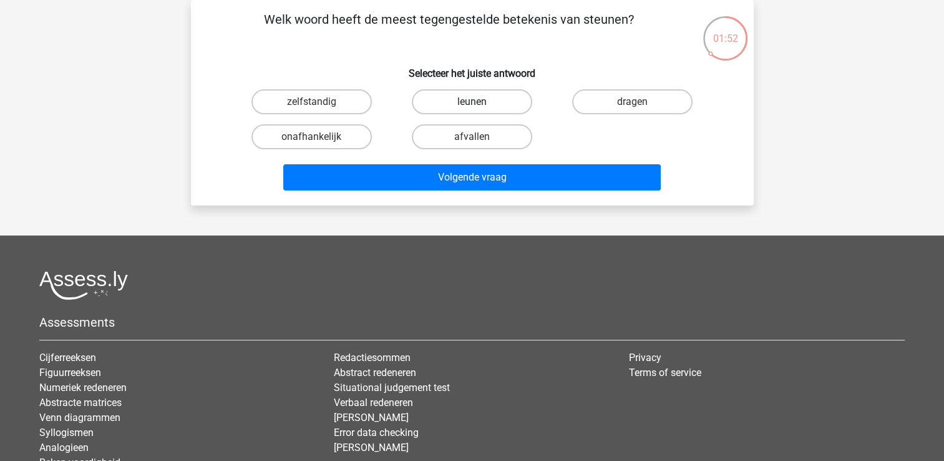
click at [462, 94] on label "leunen" at bounding box center [472, 101] width 120 height 25
click at [472, 102] on input "leunen" at bounding box center [476, 106] width 8 height 8
radio input "true"
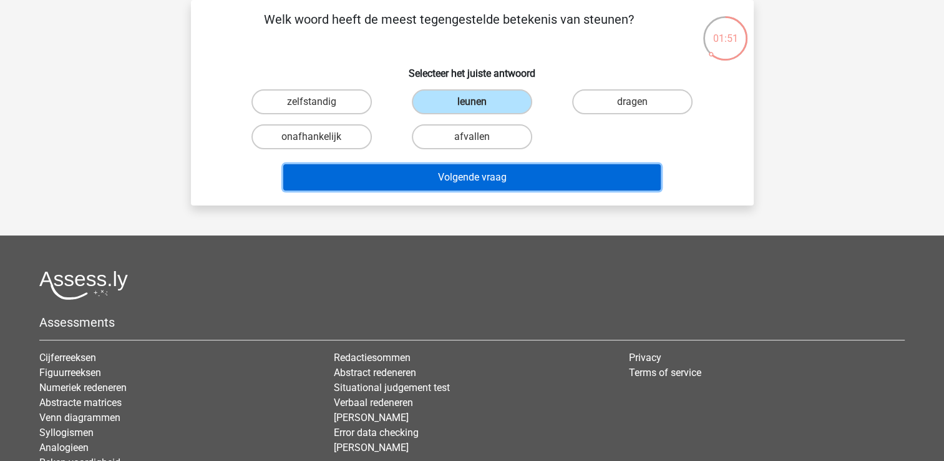
click at [432, 176] on button "Volgende vraag" at bounding box center [472, 177] width 378 height 26
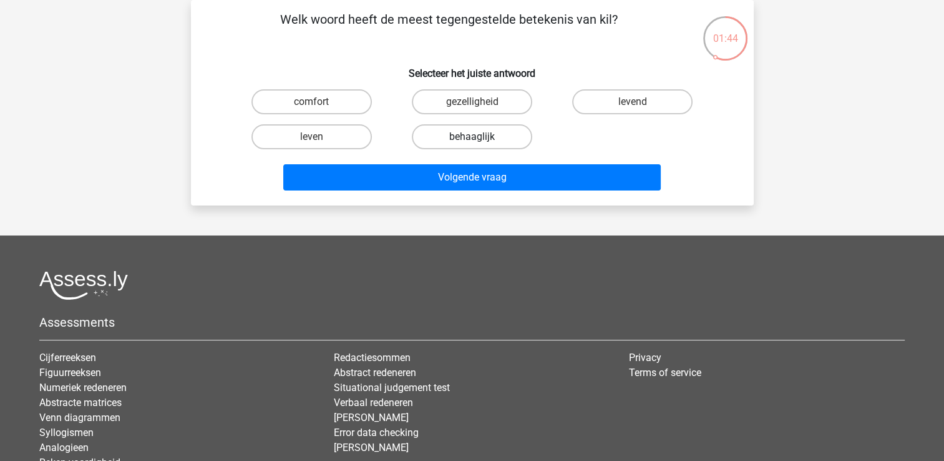
click at [456, 129] on label "behaaglijk" at bounding box center [472, 136] width 120 height 25
click at [472, 137] on input "behaaglijk" at bounding box center [476, 141] width 8 height 8
radio input "true"
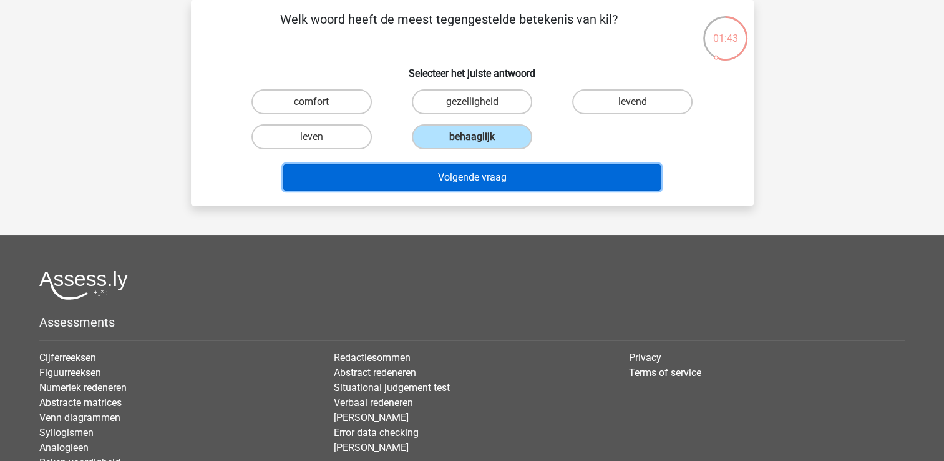
click at [418, 185] on button "Volgende vraag" at bounding box center [472, 177] width 378 height 26
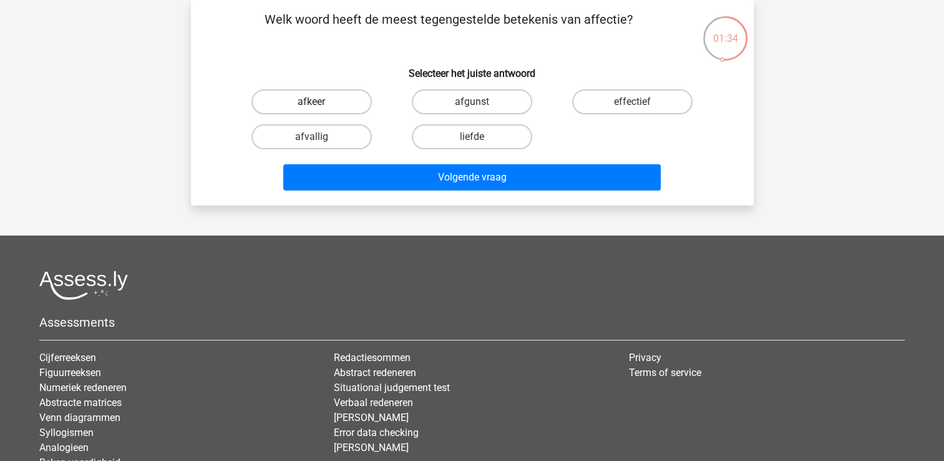
click at [334, 106] on label "afkeer" at bounding box center [311, 101] width 120 height 25
click at [319, 106] on input "afkeer" at bounding box center [315, 106] width 8 height 8
radio input "true"
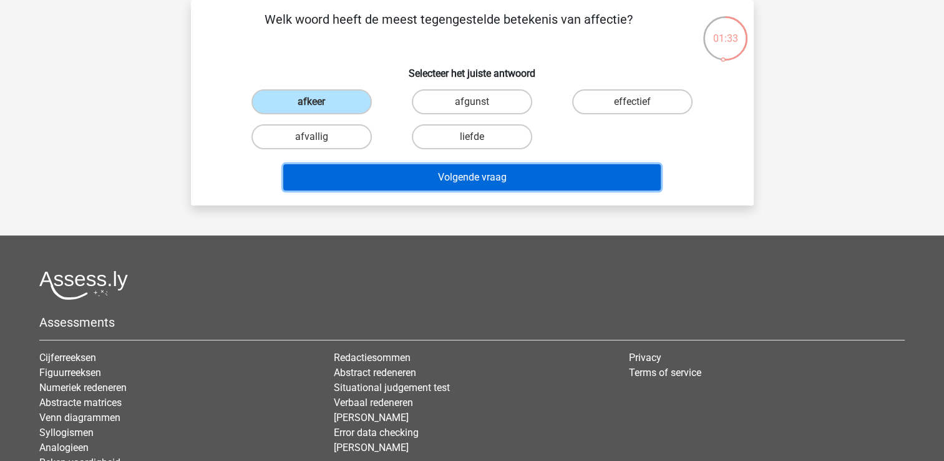
click at [329, 167] on button "Volgende vraag" at bounding box center [472, 177] width 378 height 26
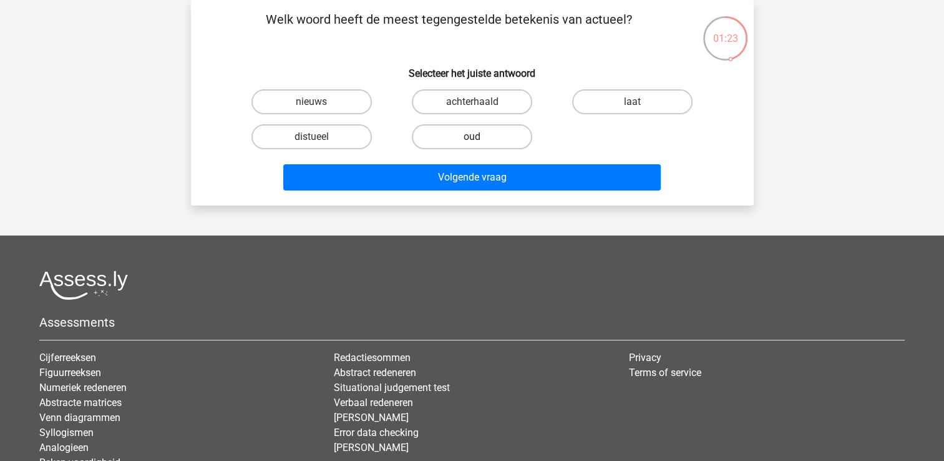
click at [486, 139] on label "oud" at bounding box center [472, 136] width 120 height 25
click at [480, 139] on input "oud" at bounding box center [476, 141] width 8 height 8
radio input "true"
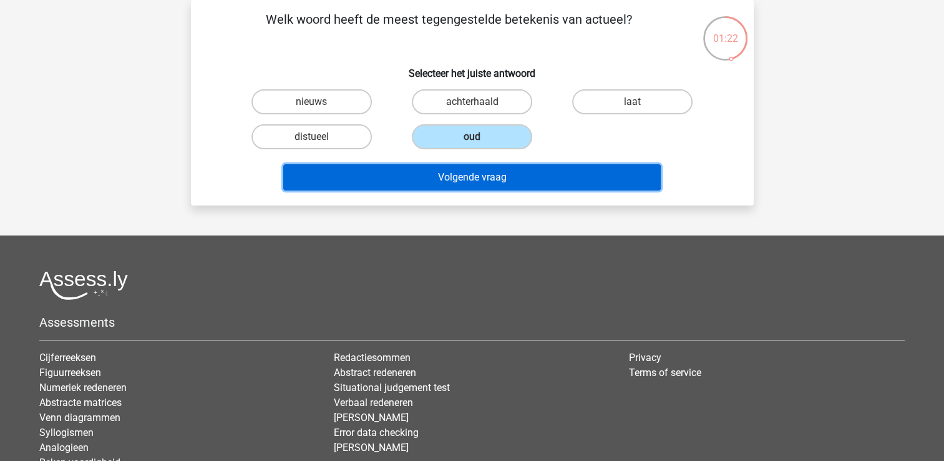
click at [472, 175] on button "Volgende vraag" at bounding box center [472, 177] width 378 height 26
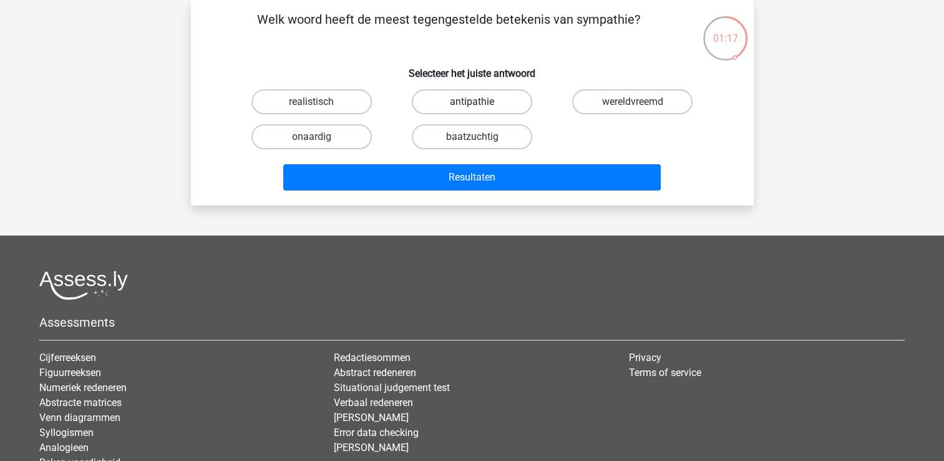
click at [466, 95] on label "antipathie" at bounding box center [472, 101] width 120 height 25
click at [472, 102] on input "antipathie" at bounding box center [476, 106] width 8 height 8
radio input "true"
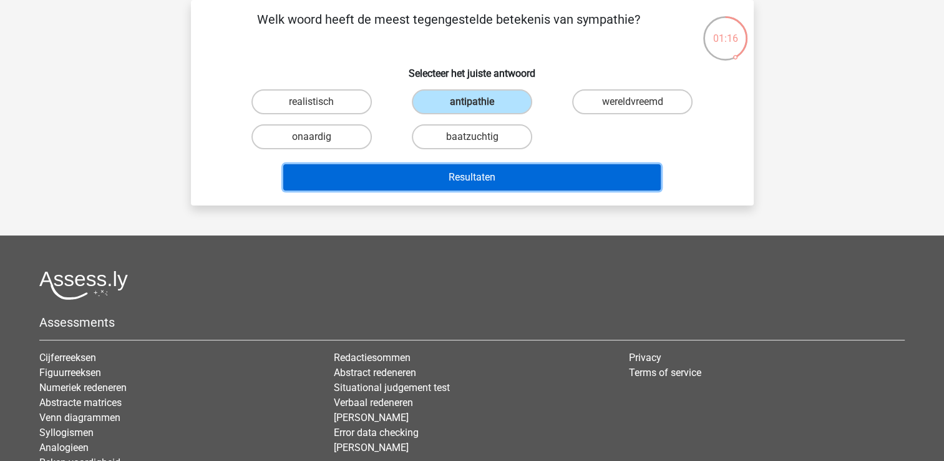
click at [435, 171] on button "Resultaten" at bounding box center [472, 177] width 378 height 26
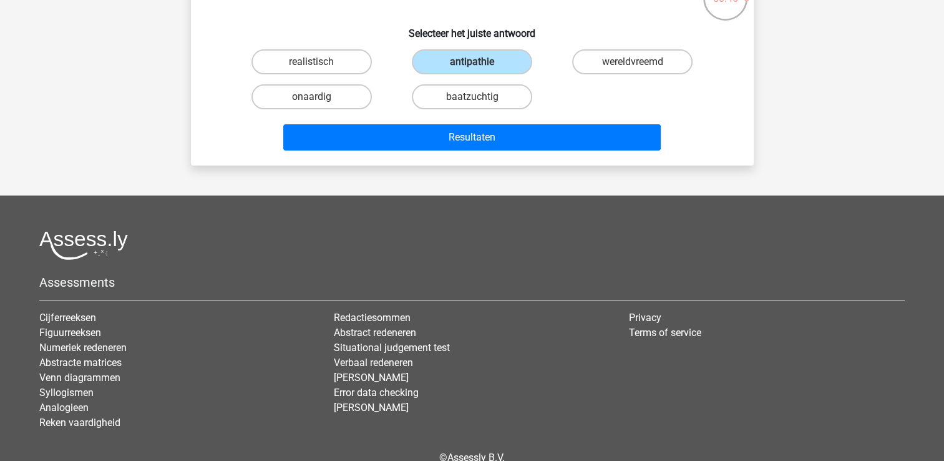
scroll to position [120, 0]
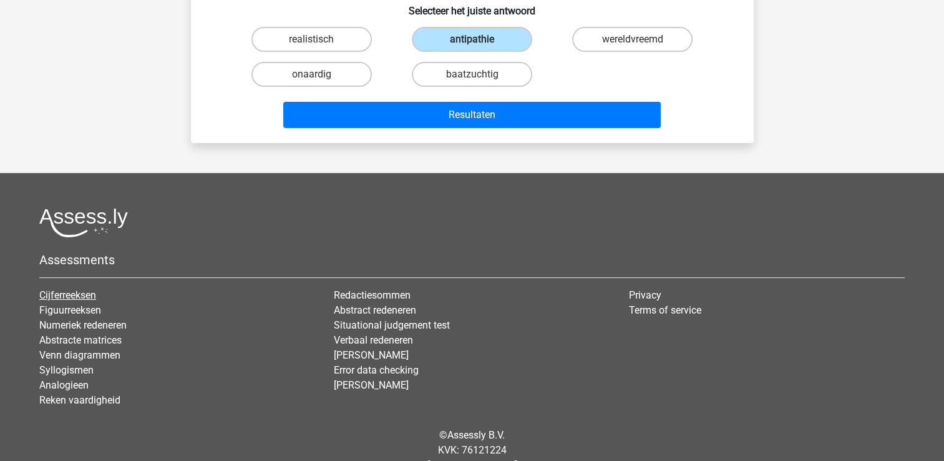
click at [90, 291] on link "Cijferreeksen" at bounding box center [67, 295] width 57 height 12
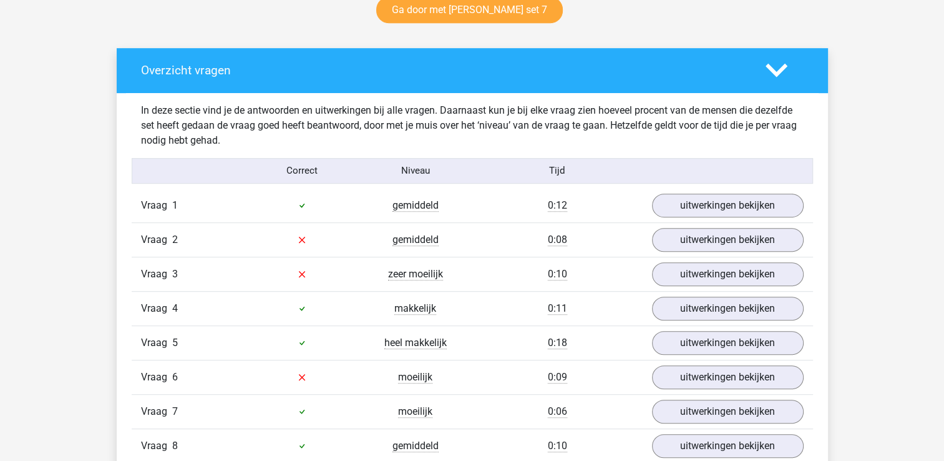
scroll to position [811, 0]
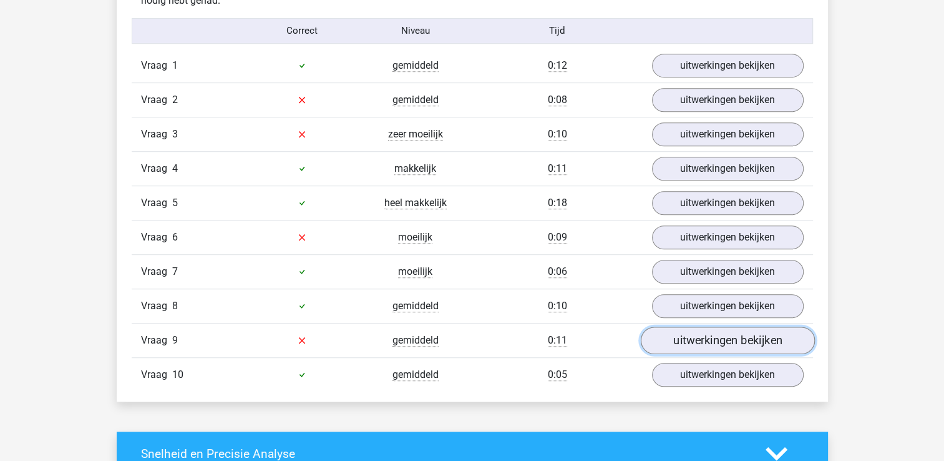
click at [746, 338] on link "uitwerkingen bekijken" at bounding box center [727, 339] width 174 height 27
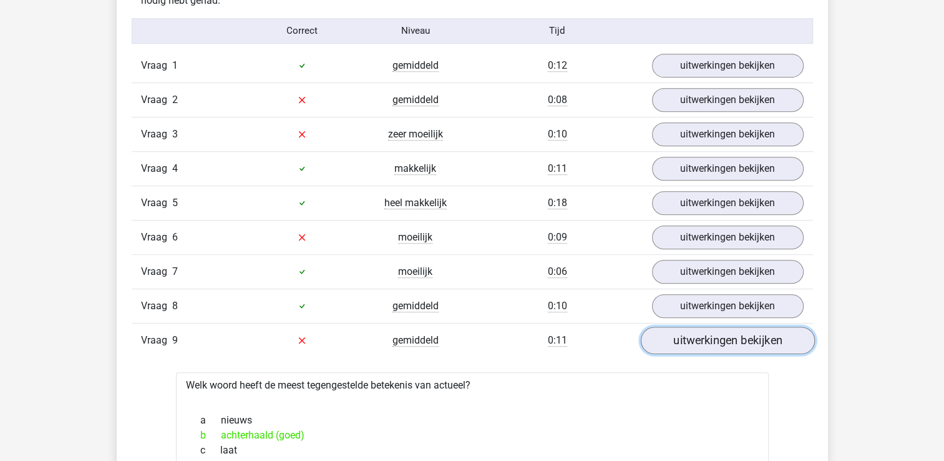
scroll to position [936, 0]
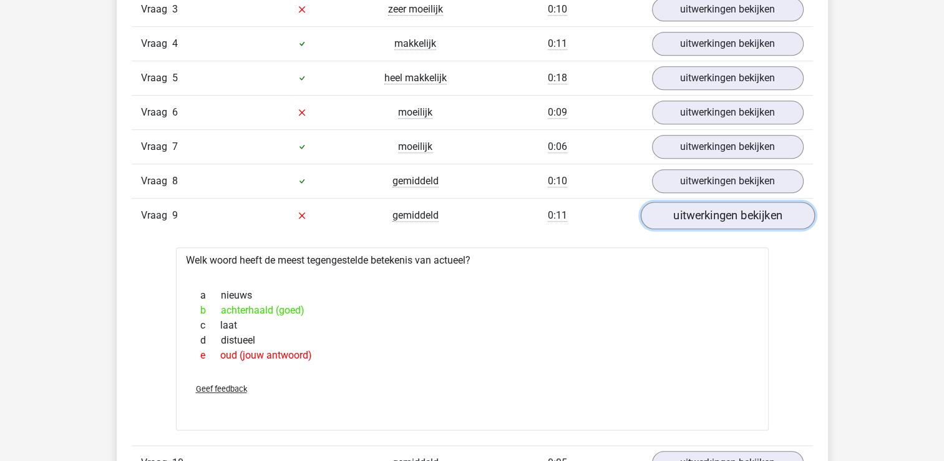
click at [674, 208] on link "uitwerkingen bekijken" at bounding box center [727, 215] width 174 height 27
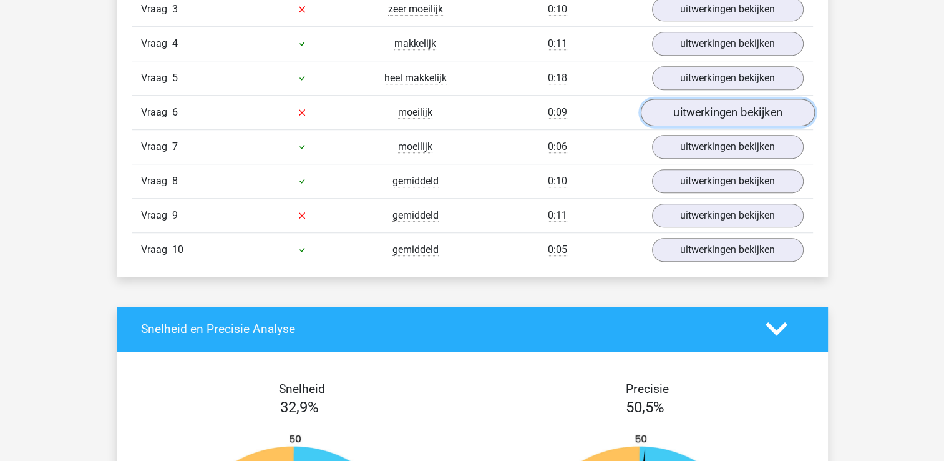
click at [704, 101] on link "uitwerkingen bekijken" at bounding box center [727, 112] width 174 height 27
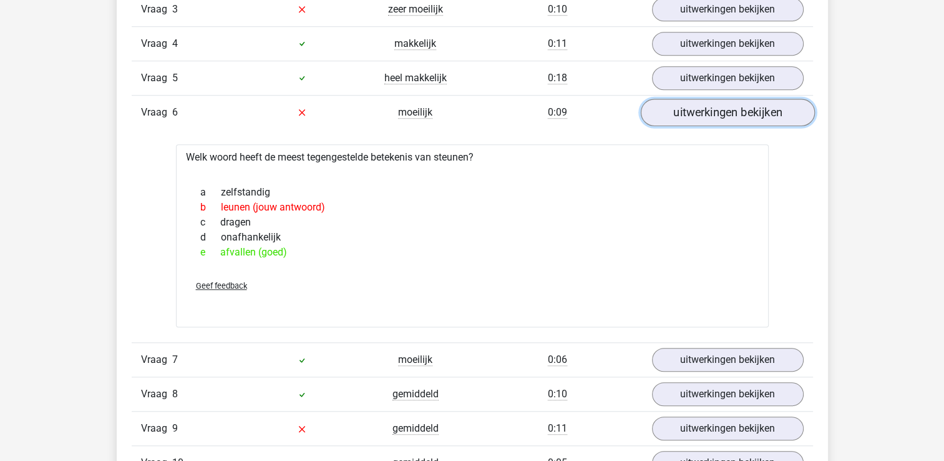
click at [703, 102] on link "uitwerkingen bekijken" at bounding box center [727, 112] width 174 height 27
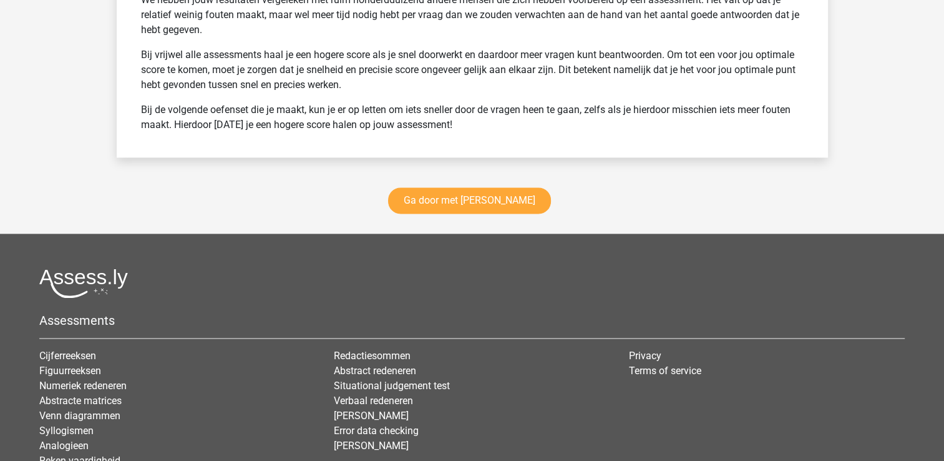
scroll to position [1747, 0]
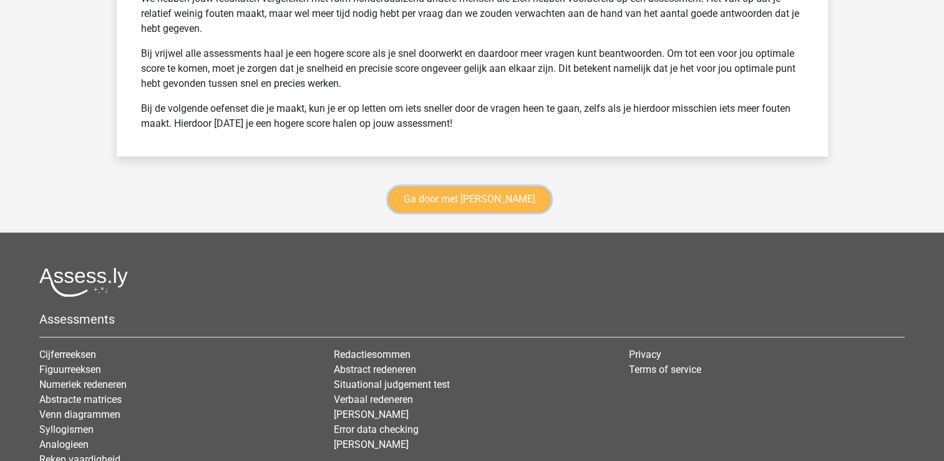
click at [455, 195] on link "Ga door met antoniemen" at bounding box center [469, 199] width 163 height 26
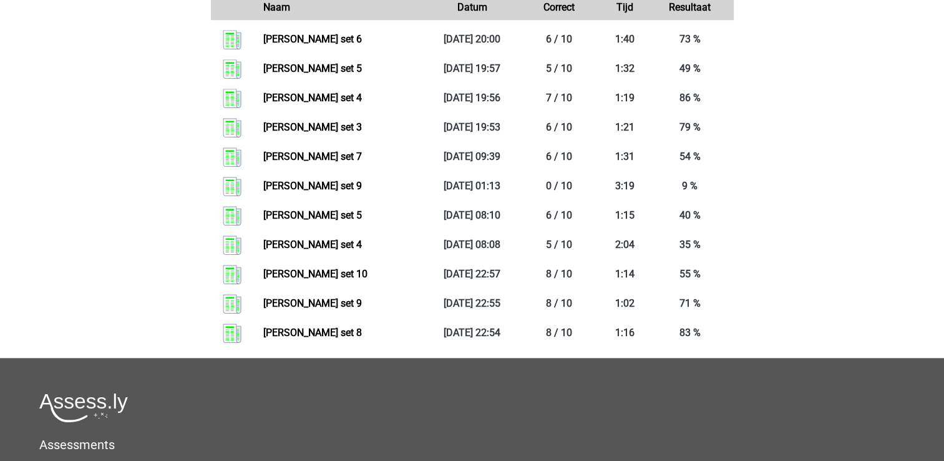
scroll to position [1213, 0]
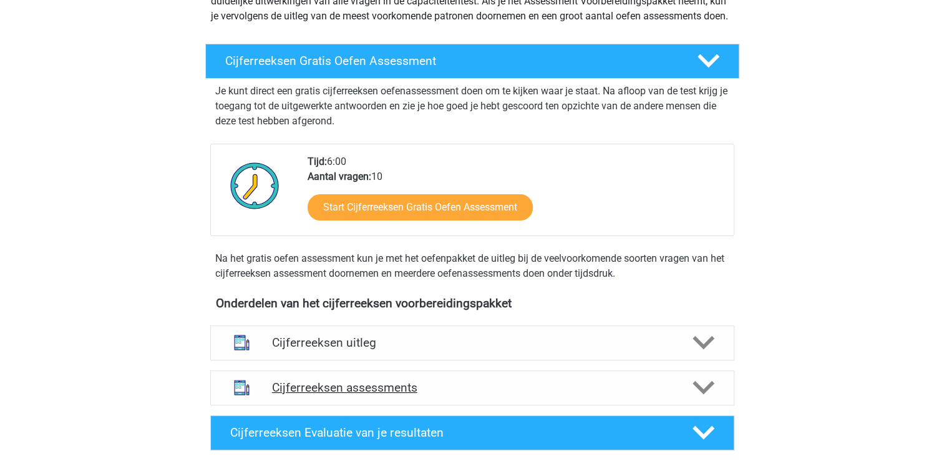
scroll to position [187, 0]
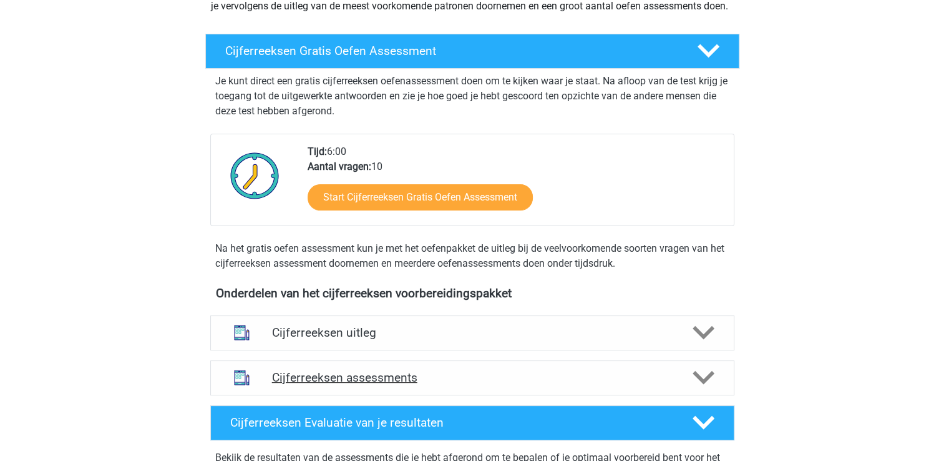
click at [346, 384] on h4 "Cijferreeksen assessments" at bounding box center [472, 377] width 401 height 14
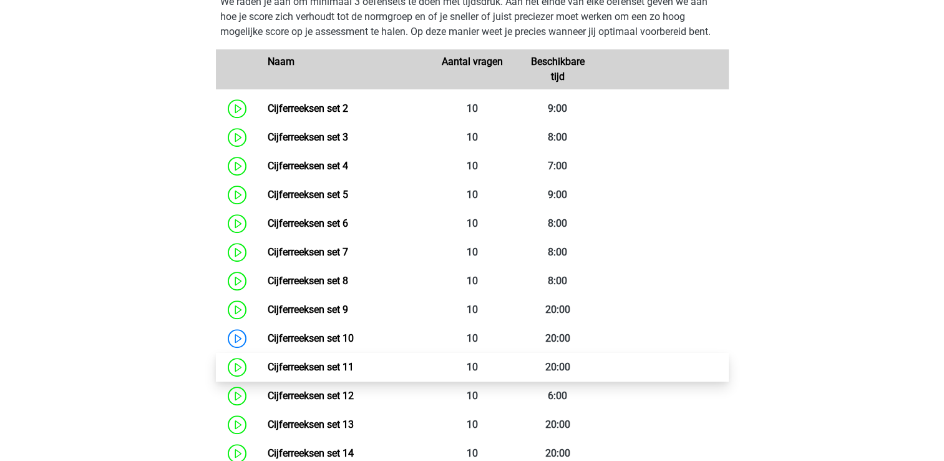
scroll to position [624, 0]
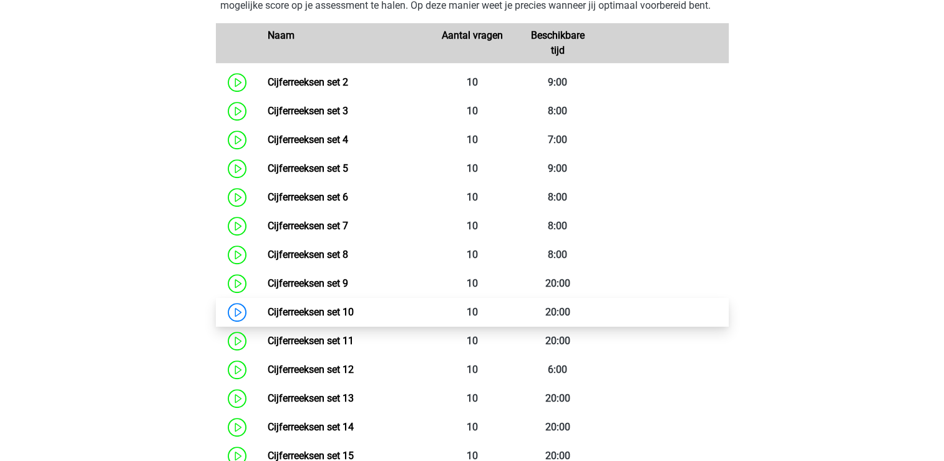
click at [323, 316] on link "Cijferreeksen set 10" at bounding box center [311, 312] width 86 height 12
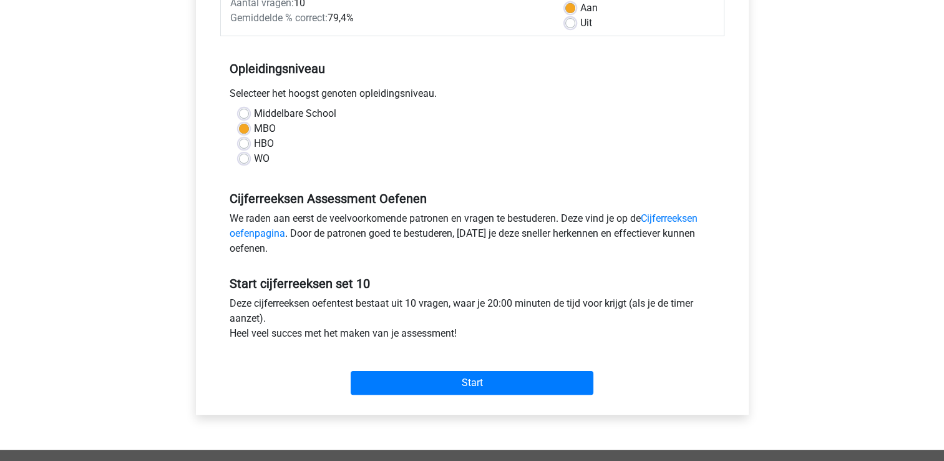
scroll to position [250, 0]
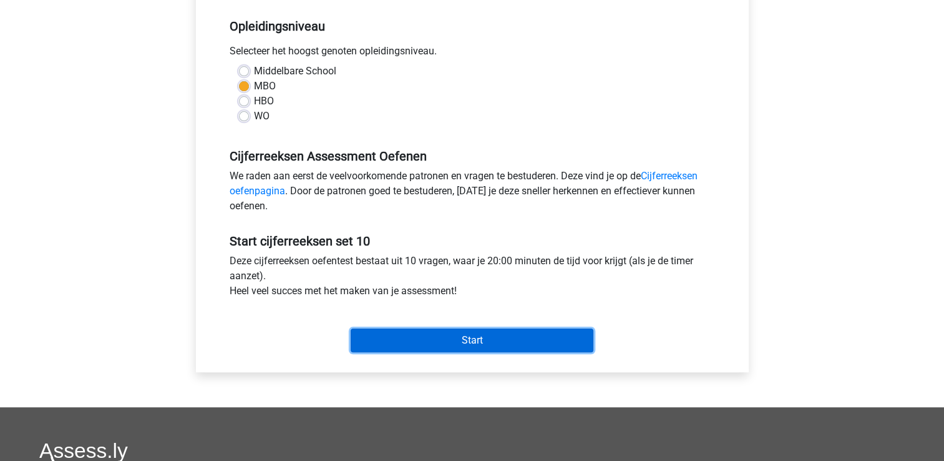
click at [385, 342] on input "Start" at bounding box center [472, 340] width 243 height 24
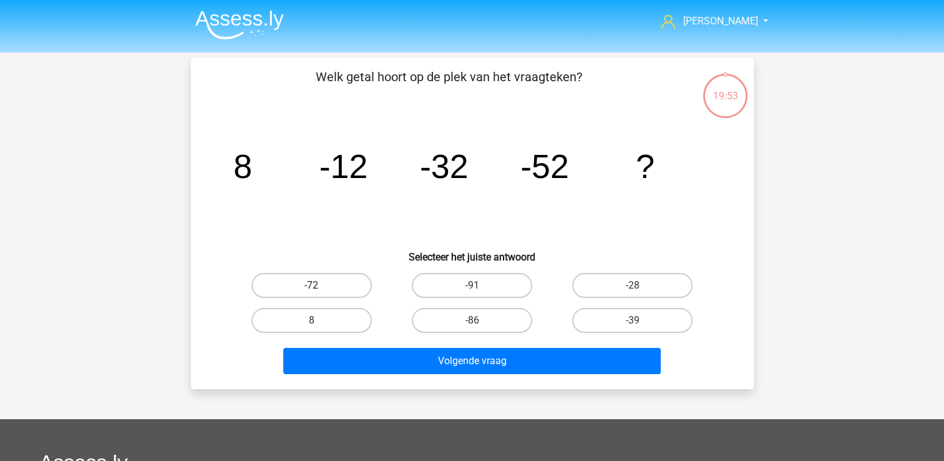
click at [317, 280] on label "-72" at bounding box center [311, 285] width 120 height 25
click at [317, 285] on input "-72" at bounding box center [315, 289] width 8 height 8
radio input "true"
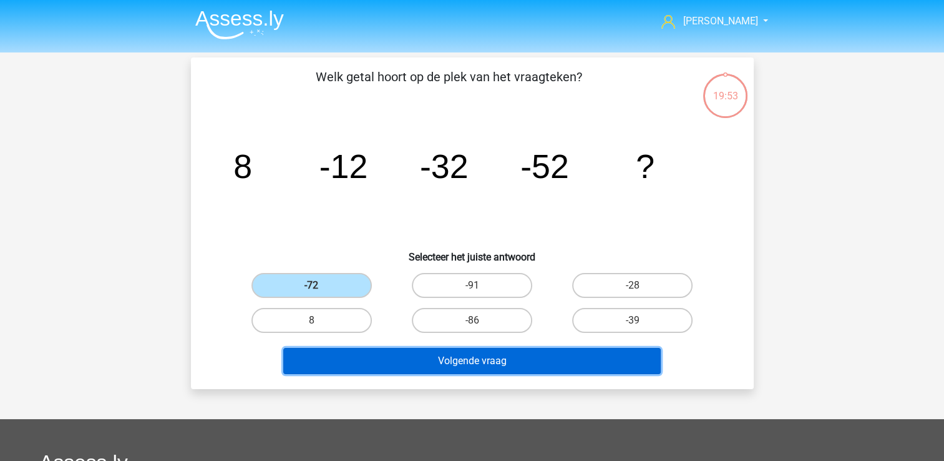
click at [324, 360] on button "Volgende vraag" at bounding box center [472, 361] width 378 height 26
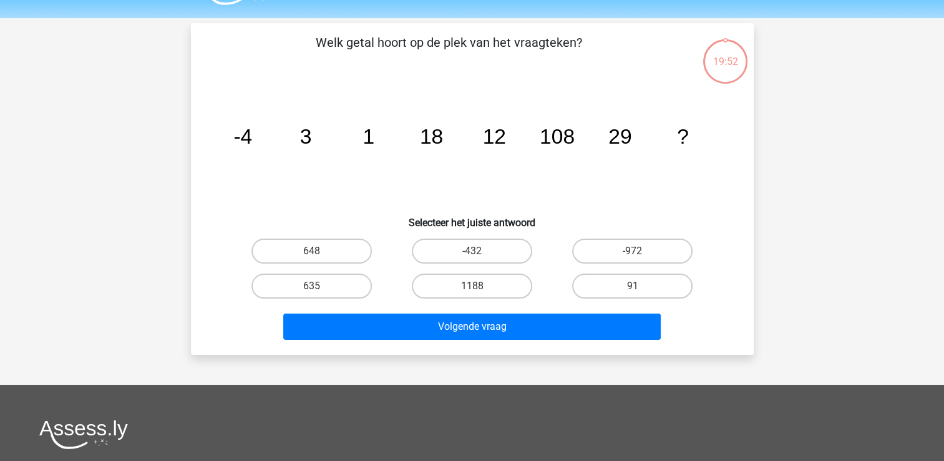
scroll to position [57, 0]
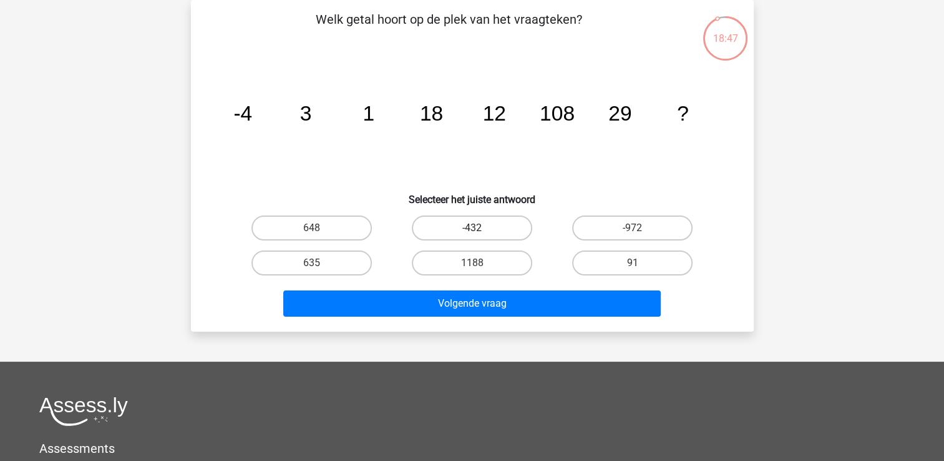
click at [479, 225] on label "-432" at bounding box center [472, 227] width 120 height 25
click at [479, 228] on input "-432" at bounding box center [476, 232] width 8 height 8
radio input "true"
click at [596, 259] on label "91" at bounding box center [632, 262] width 120 height 25
click at [633, 263] on input "91" at bounding box center [637, 267] width 8 height 8
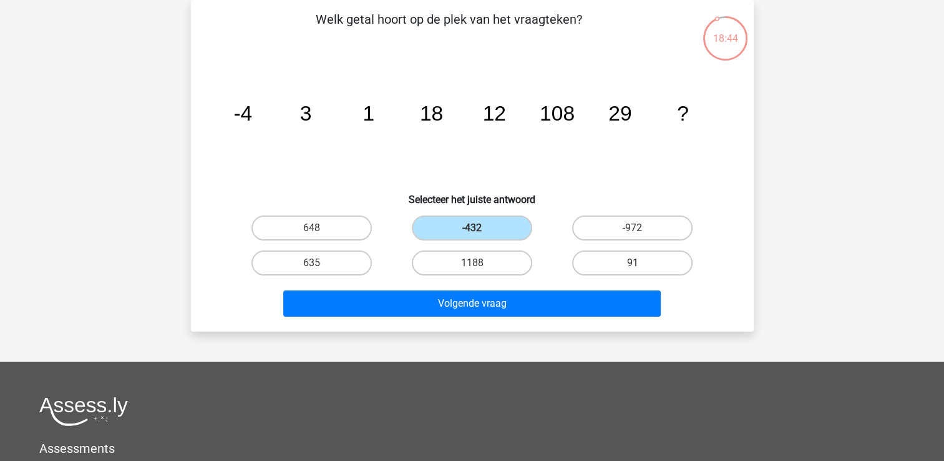
radio input "true"
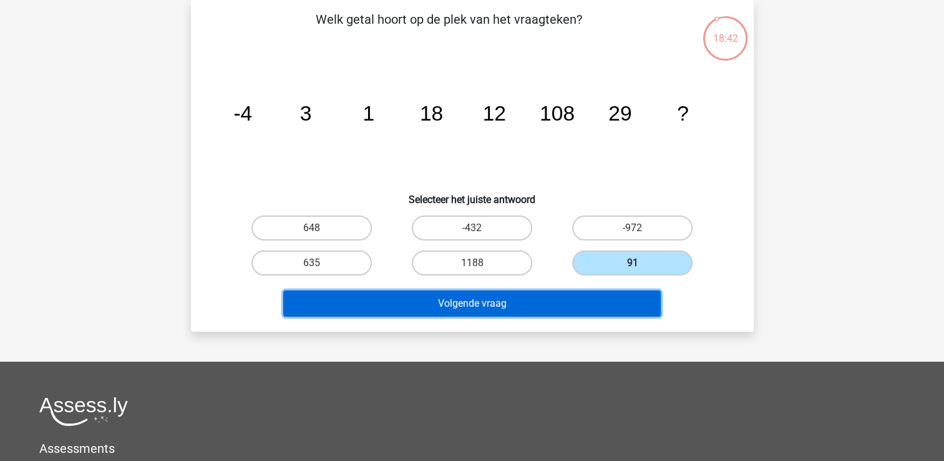
click at [451, 291] on button "Volgende vraag" at bounding box center [472, 303] width 378 height 26
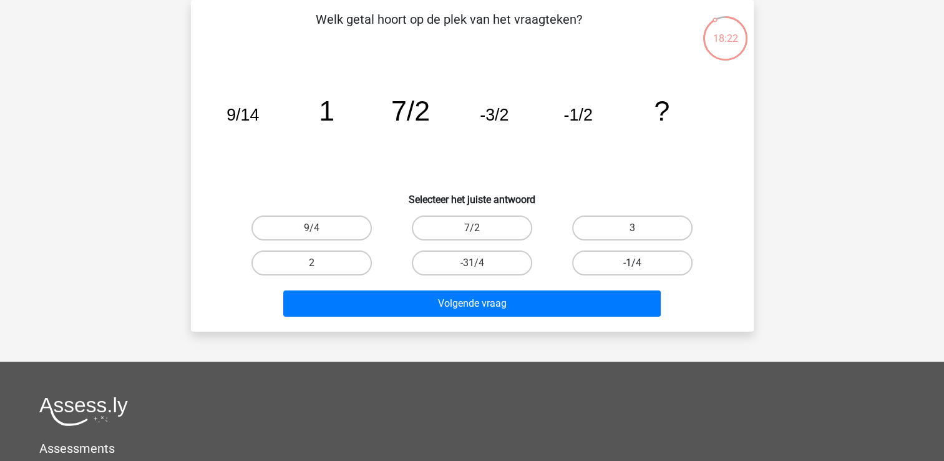
click at [599, 256] on label "-1/4" at bounding box center [632, 262] width 120 height 25
click at [633, 263] on input "-1/4" at bounding box center [637, 267] width 8 height 8
radio input "true"
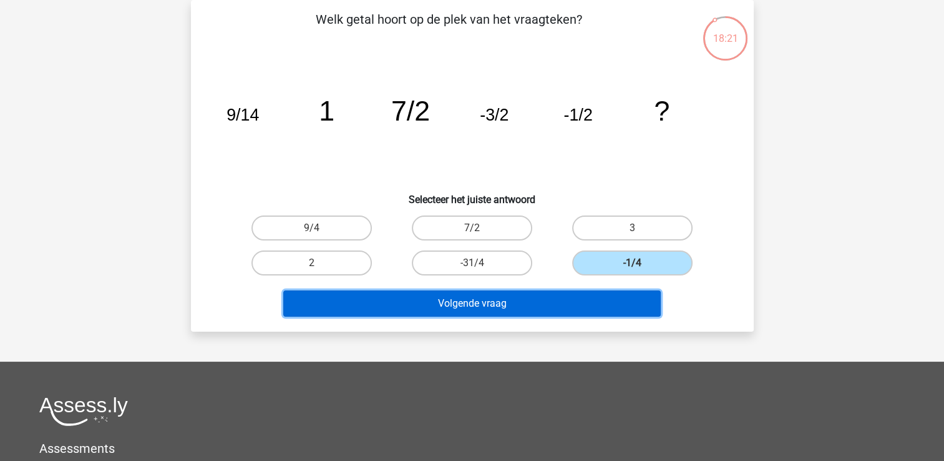
click at [563, 291] on button "Volgende vraag" at bounding box center [472, 303] width 378 height 26
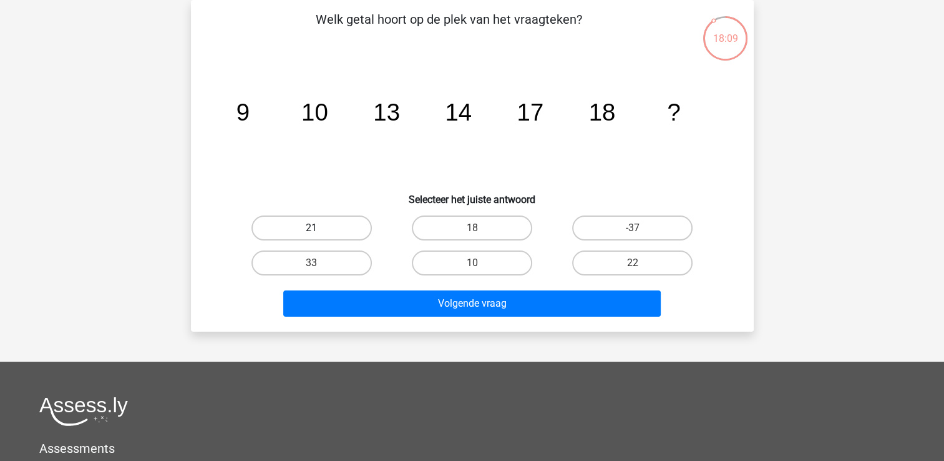
click at [363, 222] on label "21" at bounding box center [311, 227] width 120 height 25
click at [319, 228] on input "21" at bounding box center [315, 232] width 8 height 8
radio input "true"
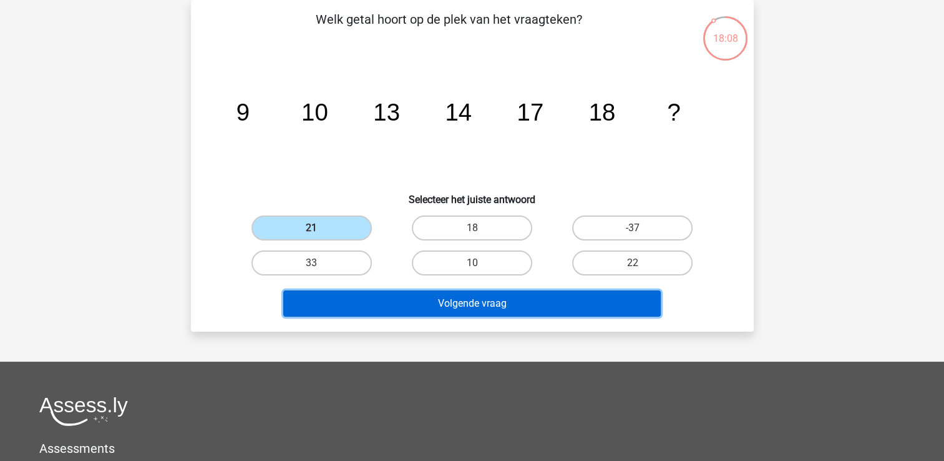
click at [376, 305] on button "Volgende vraag" at bounding box center [472, 303] width 378 height 26
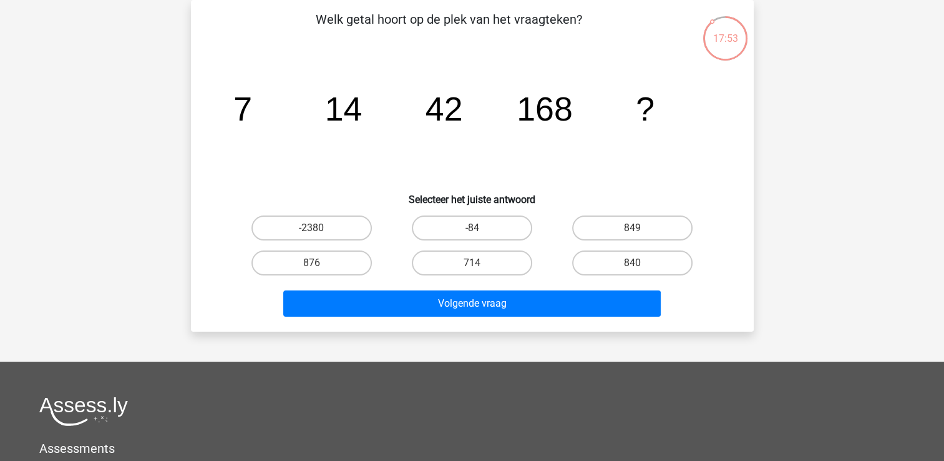
click at [633, 263] on input "840" at bounding box center [637, 267] width 8 height 8
radio input "true"
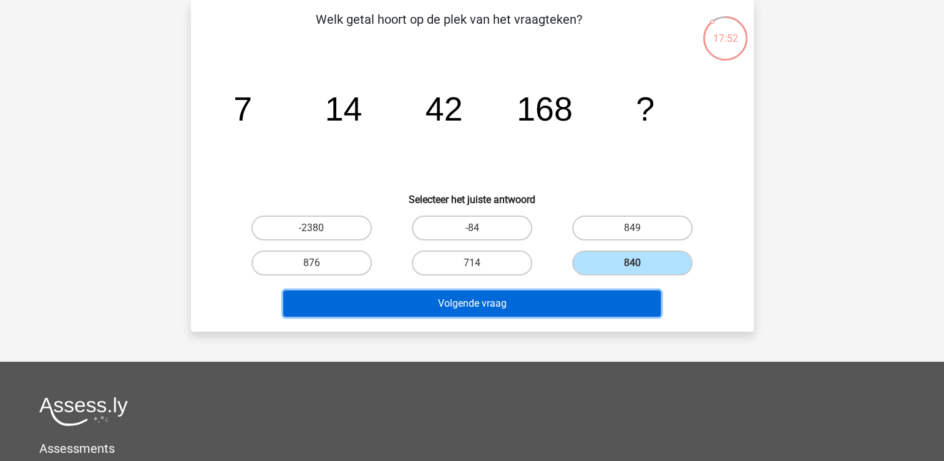
click at [558, 291] on button "Volgende vraag" at bounding box center [472, 303] width 378 height 26
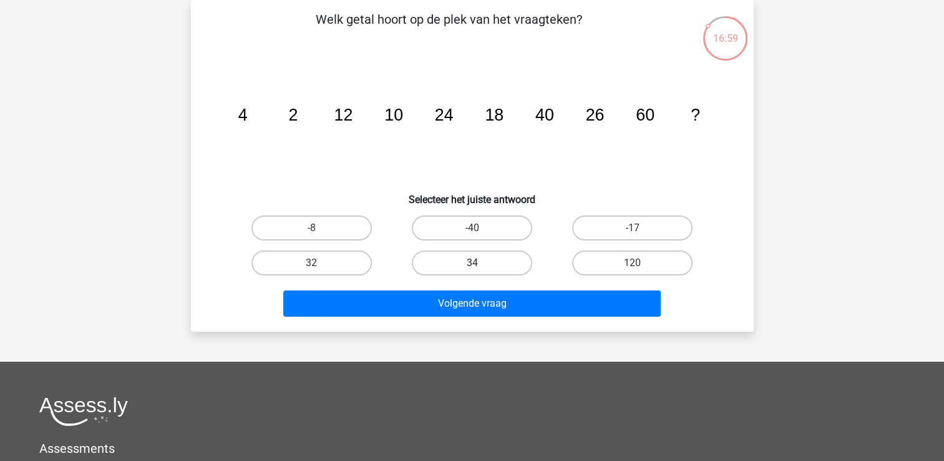
click at [462, 268] on label "34" at bounding box center [472, 262] width 120 height 25
click at [472, 268] on input "34" at bounding box center [476, 267] width 8 height 8
radio input "true"
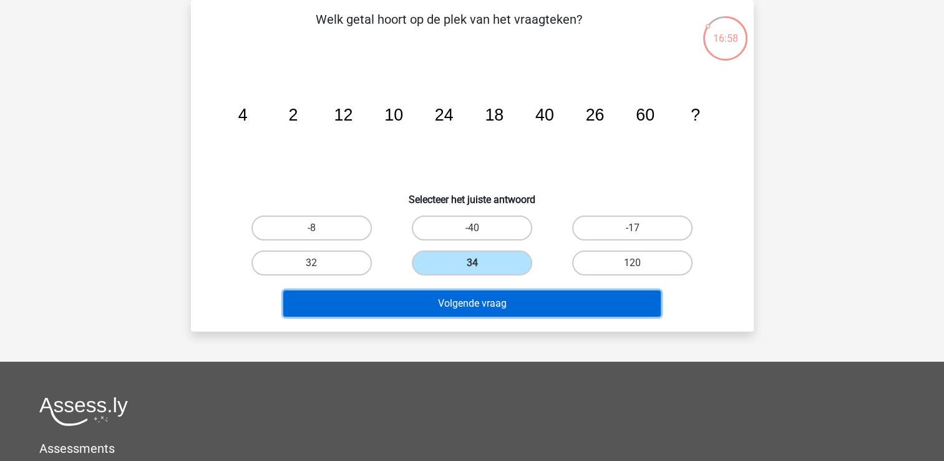
click at [466, 295] on button "Volgende vraag" at bounding box center [472, 303] width 378 height 26
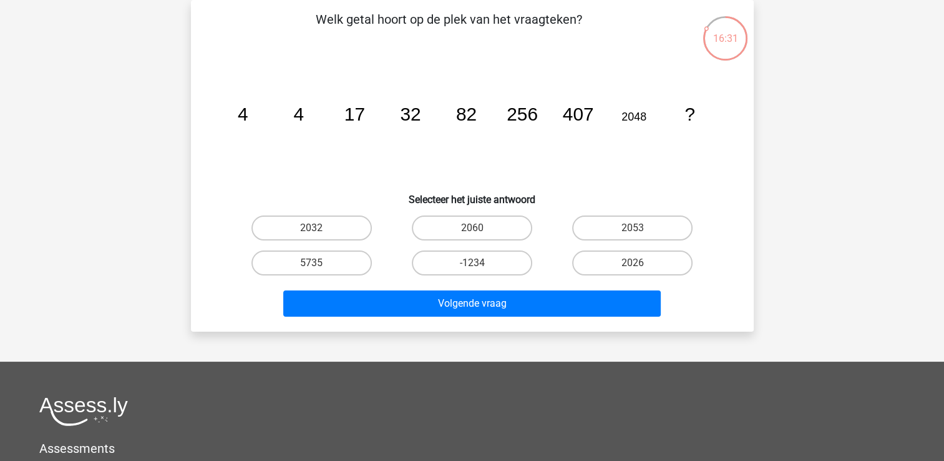
click at [248, 119] on tspan "82" at bounding box center [242, 114] width 11 height 21
click at [631, 265] on label "2026" at bounding box center [632, 262] width 120 height 25
click at [633, 265] on input "2026" at bounding box center [637, 267] width 8 height 8
radio input "true"
click at [569, 280] on div "Volgende vraag" at bounding box center [472, 300] width 523 height 41
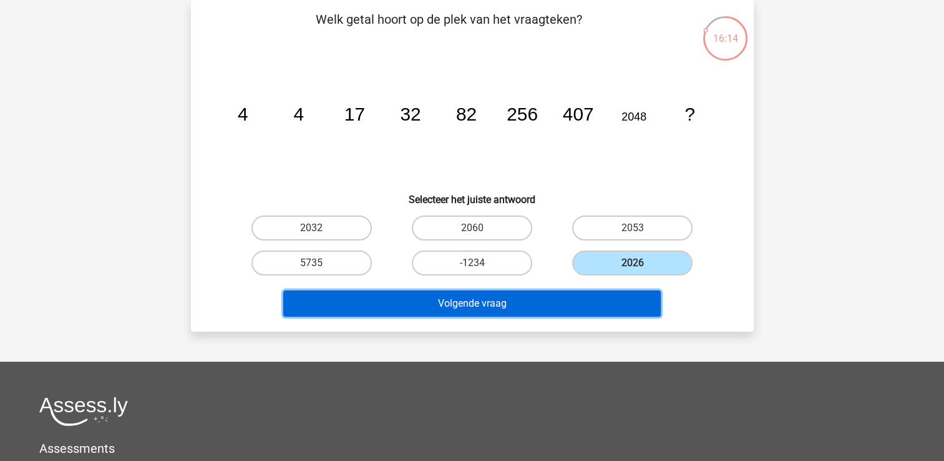
click at [475, 305] on button "Volgende vraag" at bounding box center [472, 303] width 378 height 26
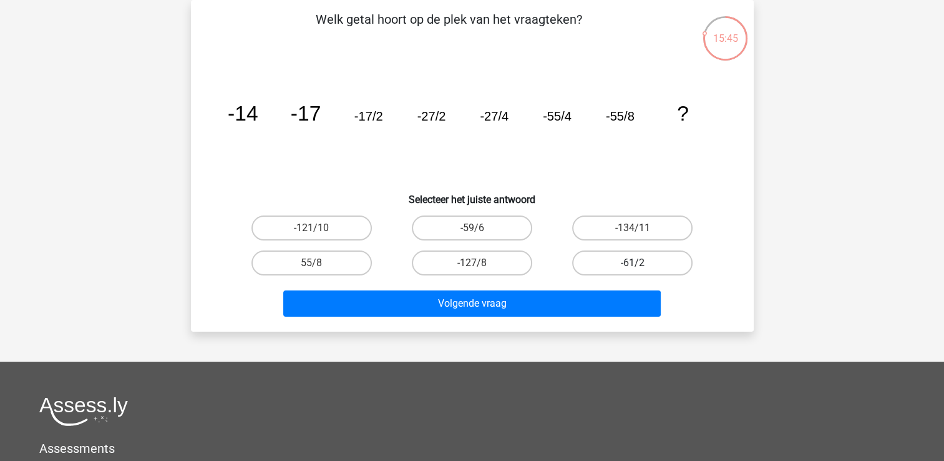
click at [636, 252] on label "-61/2" at bounding box center [632, 262] width 120 height 25
click at [636, 263] on input "-61/2" at bounding box center [637, 267] width 8 height 8
radio input "true"
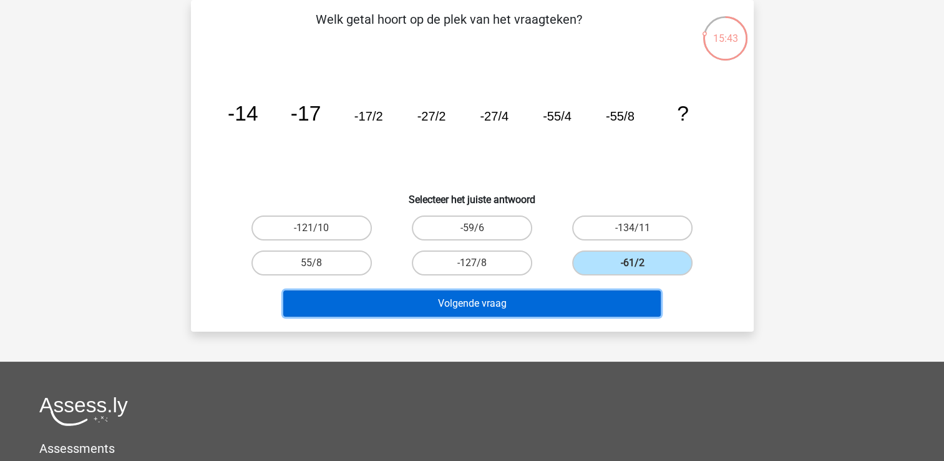
click at [482, 307] on button "Volgende vraag" at bounding box center [472, 303] width 378 height 26
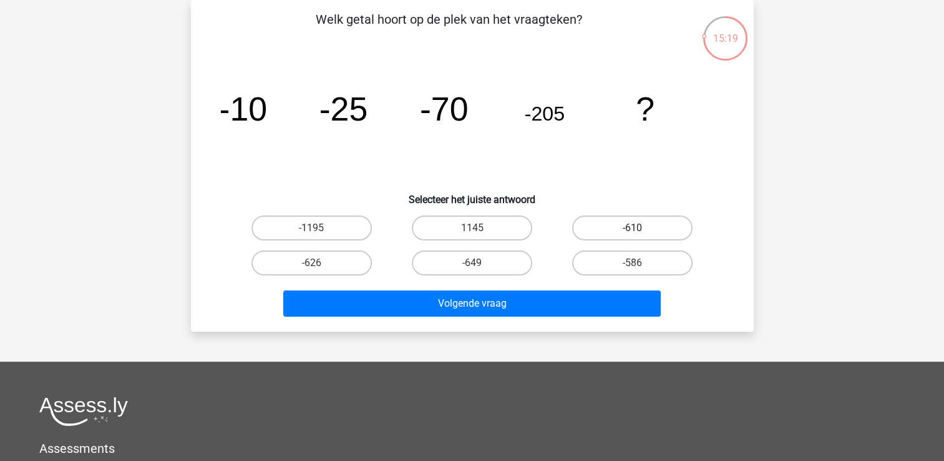
click at [623, 218] on label "-610" at bounding box center [632, 227] width 120 height 25
click at [633, 228] on input "-610" at bounding box center [637, 232] width 8 height 8
radio input "true"
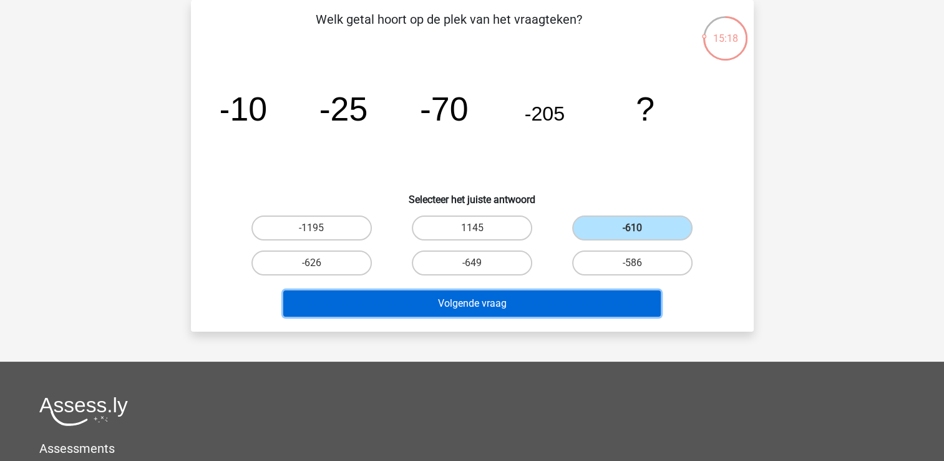
click at [573, 298] on button "Volgende vraag" at bounding box center [472, 303] width 378 height 26
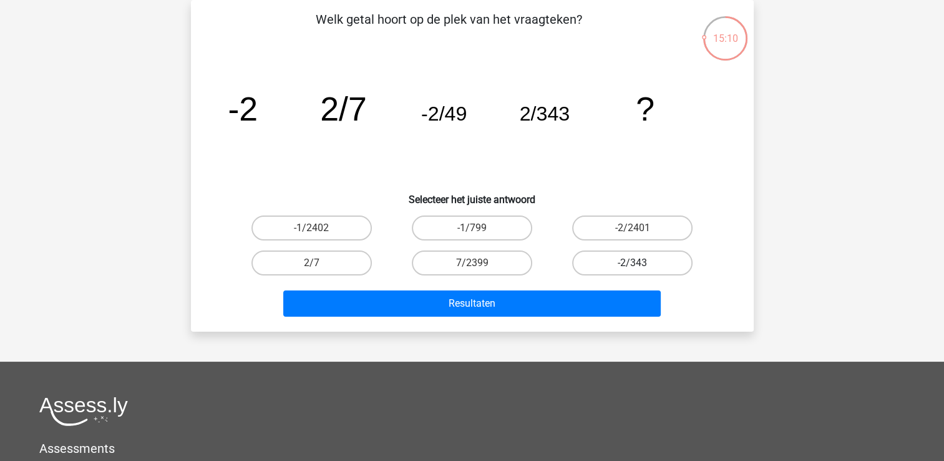
click at [602, 256] on label "-2/343" at bounding box center [632, 262] width 120 height 25
click at [633, 263] on input "-2/343" at bounding box center [637, 267] width 8 height 8
radio input "true"
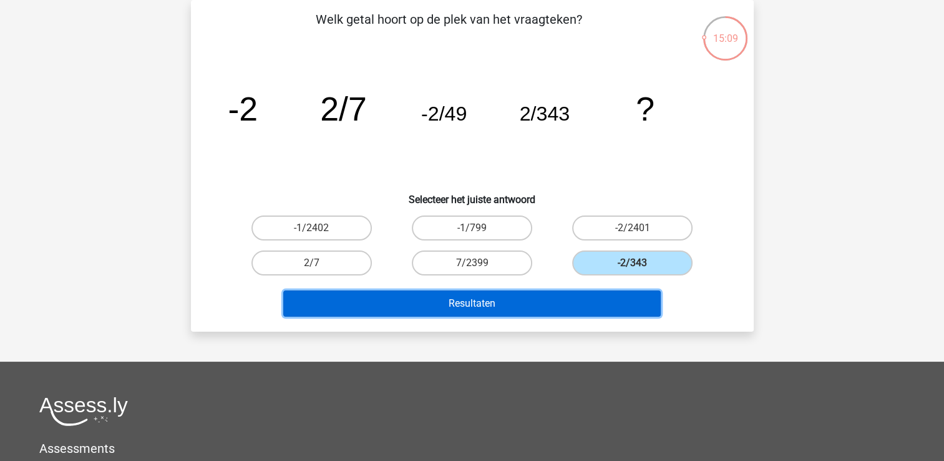
click at [570, 301] on button "Resultaten" at bounding box center [472, 303] width 378 height 26
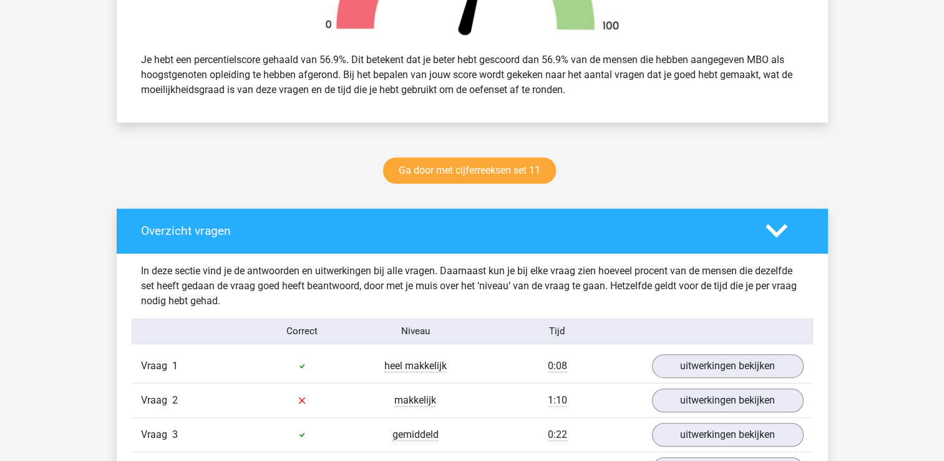
scroll to position [312, 0]
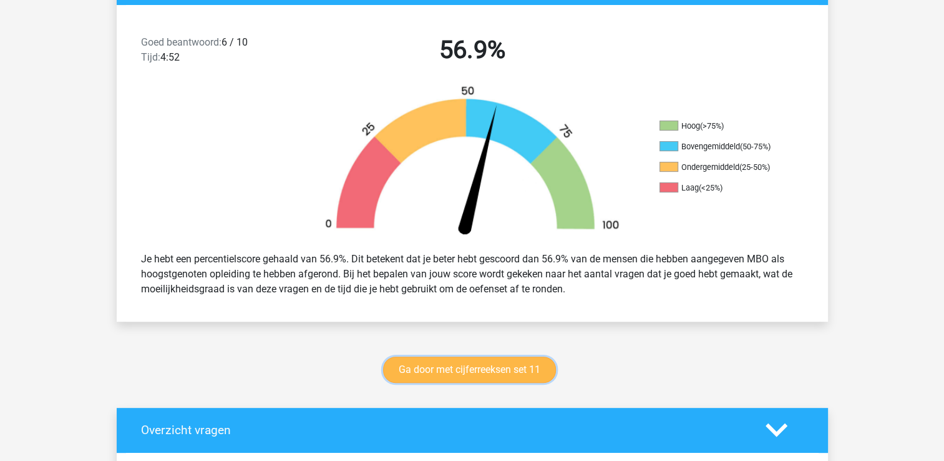
click at [442, 371] on link "Ga door met cijferreeksen set 11" at bounding box center [469, 369] width 173 height 26
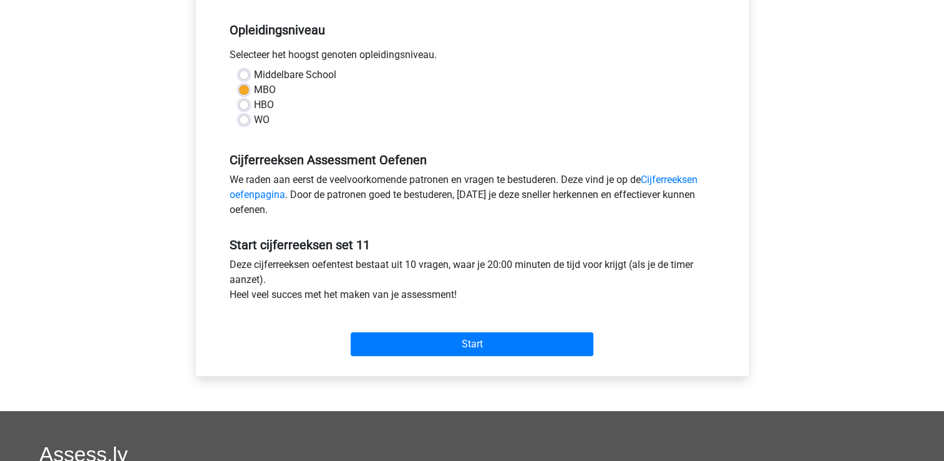
scroll to position [250, 0]
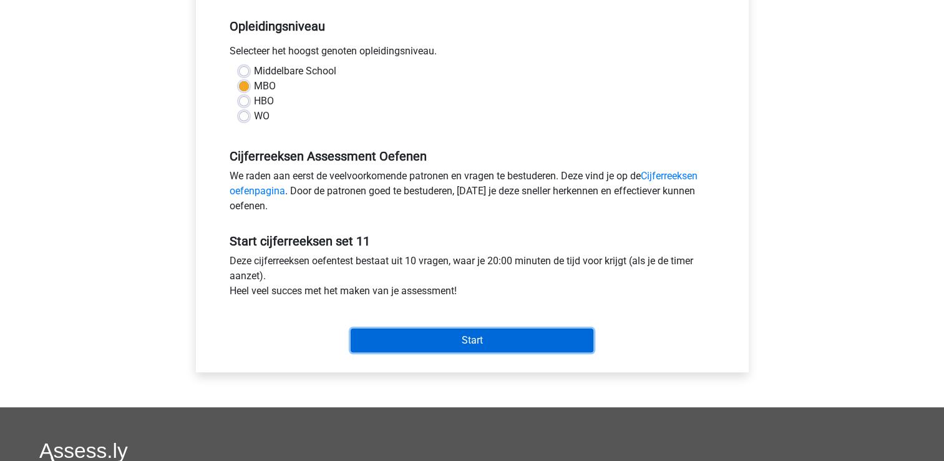
click at [397, 349] on input "Start" at bounding box center [472, 340] width 243 height 24
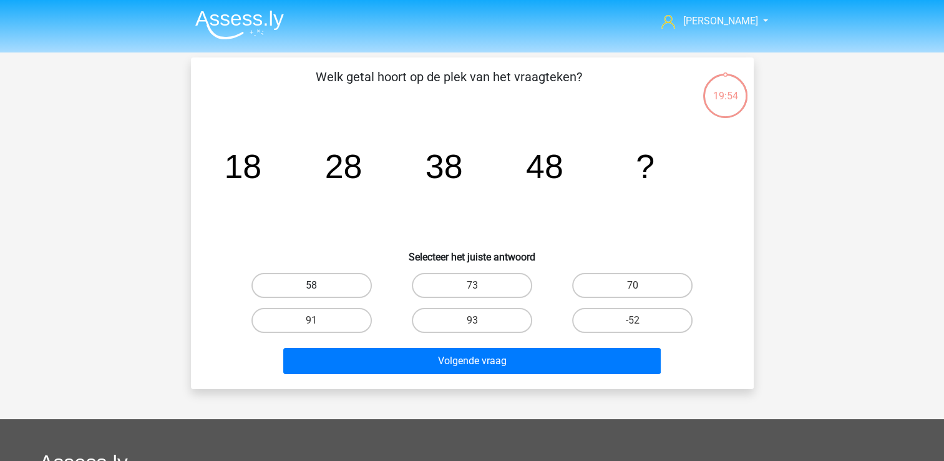
click at [328, 288] on label "58" at bounding box center [311, 285] width 120 height 25
click at [319, 288] on input "58" at bounding box center [315, 289] width 8 height 8
radio input "true"
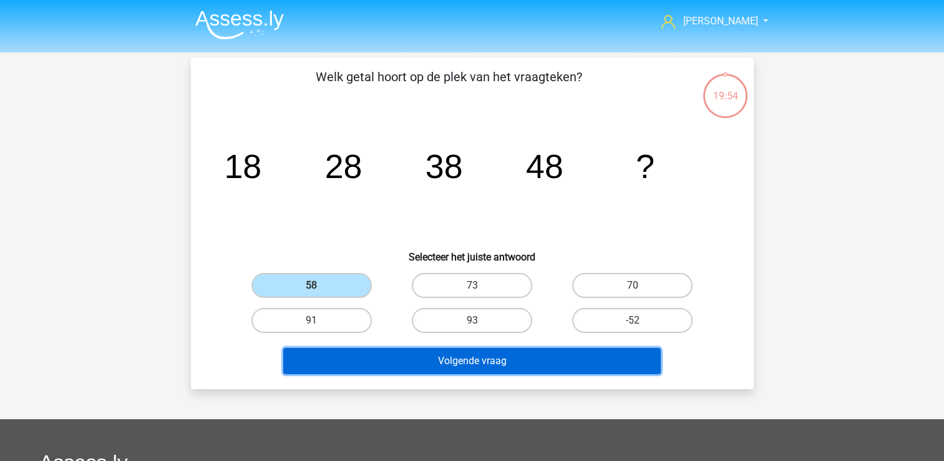
click at [319, 356] on button "Volgende vraag" at bounding box center [472, 361] width 378 height 26
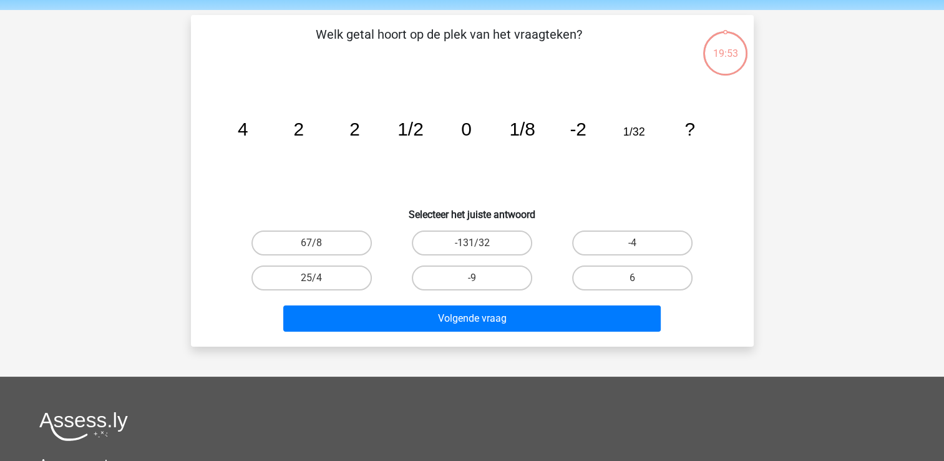
scroll to position [57, 0]
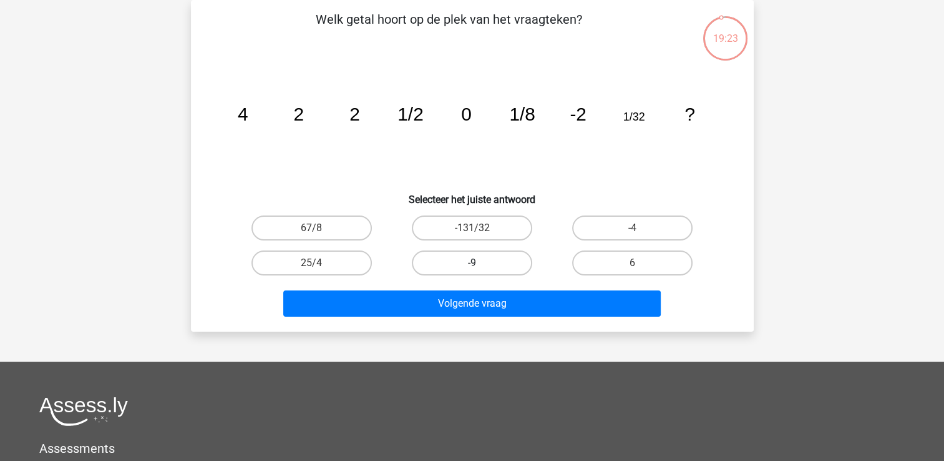
click at [456, 268] on label "-9" at bounding box center [472, 262] width 120 height 25
click at [472, 268] on input "-9" at bounding box center [476, 267] width 8 height 8
radio input "true"
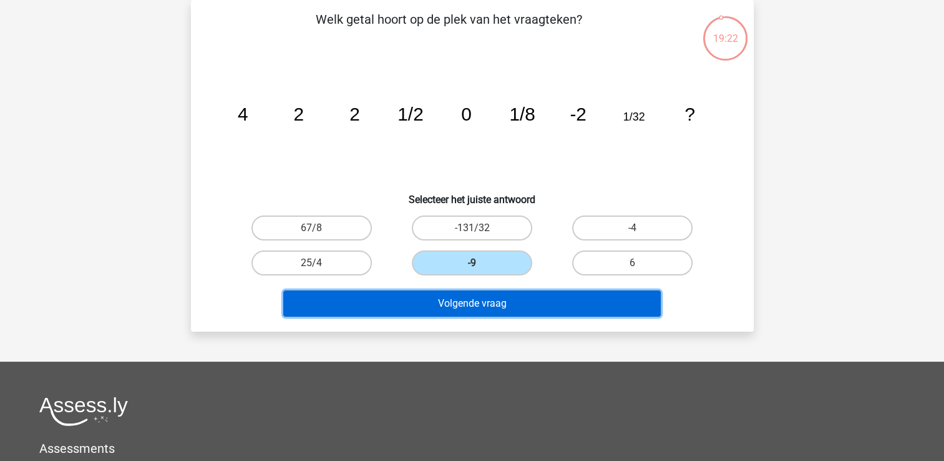
click at [436, 301] on button "Volgende vraag" at bounding box center [472, 303] width 378 height 26
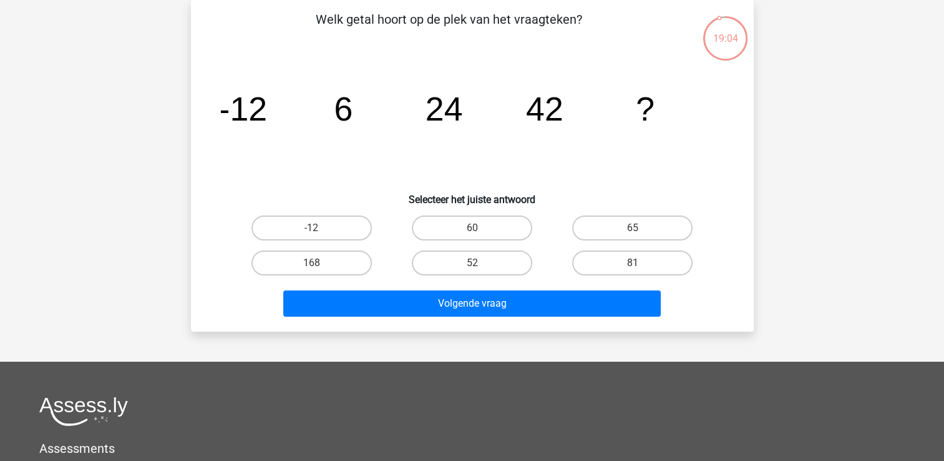
click at [524, 240] on div "60" at bounding box center [472, 227] width 160 height 35
click at [526, 231] on label "60" at bounding box center [472, 227] width 120 height 25
click at [480, 231] on input "60" at bounding box center [476, 232] width 8 height 8
radio input "true"
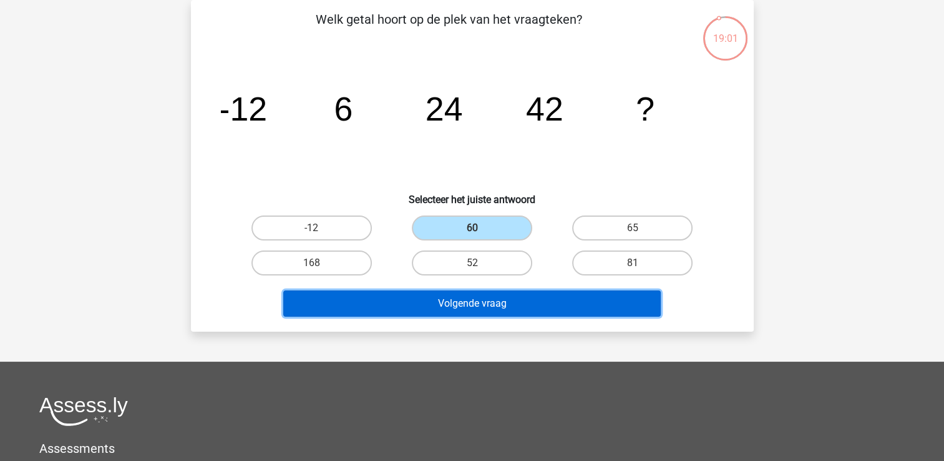
click at [461, 293] on button "Volgende vraag" at bounding box center [472, 303] width 378 height 26
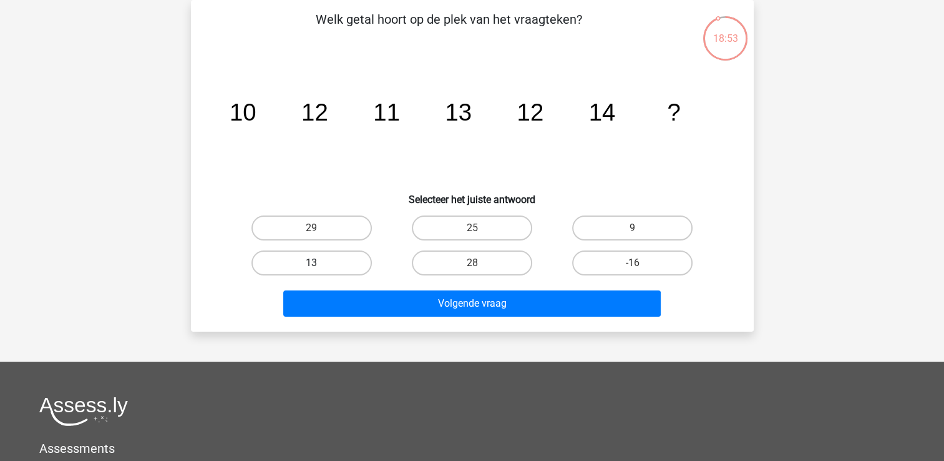
click at [322, 257] on label "13" at bounding box center [311, 262] width 120 height 25
click at [319, 263] on input "13" at bounding box center [315, 267] width 8 height 8
radio input "true"
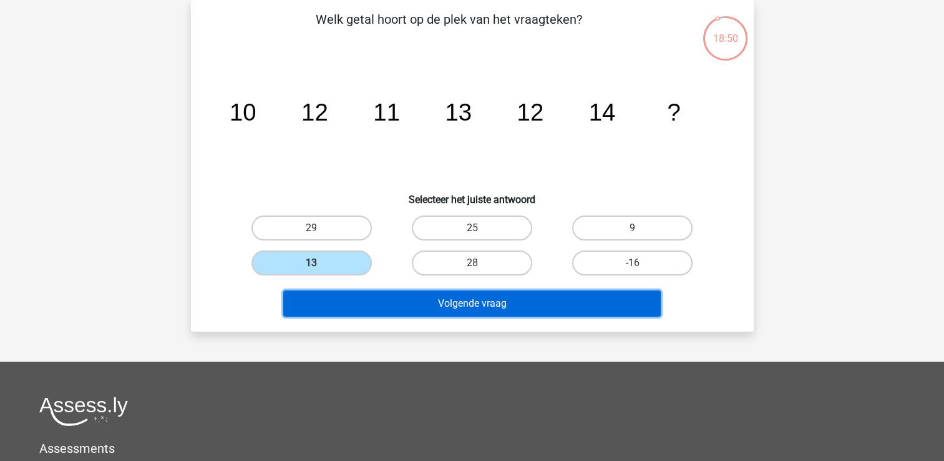
click at [391, 295] on button "Volgende vraag" at bounding box center [472, 303] width 378 height 26
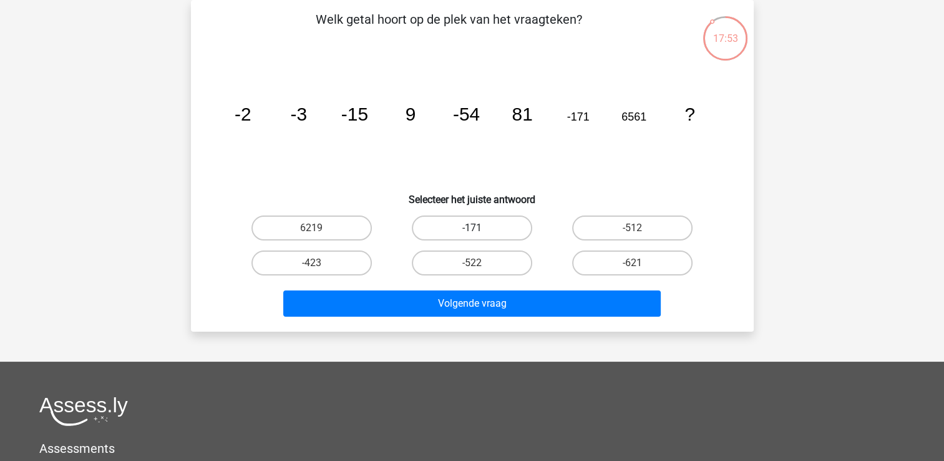
click at [462, 226] on label "-171" at bounding box center [472, 227] width 120 height 25
click at [472, 228] on input "-171" at bounding box center [476, 232] width 8 height 8
radio input "true"
click at [422, 288] on div "Volgende vraag" at bounding box center [472, 300] width 523 height 41
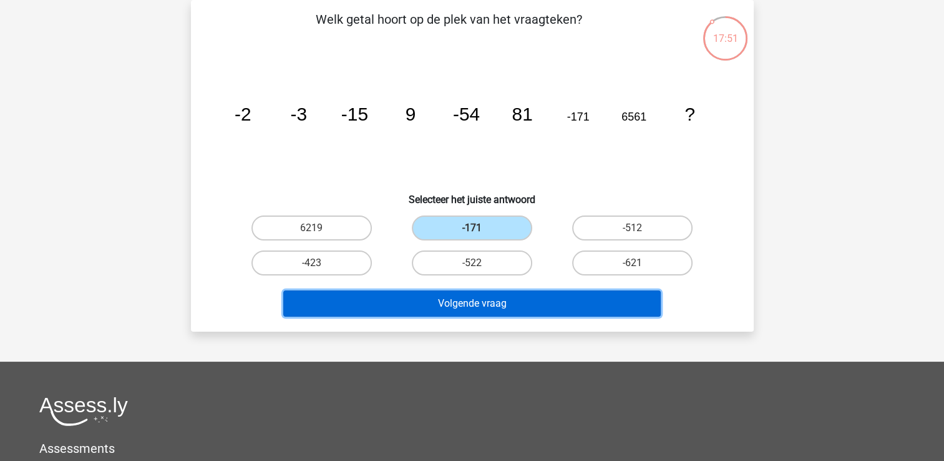
click at [404, 301] on button "Volgende vraag" at bounding box center [472, 303] width 378 height 26
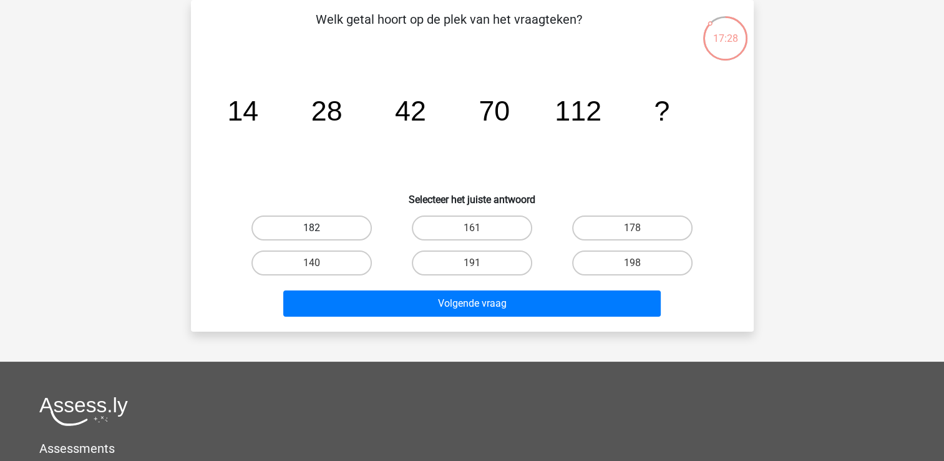
click at [342, 229] on label "182" at bounding box center [311, 227] width 120 height 25
click at [319, 229] on input "182" at bounding box center [315, 232] width 8 height 8
radio input "true"
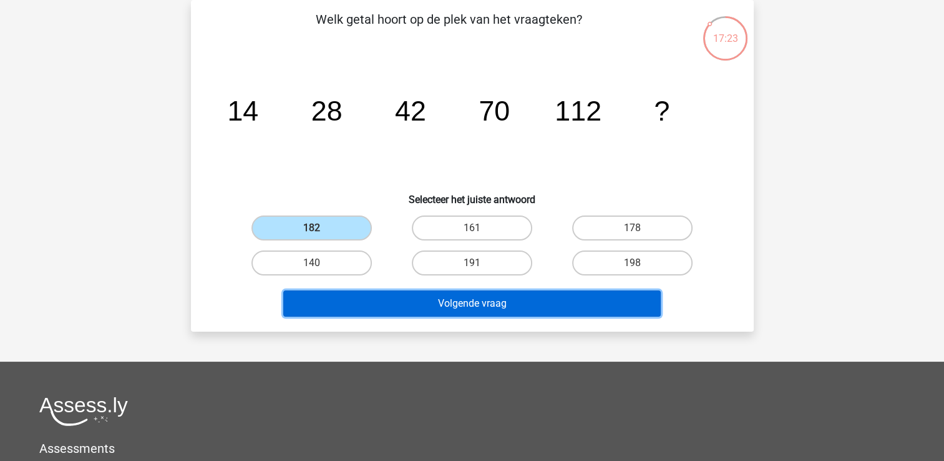
click at [629, 301] on button "Volgende vraag" at bounding box center [472, 303] width 378 height 26
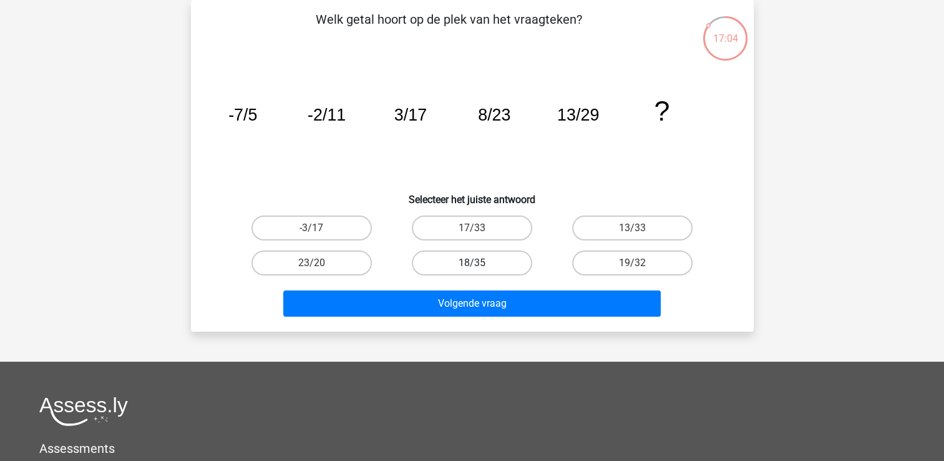
click at [469, 261] on label "18/35" at bounding box center [472, 262] width 120 height 25
click at [472, 263] on input "18/35" at bounding box center [476, 267] width 8 height 8
radio input "true"
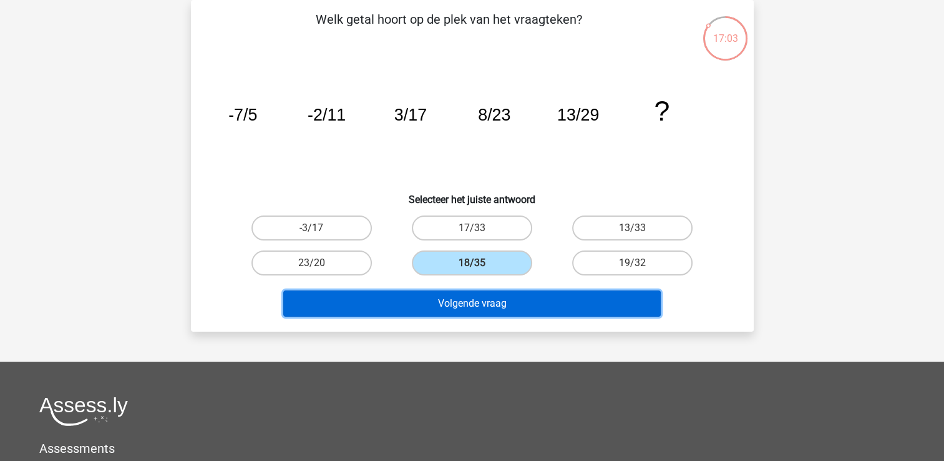
click at [444, 300] on button "Volgende vraag" at bounding box center [472, 303] width 378 height 26
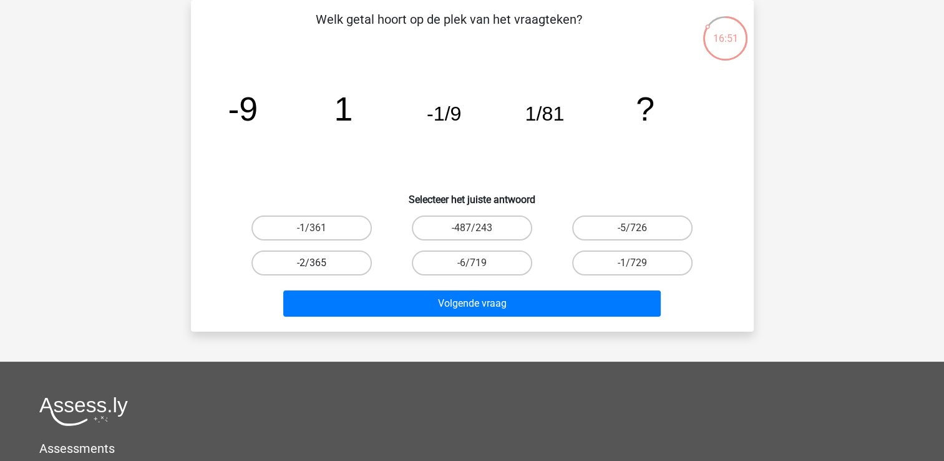
click at [292, 264] on label "-2/365" at bounding box center [311, 262] width 120 height 25
click at [311, 264] on input "-2/365" at bounding box center [315, 267] width 8 height 8
radio input "true"
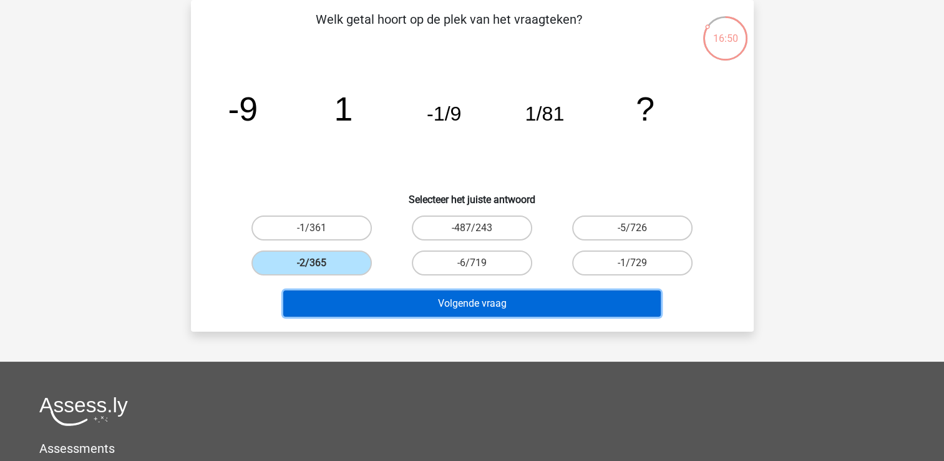
click at [333, 293] on button "Volgende vraag" at bounding box center [472, 303] width 378 height 26
